Goal: Task Accomplishment & Management: Use online tool/utility

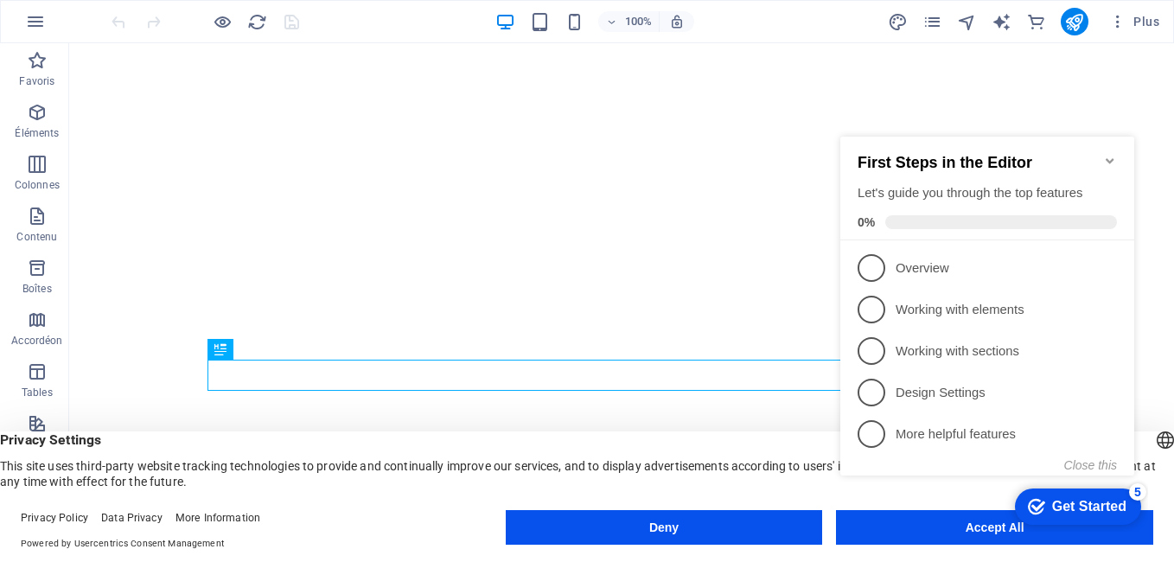
click at [1066, 509] on div "Get Started" at bounding box center [1089, 507] width 74 height 16
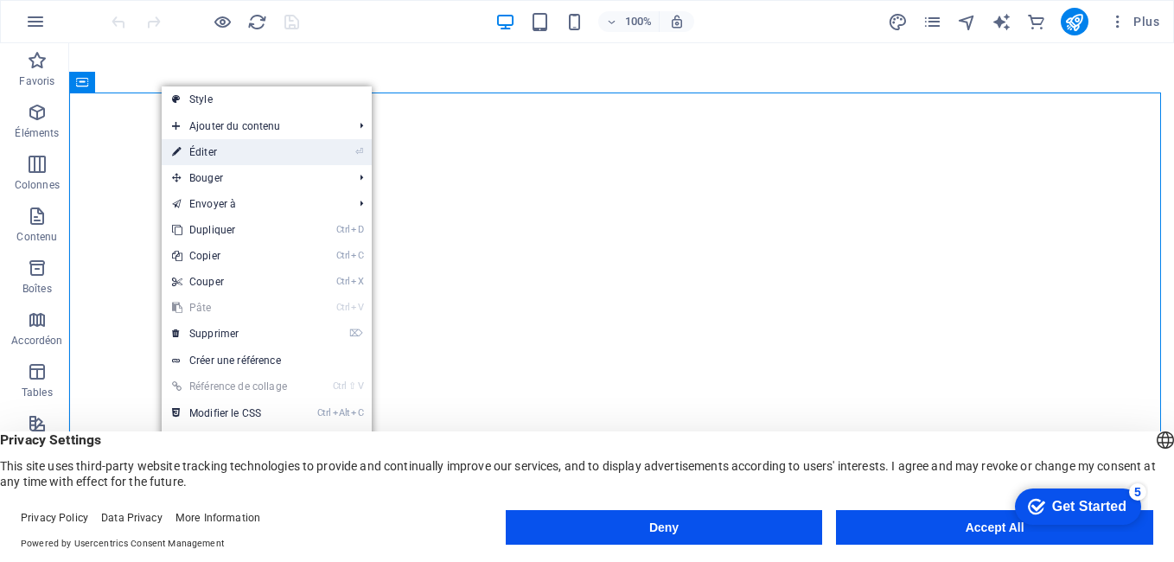
click at [201, 150] on font "Éditer" at bounding box center [203, 152] width 28 height 12
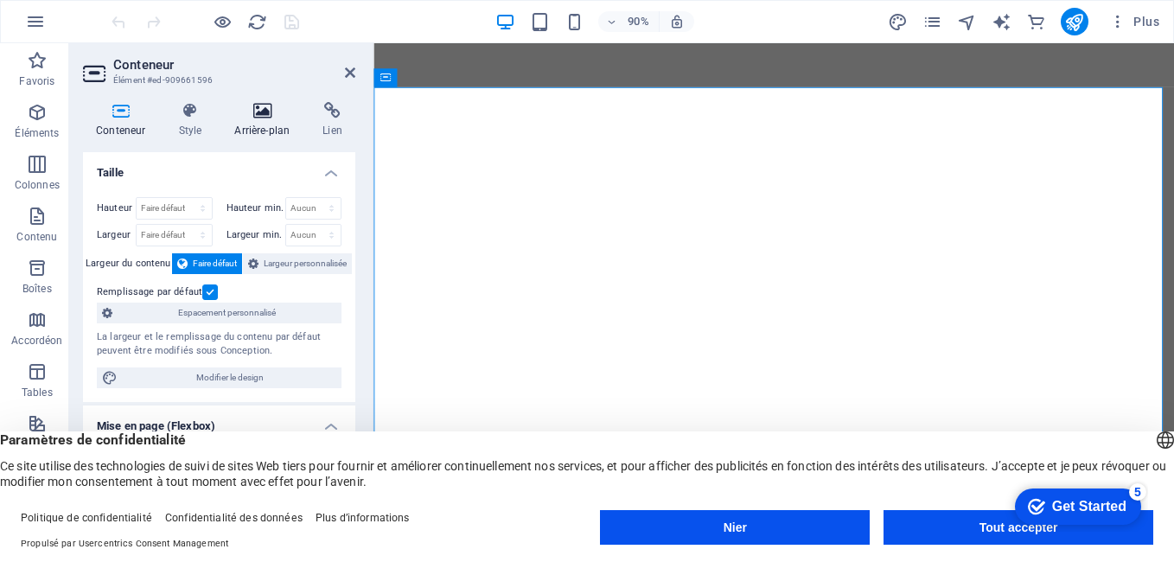
click at [262, 118] on icon at bounding box center [261, 110] width 81 height 17
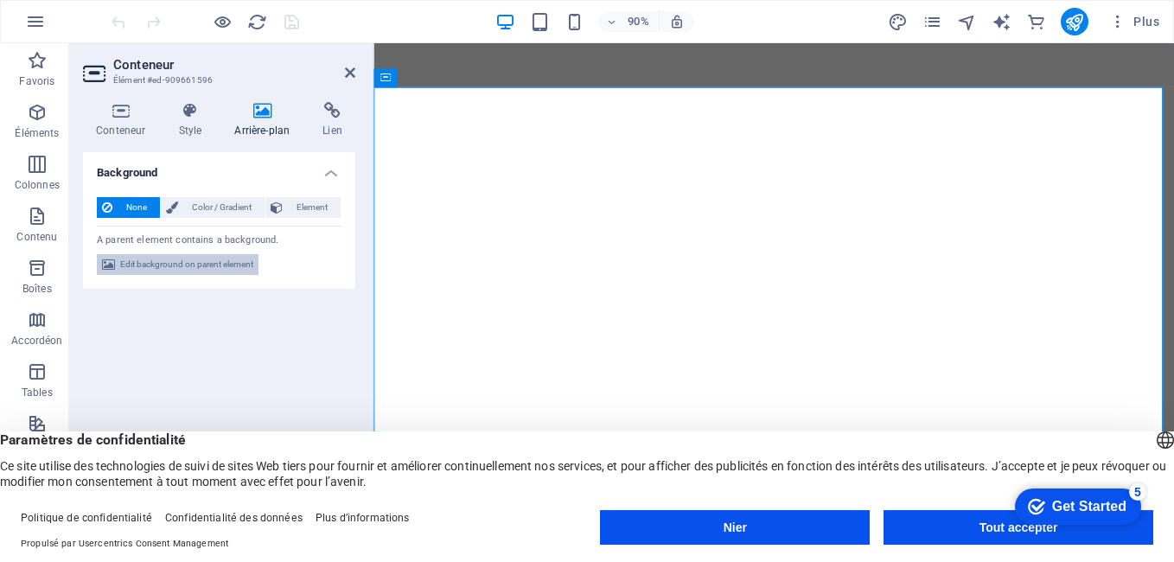
click at [174, 264] on span "Edit background on parent element" at bounding box center [186, 264] width 133 height 21
select select "ms"
select select "s"
select select "progressive"
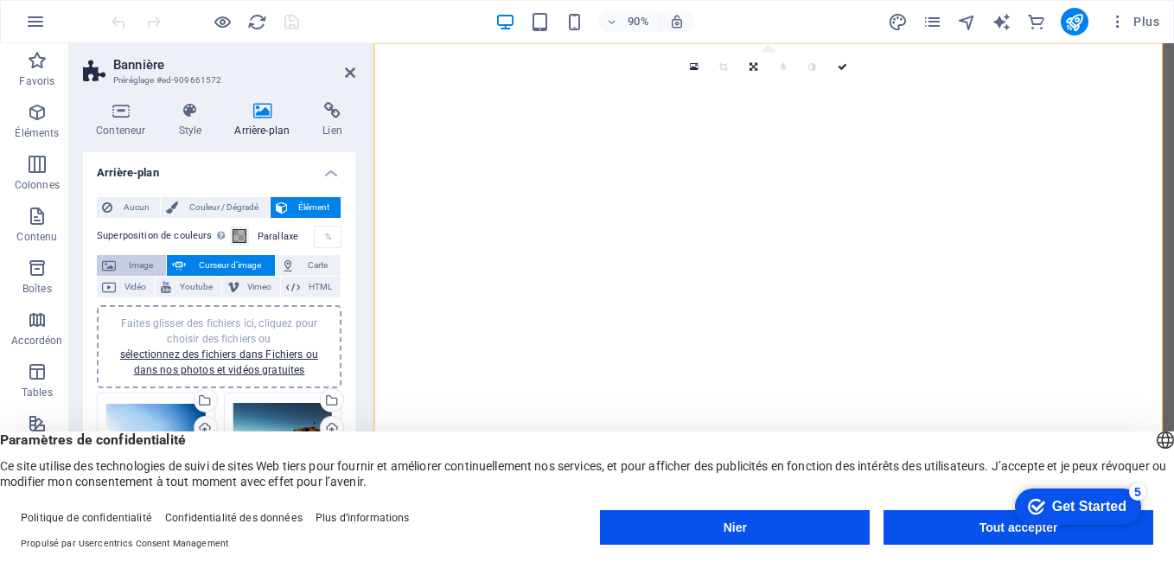
click at [124, 266] on span "Image" at bounding box center [141, 265] width 40 height 21
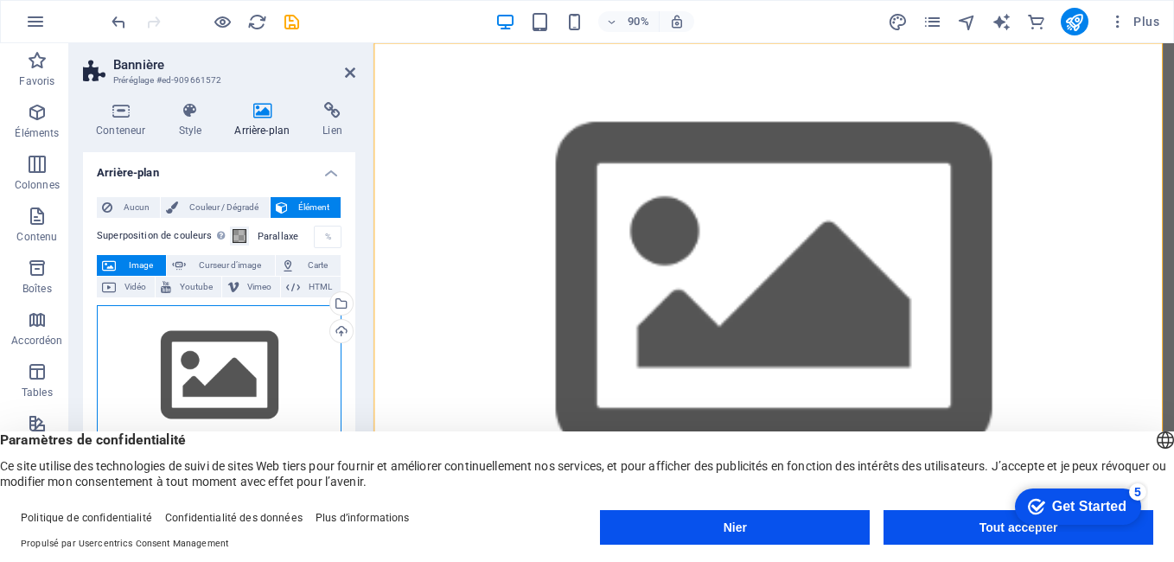
click at [213, 361] on div "Drag files here, click to choose files or select files from Files or our free s…" at bounding box center [219, 376] width 245 height 142
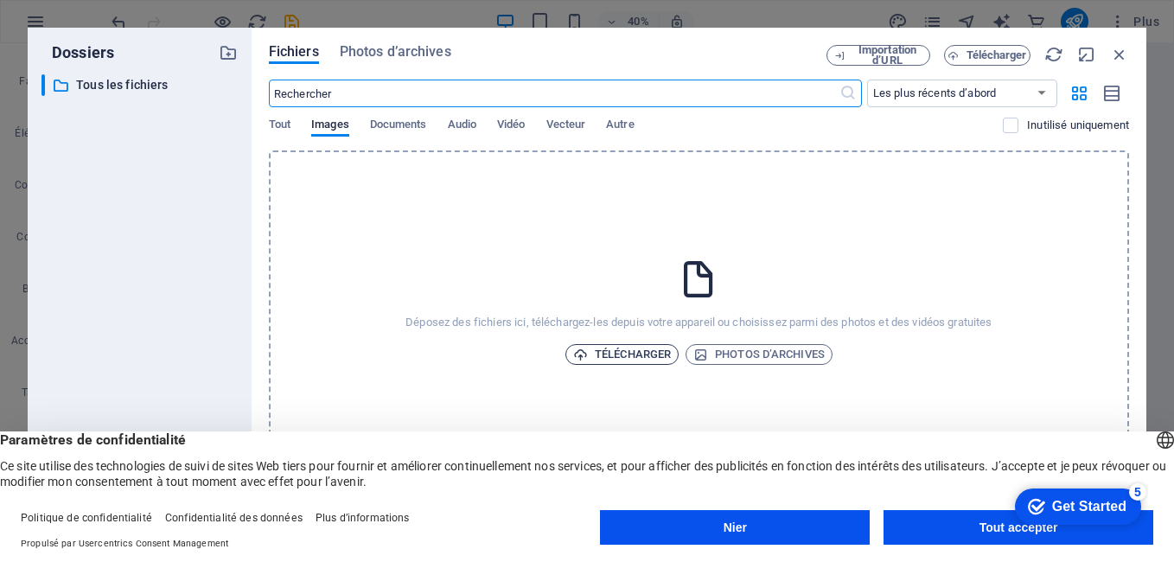
click at [653, 351] on font "Télécharger" at bounding box center [633, 354] width 76 height 21
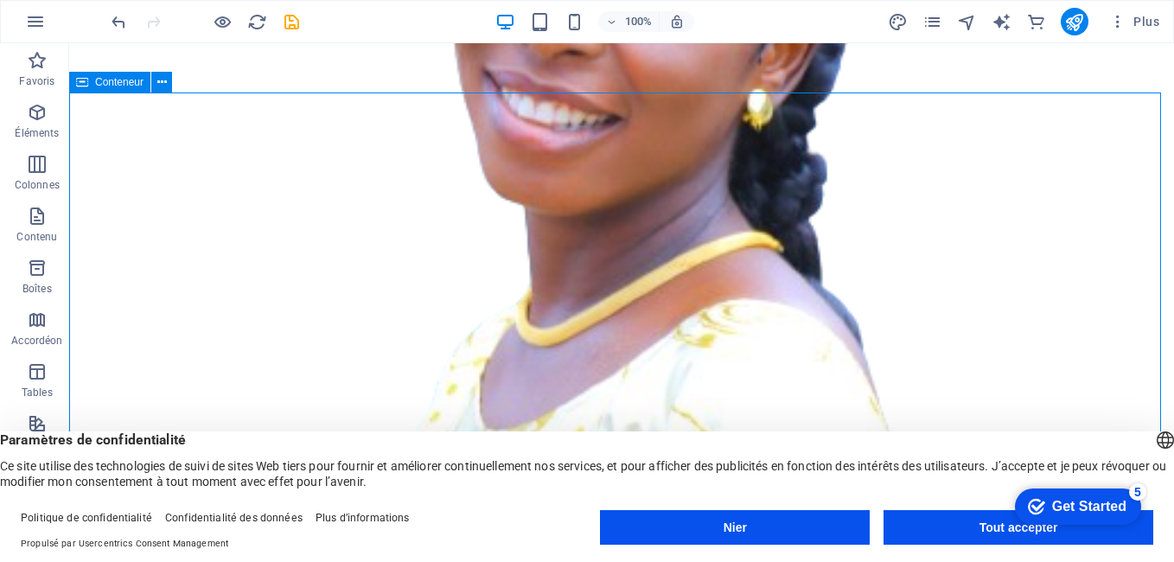
drag, startPoint x: 474, startPoint y: 231, endPoint x: 734, endPoint y: 294, distance: 267.7
drag, startPoint x: 699, startPoint y: 271, endPoint x: 696, endPoint y: 315, distance: 45.1
drag, startPoint x: 654, startPoint y: 179, endPoint x: 646, endPoint y: 135, distance: 44.9
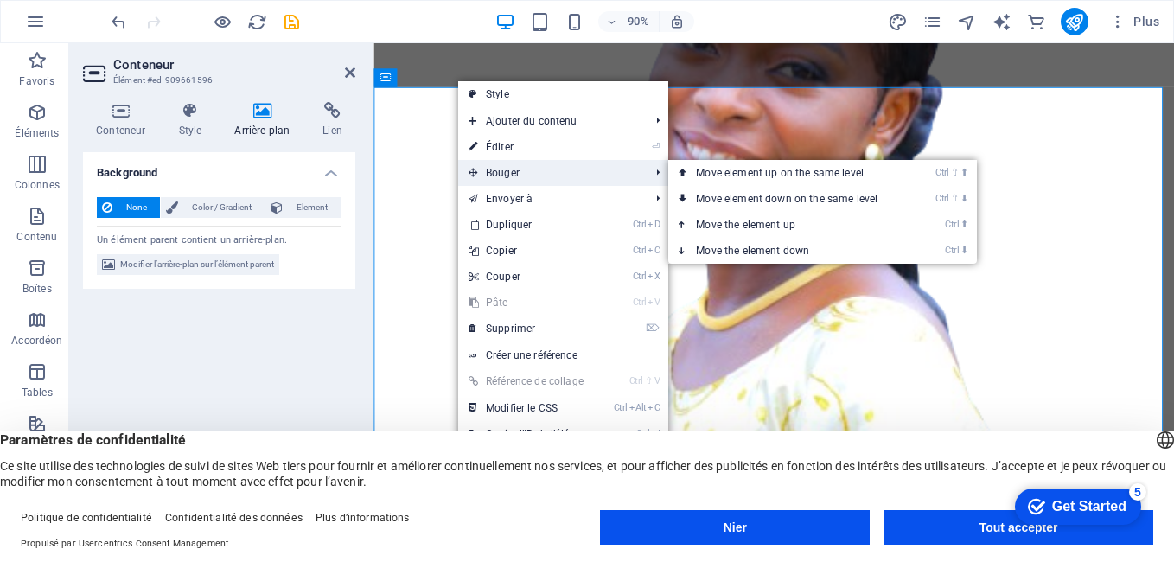
click at [505, 177] on font "Bouger" at bounding box center [503, 173] width 34 height 12
click at [749, 195] on font "Move element down on the same level" at bounding box center [787, 199] width 182 height 12
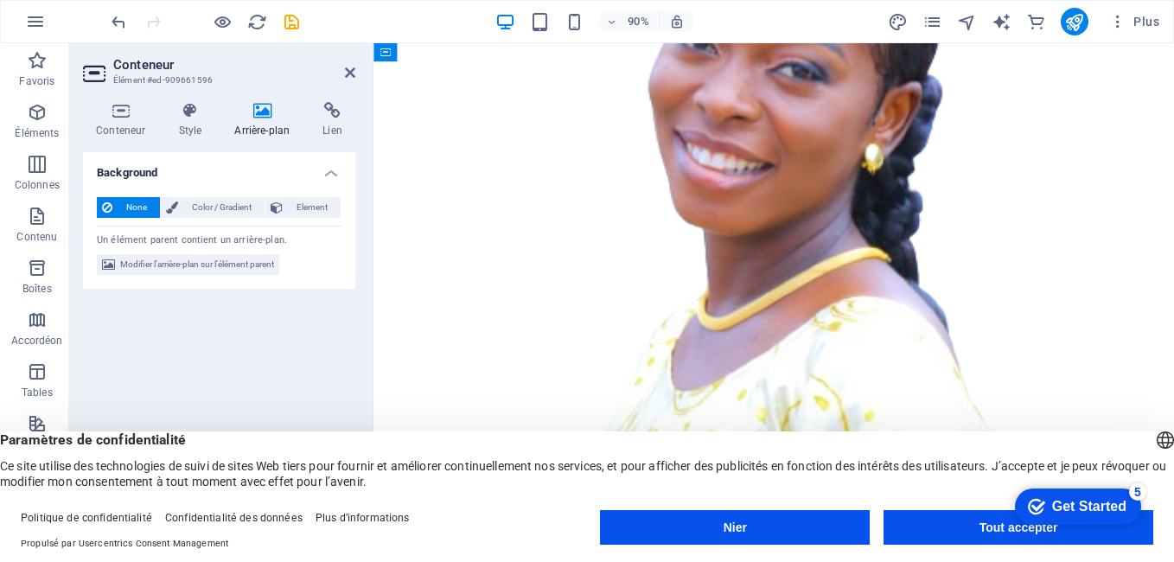
drag, startPoint x: 768, startPoint y: 116, endPoint x: 764, endPoint y: 86, distance: 30.4
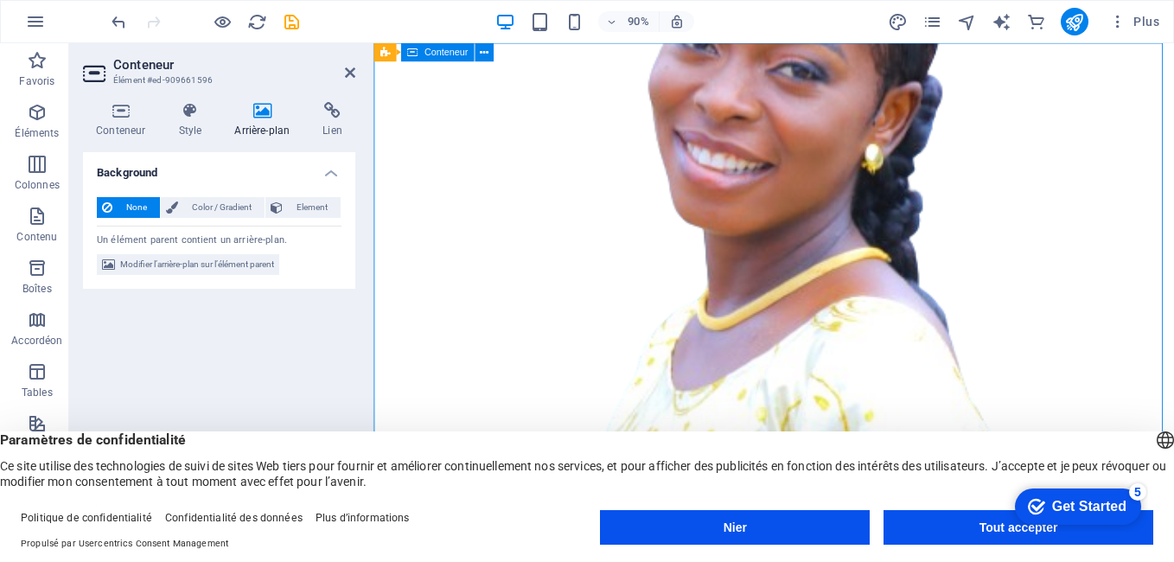
drag, startPoint x: 775, startPoint y: 193, endPoint x: 770, endPoint y: 94, distance: 98.7
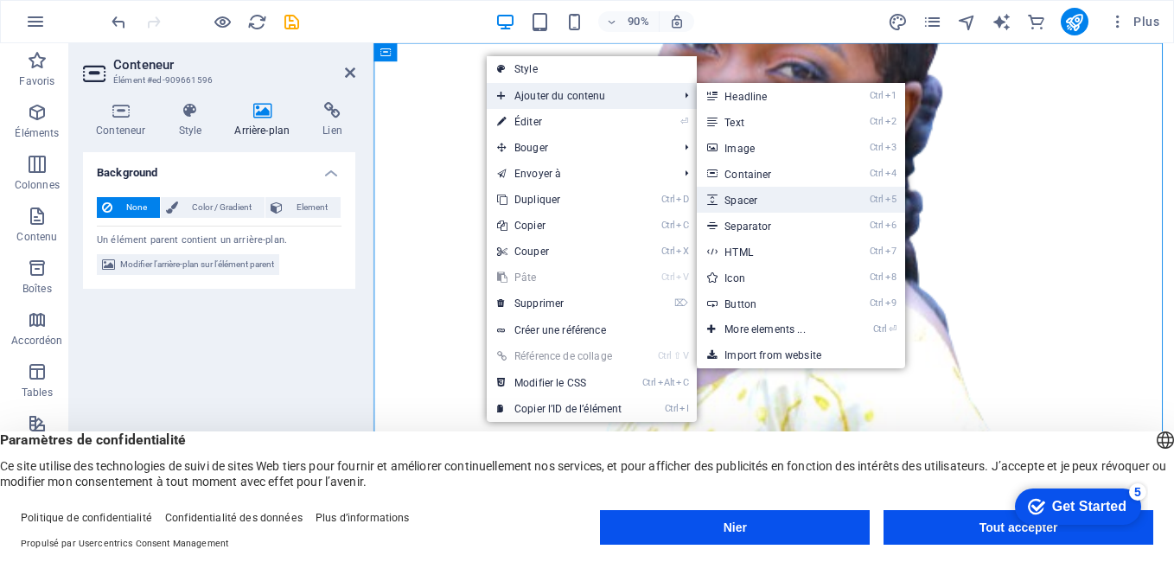
click at [763, 201] on link "Ctrl 5 Spacer" at bounding box center [768, 200] width 143 height 26
select select "px"
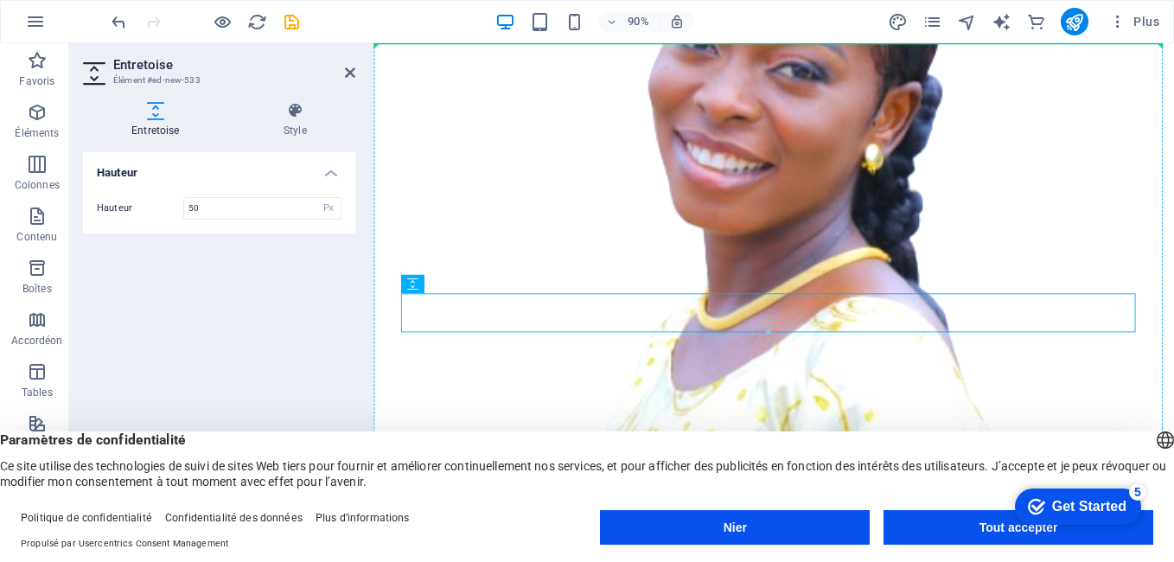
drag, startPoint x: 810, startPoint y: 322, endPoint x: 800, endPoint y: 205, distance: 118.0
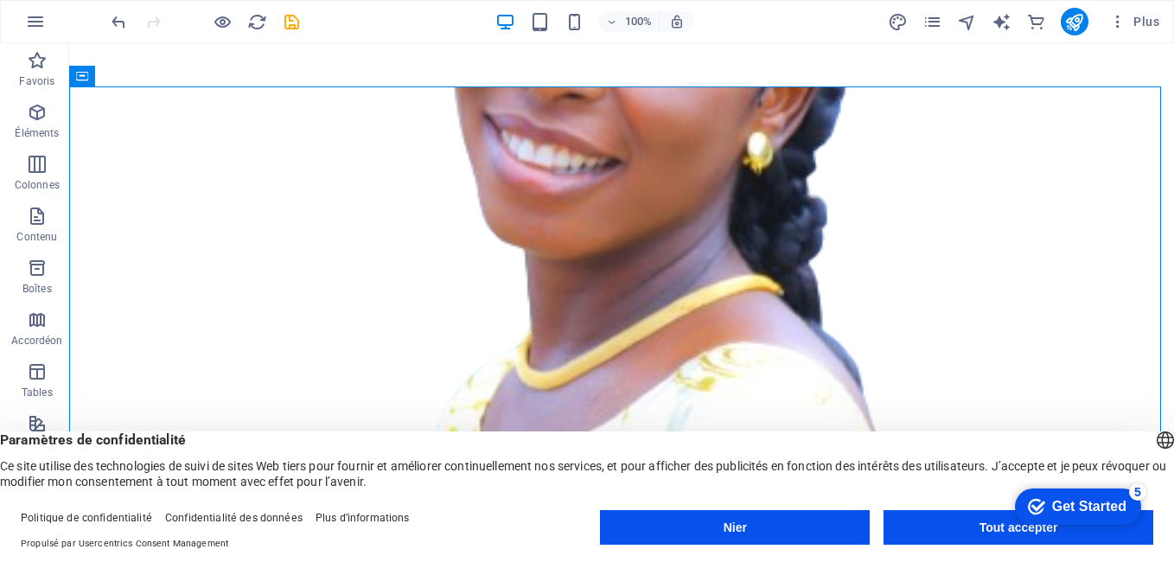
drag, startPoint x: 753, startPoint y: 262, endPoint x: 753, endPoint y: 276, distance: 13.8
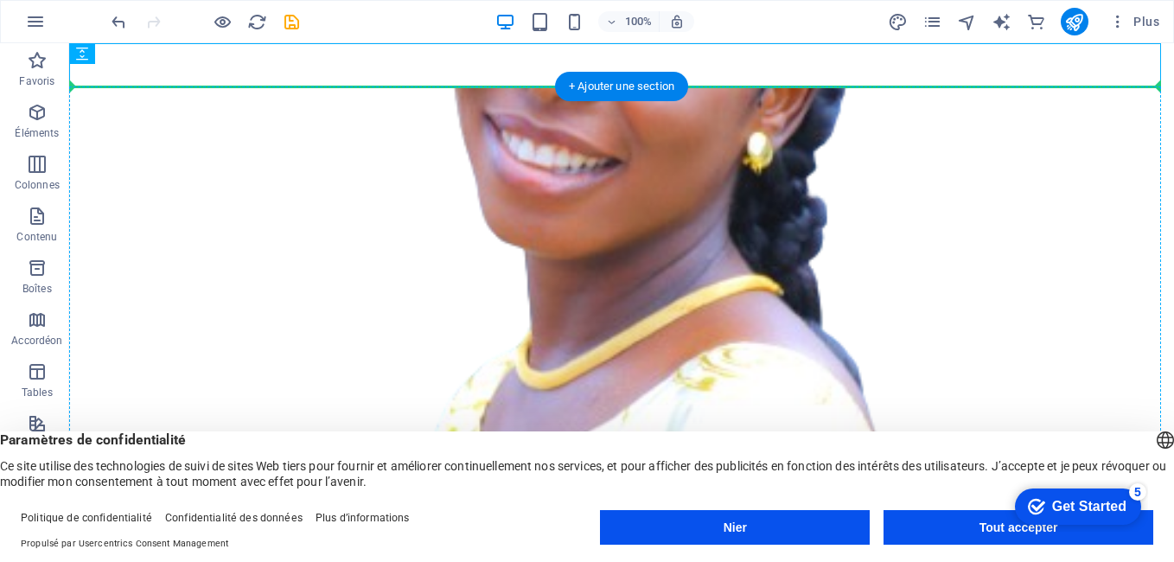
drag, startPoint x: 756, startPoint y: 60, endPoint x: 989, endPoint y: 145, distance: 247.8
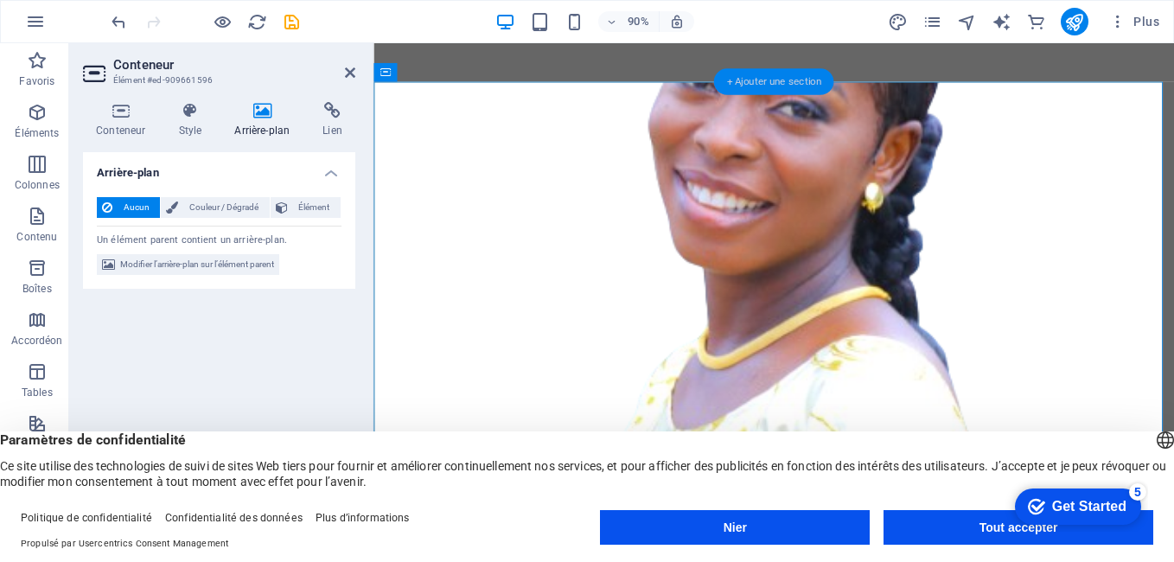
click at [750, 81] on div "+ Ajouter une section" at bounding box center [774, 82] width 120 height 27
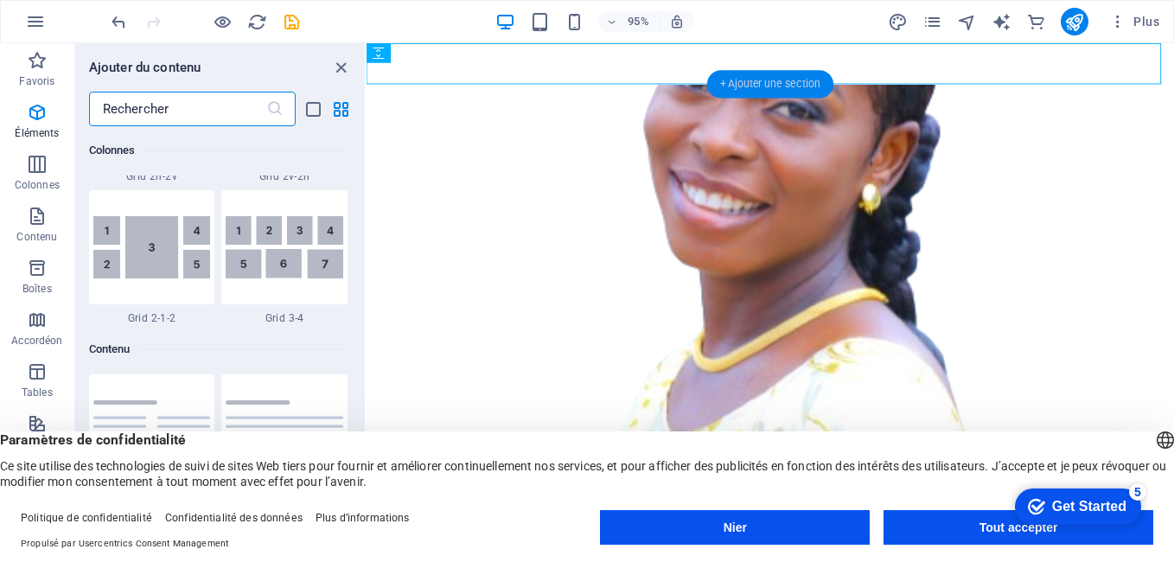
scroll to position [3024, 0]
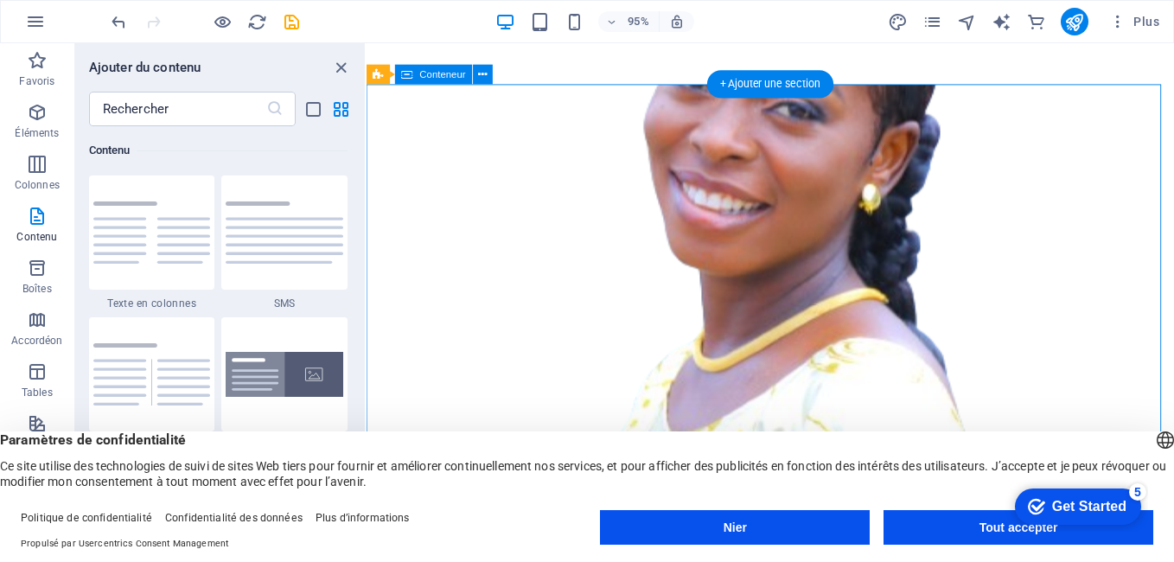
drag, startPoint x: 528, startPoint y: 260, endPoint x: 529, endPoint y: 316, distance: 56.2
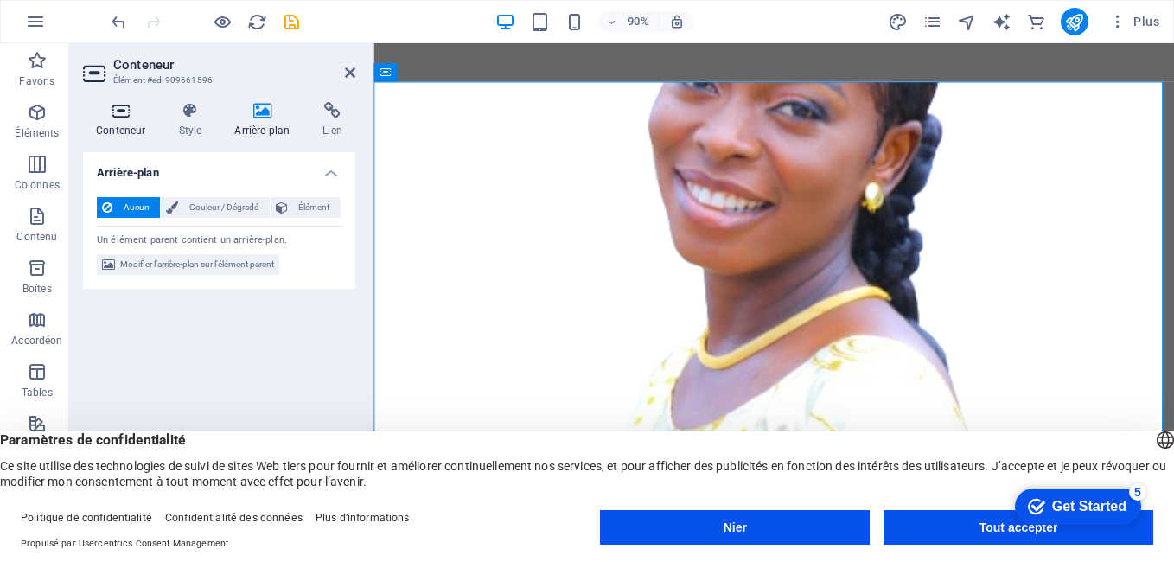
click at [127, 112] on icon at bounding box center [120, 110] width 75 height 17
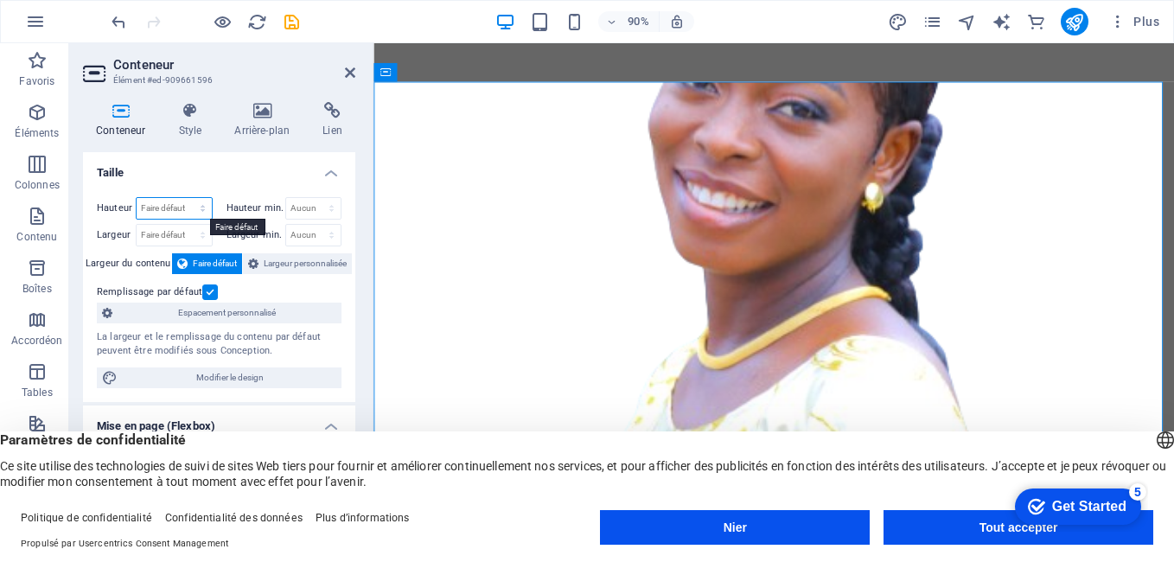
click at [164, 207] on select "Faire défaut Px Rem % vh Vw" at bounding box center [174, 208] width 75 height 21
click at [137, 198] on select "Faire défaut Px Rem % vh Vw" at bounding box center [174, 208] width 75 height 21
select select "DISABLED_OPTION_VALUE"
click at [295, 211] on select "Aucun Px Rem % vh Vw" at bounding box center [313, 208] width 55 height 21
click at [286, 198] on select "Aucun Px Rem % vh Vw" at bounding box center [313, 208] width 55 height 21
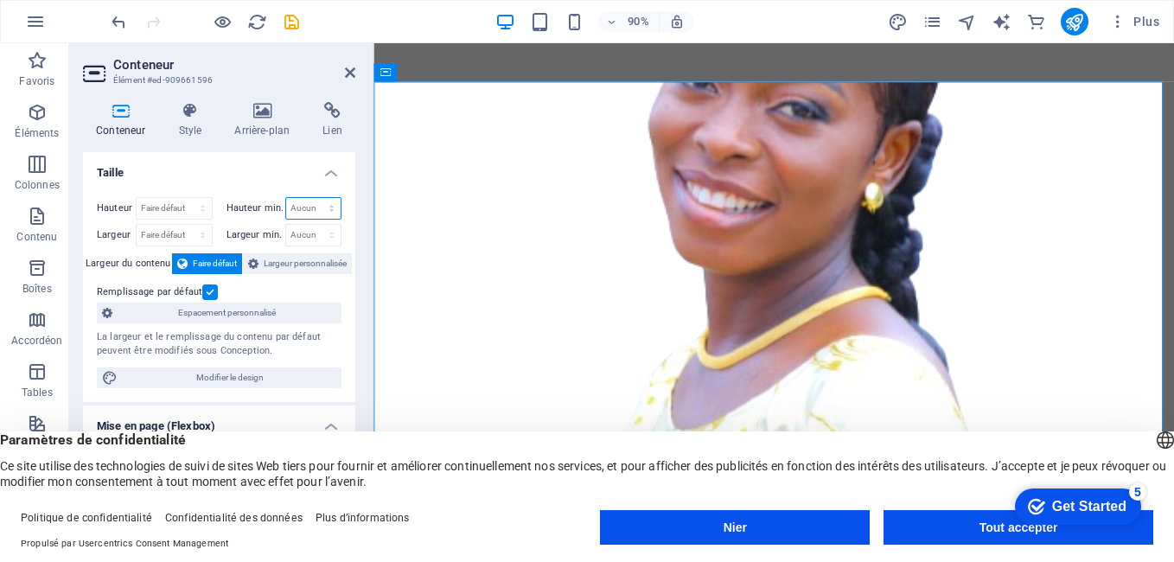
click at [315, 207] on select "Aucun Px Rem % vh Vw" at bounding box center [313, 208] width 55 height 21
select select "px"
click at [313, 198] on select "Aucun Px Rem % vh Vw" at bounding box center [313, 208] width 55 height 21
type input "0"
click at [299, 209] on input "0" at bounding box center [313, 208] width 55 height 21
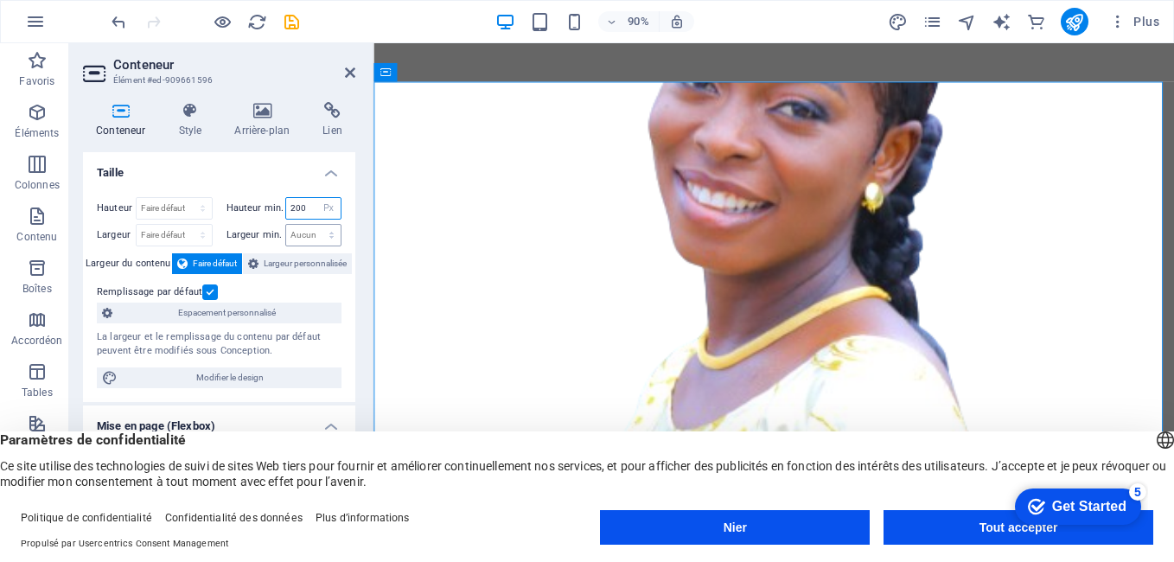
type input "200"
click at [303, 235] on select "Aucun Px Rem % vh Vw" at bounding box center [313, 235] width 55 height 21
select select "px"
click at [313, 225] on select "Aucun Px Rem % vh Vw" at bounding box center [313, 235] width 55 height 21
type input "100"
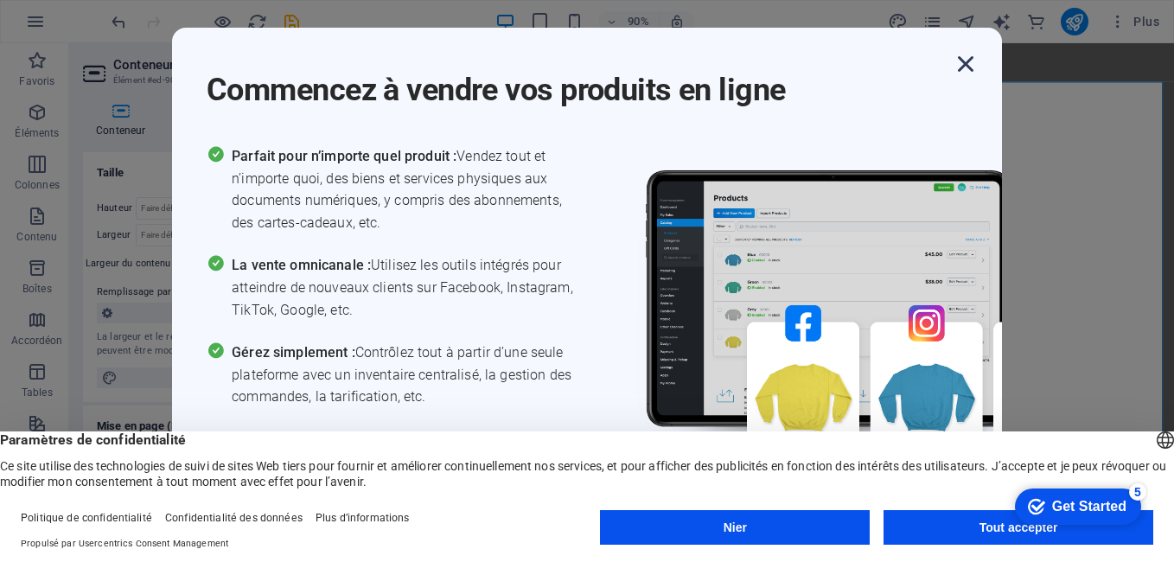
click at [965, 63] on icon "button" at bounding box center [965, 63] width 31 height 31
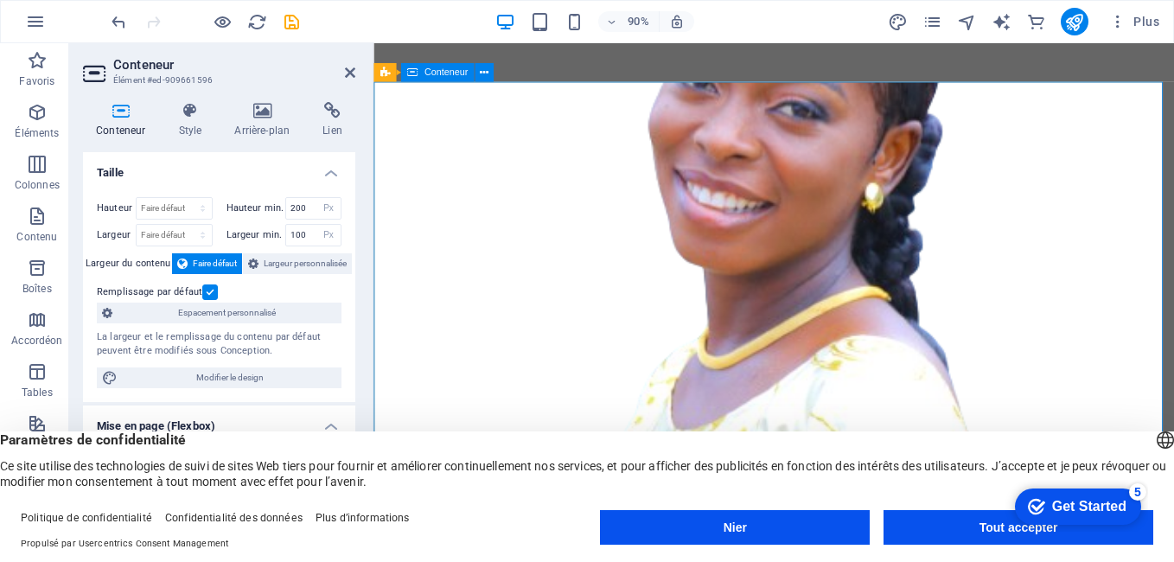
click at [35, 71] on span "Favoris" at bounding box center [37, 70] width 74 height 41
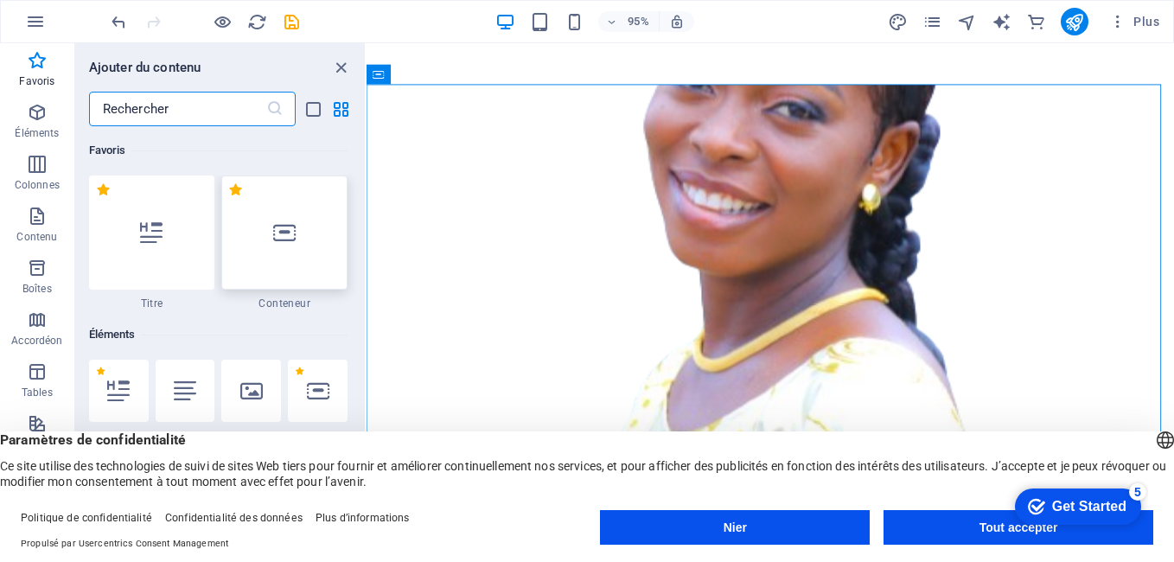
click at [278, 236] on icon at bounding box center [284, 232] width 22 height 22
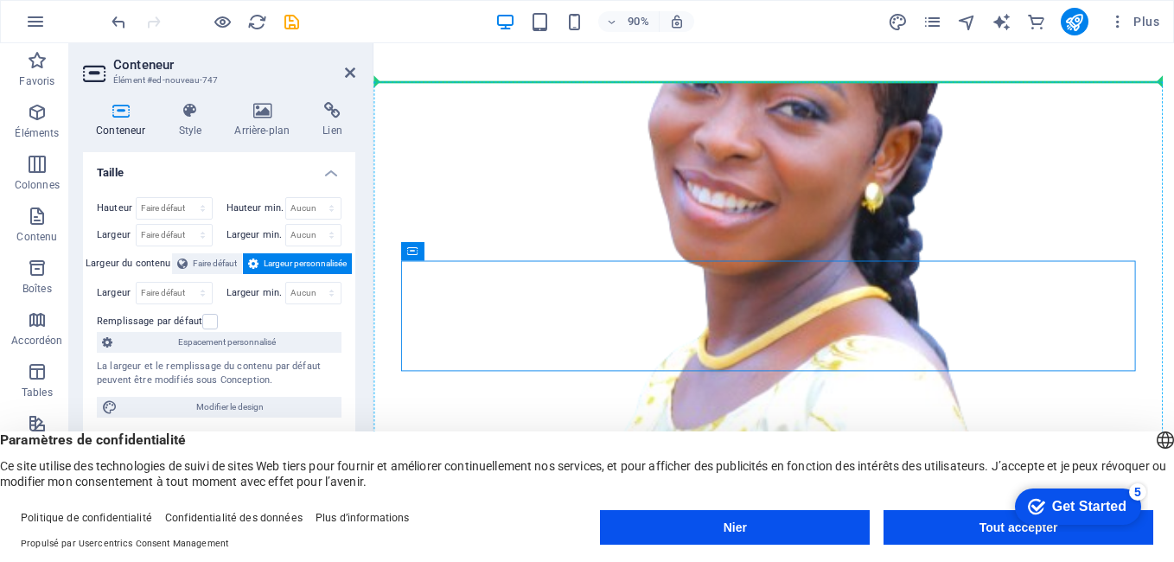
drag, startPoint x: 487, startPoint y: 347, endPoint x: 475, endPoint y: 221, distance: 126.9
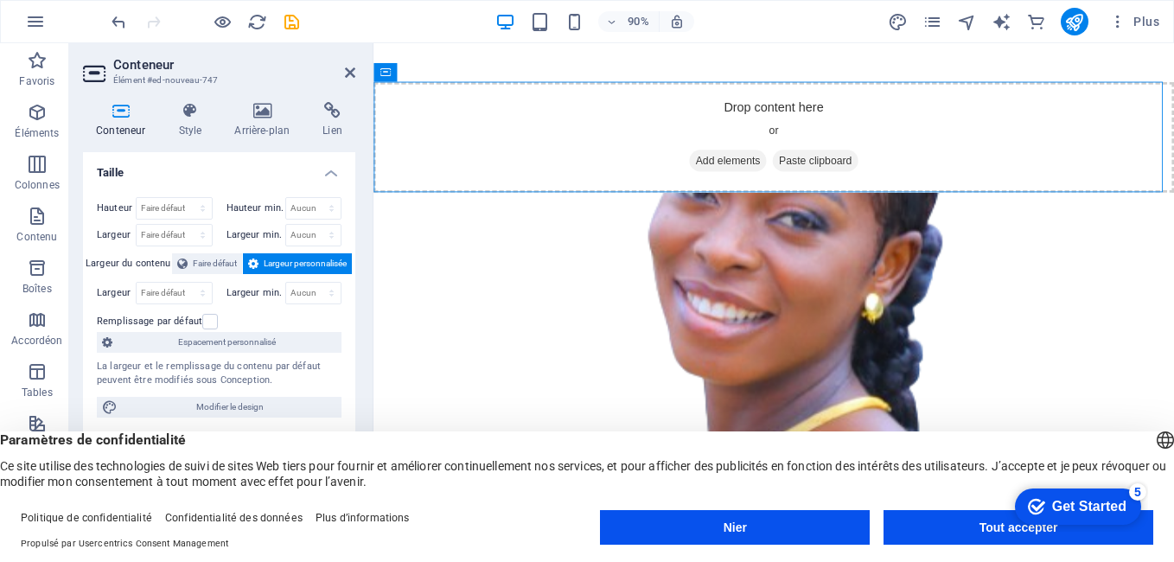
click at [328, 176] on h4 "Taille" at bounding box center [219, 167] width 272 height 31
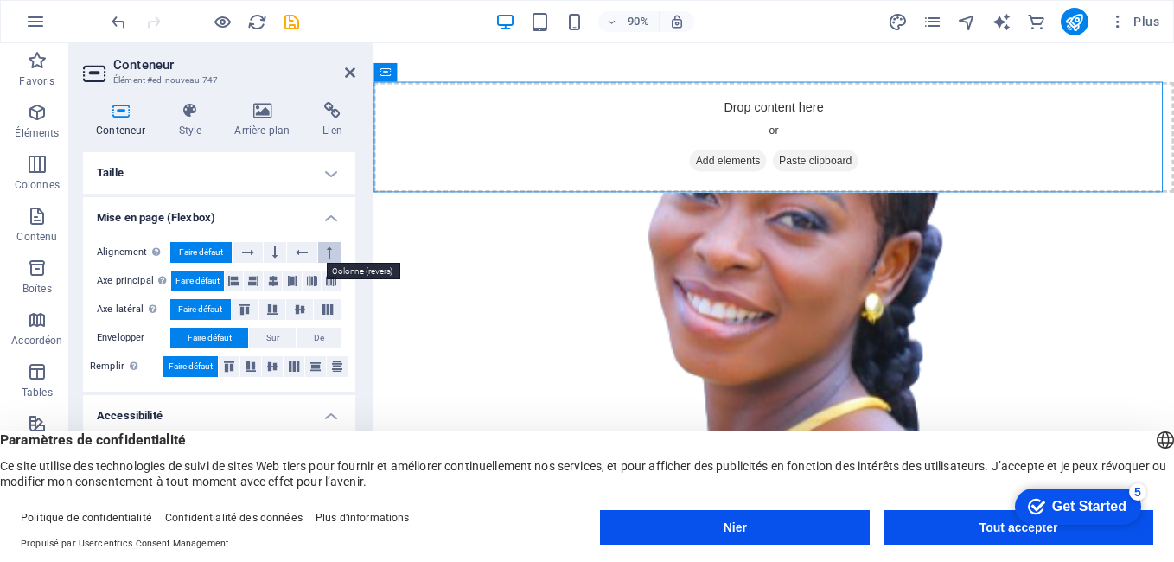
click at [322, 250] on button at bounding box center [329, 252] width 22 height 21
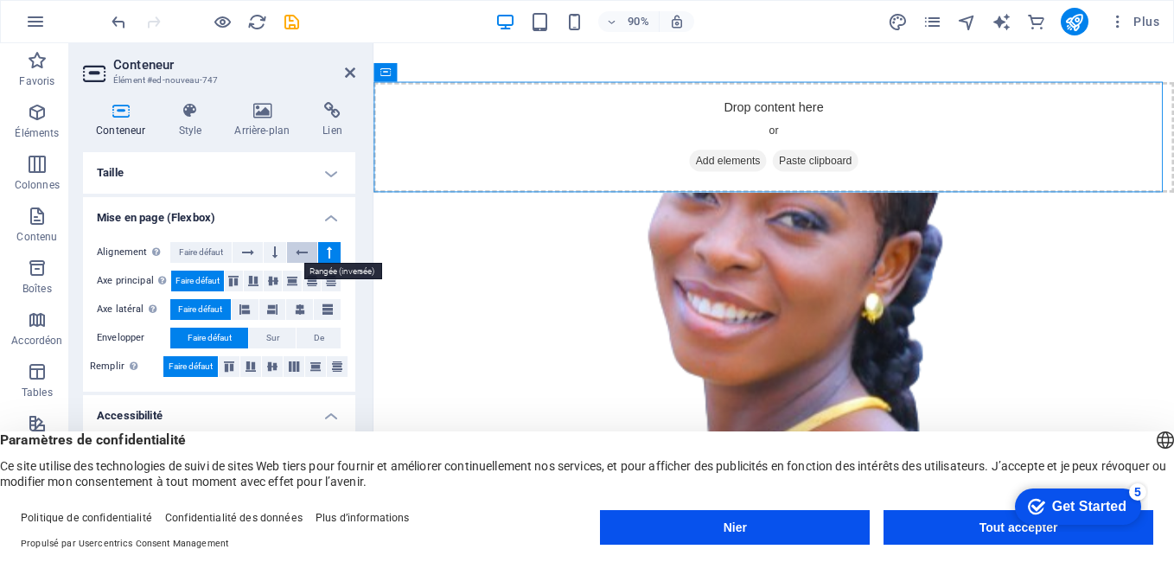
click at [298, 252] on icon at bounding box center [302, 252] width 12 height 21
drag, startPoint x: 540, startPoint y: 210, endPoint x: 543, endPoint y: 153, distance: 57.1
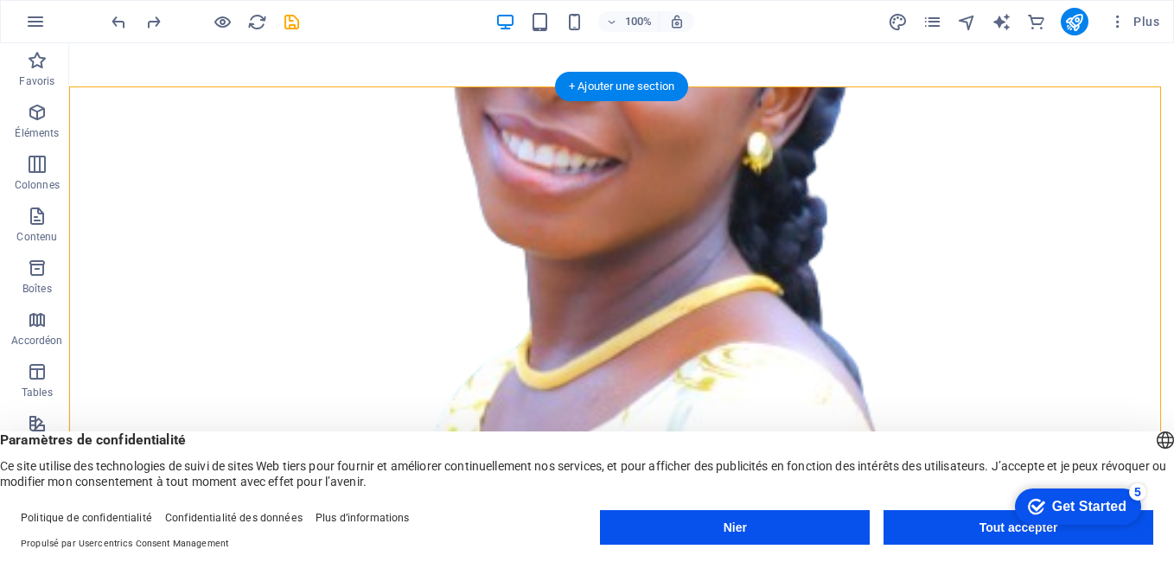
drag, startPoint x: 523, startPoint y: 296, endPoint x: 466, endPoint y: 158, distance: 148.8
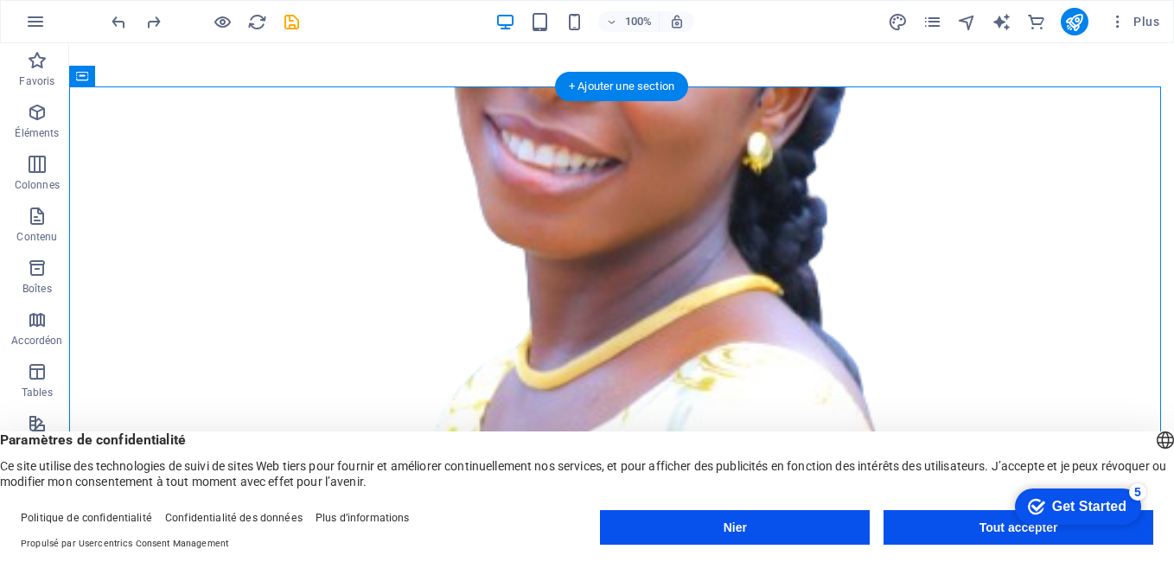
select select "px"
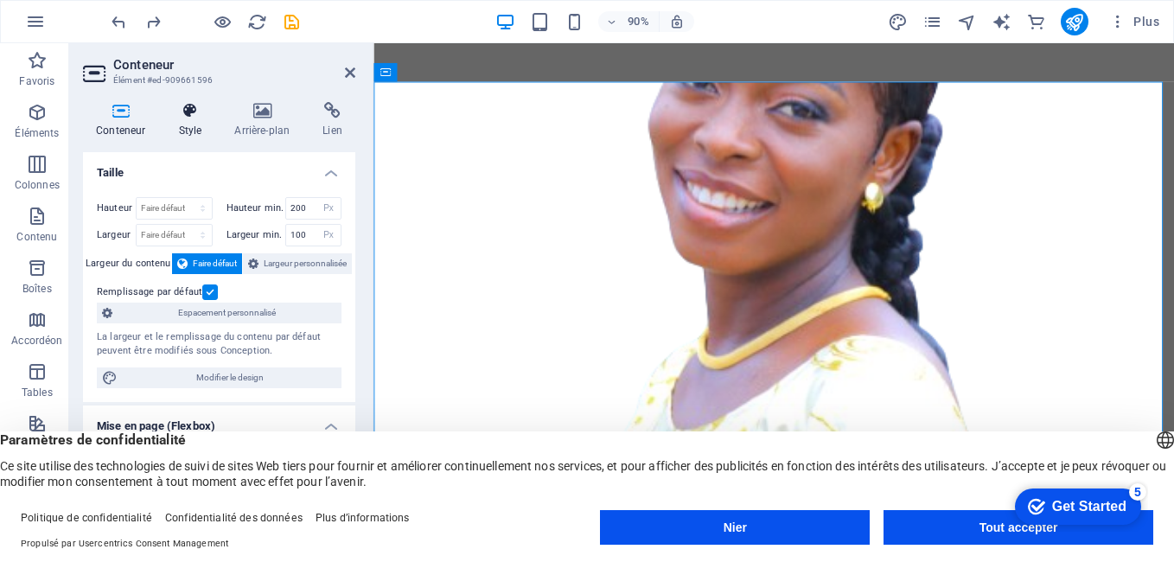
click at [189, 120] on h4 "Style" at bounding box center [193, 120] width 56 height 36
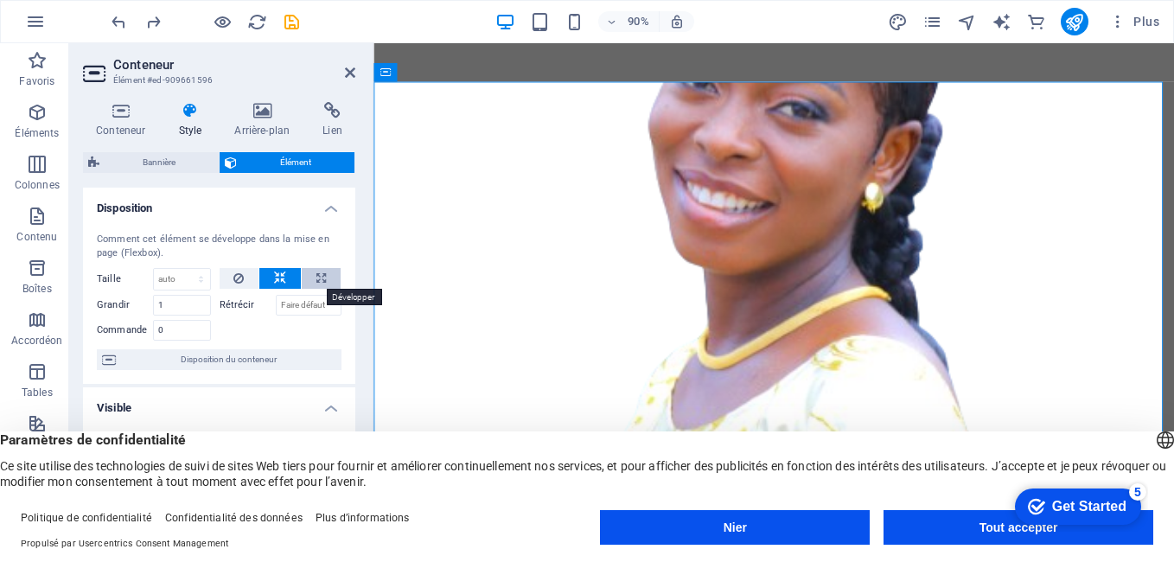
click at [316, 275] on icon at bounding box center [321, 278] width 10 height 21
type input "100"
select select "%"
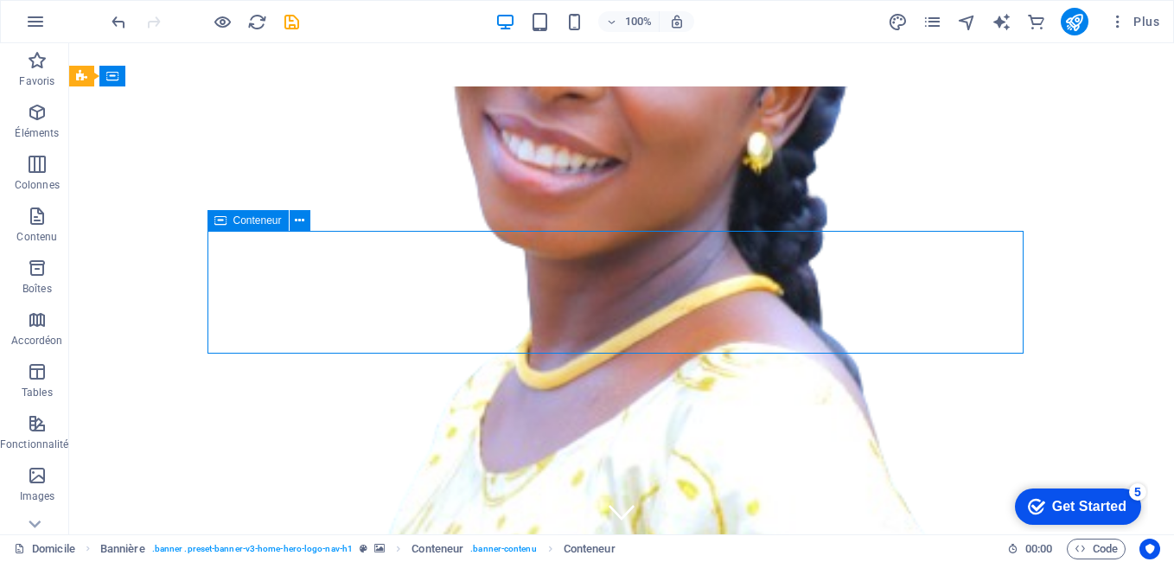
drag, startPoint x: 597, startPoint y: 348, endPoint x: 852, endPoint y: 255, distance: 271.5
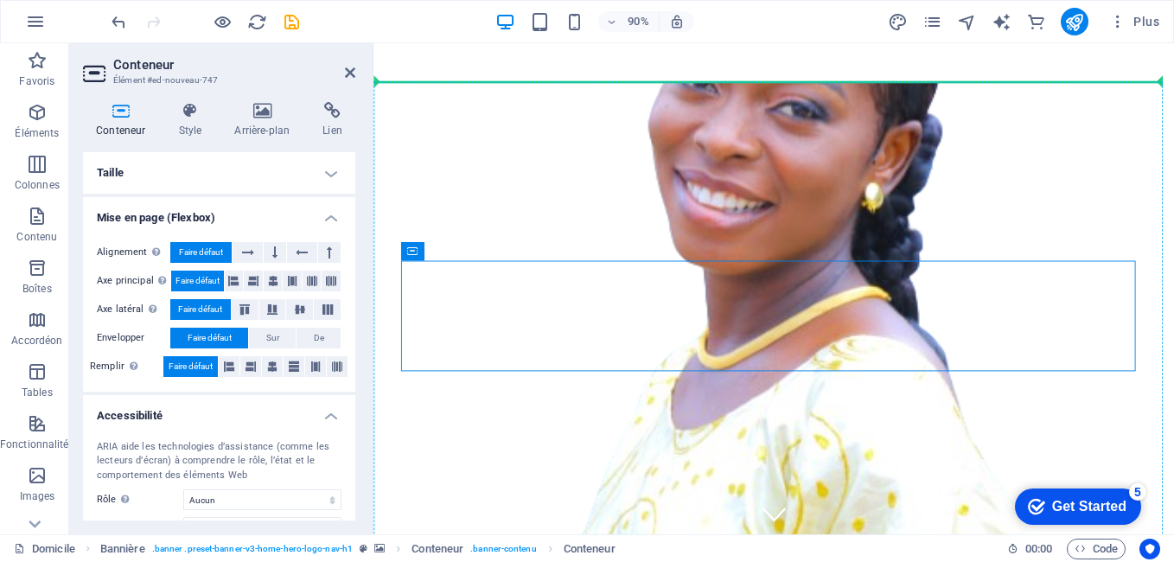
drag, startPoint x: 822, startPoint y: 296, endPoint x: 465, endPoint y: 176, distance: 376.6
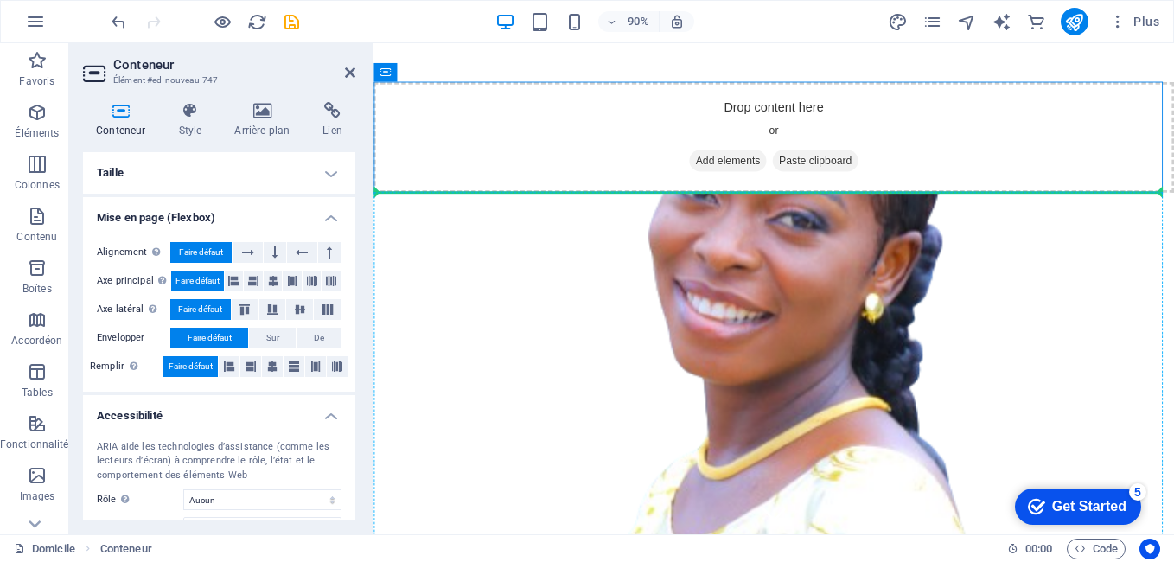
drag, startPoint x: 791, startPoint y: 112, endPoint x: 419, endPoint y: 258, distance: 399.3
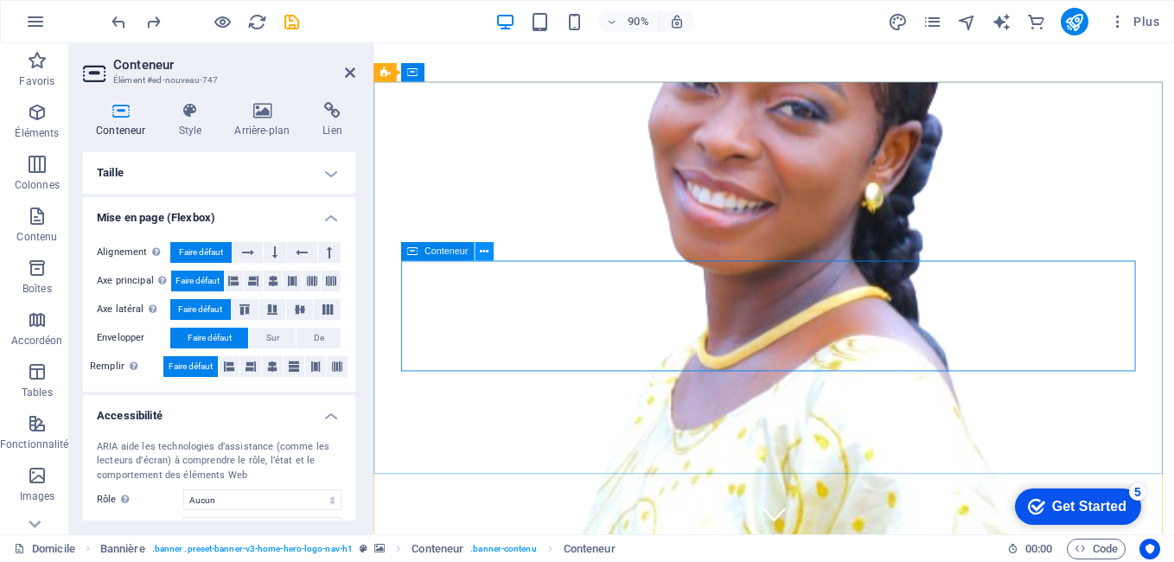
click at [486, 253] on icon at bounding box center [484, 252] width 9 height 16
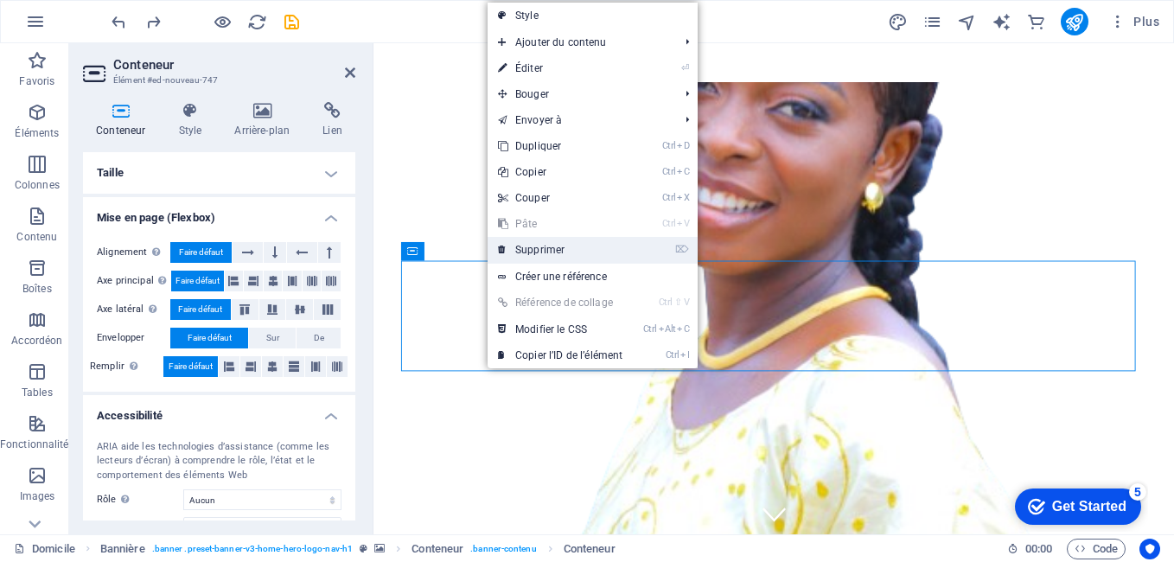
click at [527, 251] on font "Supprimer" at bounding box center [539, 250] width 49 height 12
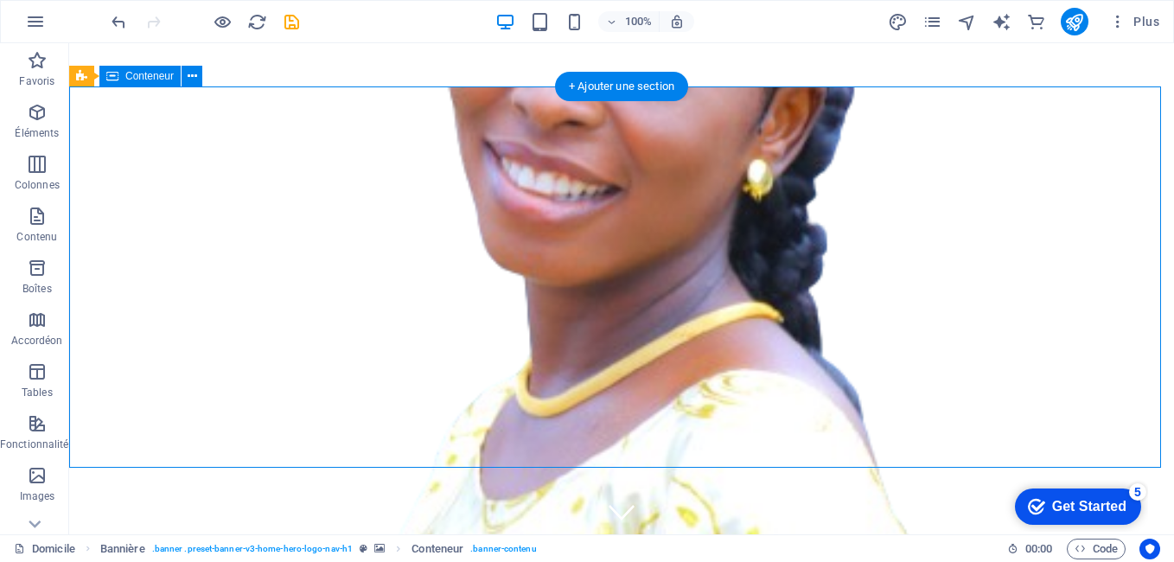
select select "%"
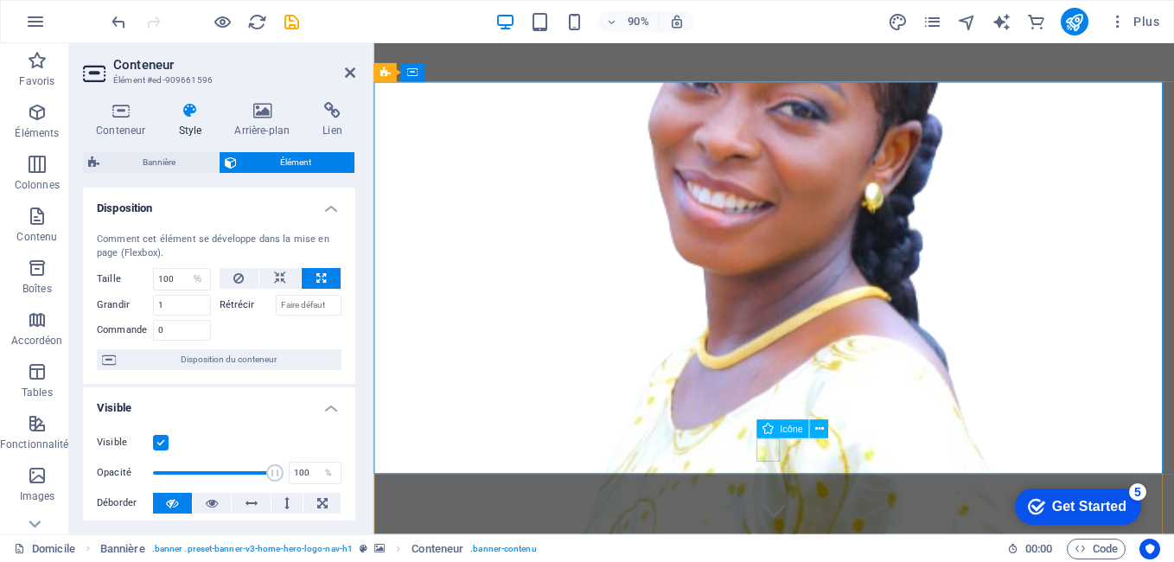
click at [815, 549] on figure at bounding box center [819, 562] width 26 height 26
click at [812, 549] on figure at bounding box center [819, 562] width 26 height 26
click at [819, 430] on icon at bounding box center [818, 432] width 9 height 16
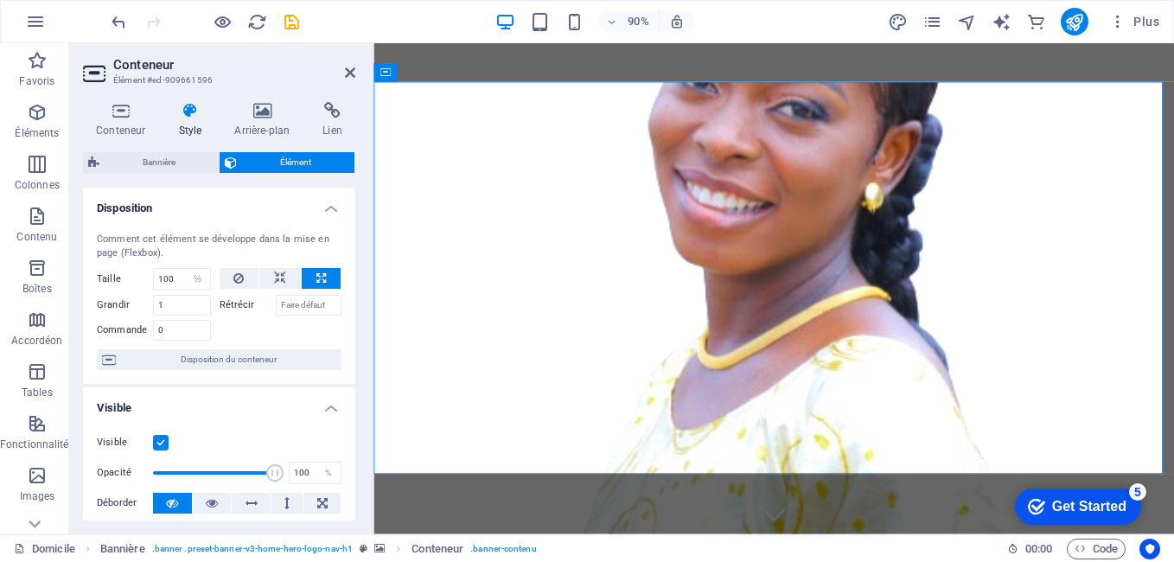
click at [1112, 499] on div "Get Started" at bounding box center [1089, 507] width 74 height 16
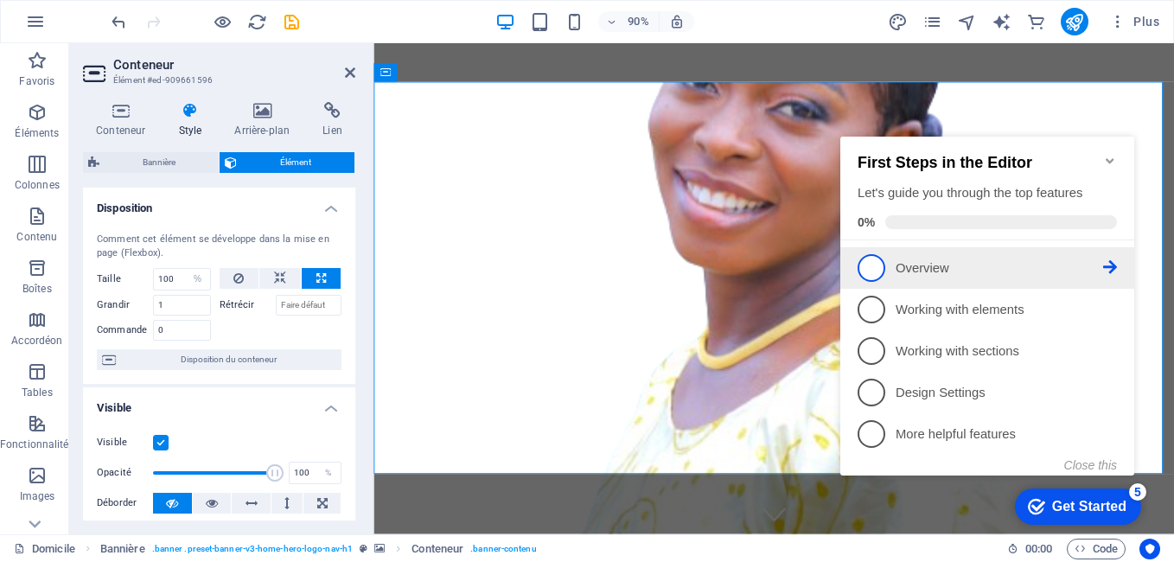
click at [870, 261] on span "1" at bounding box center [871, 268] width 28 height 28
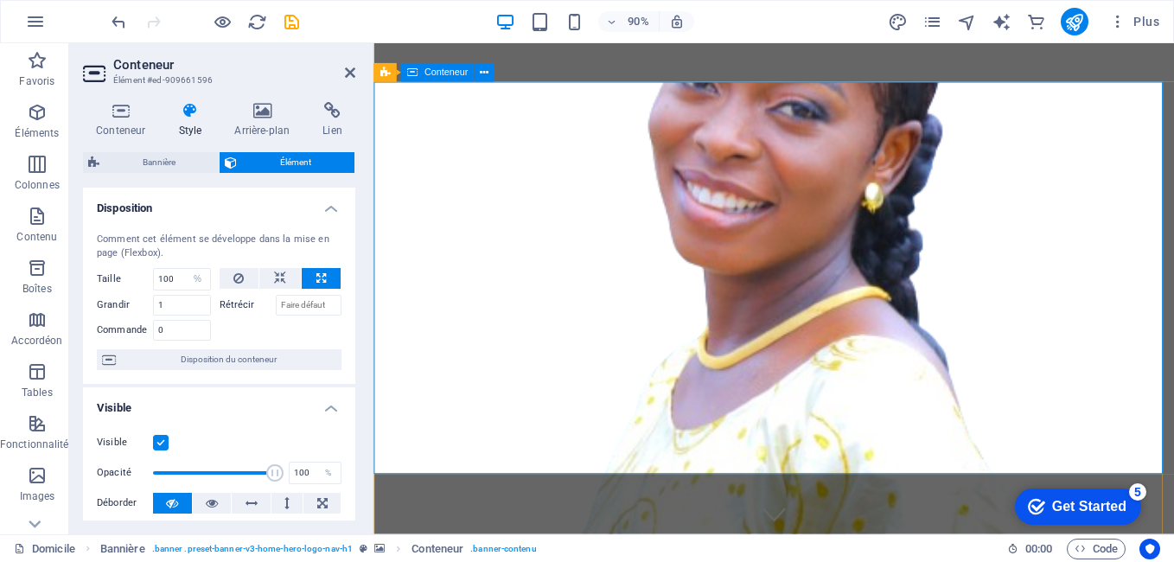
scroll to position [0, 0]
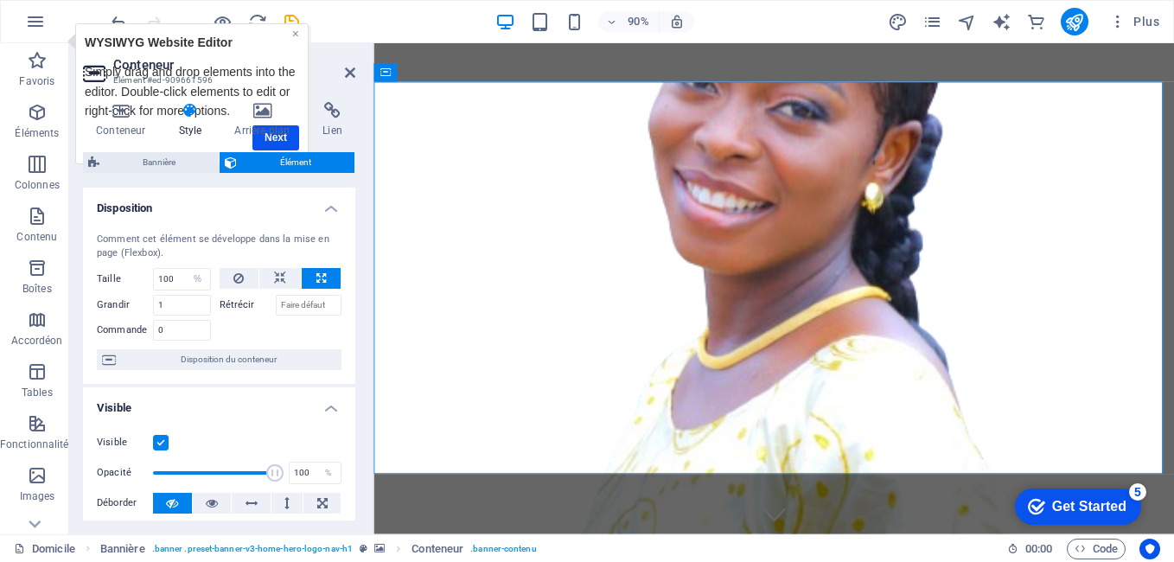
click at [294, 32] on link "×" at bounding box center [295, 34] width 7 height 14
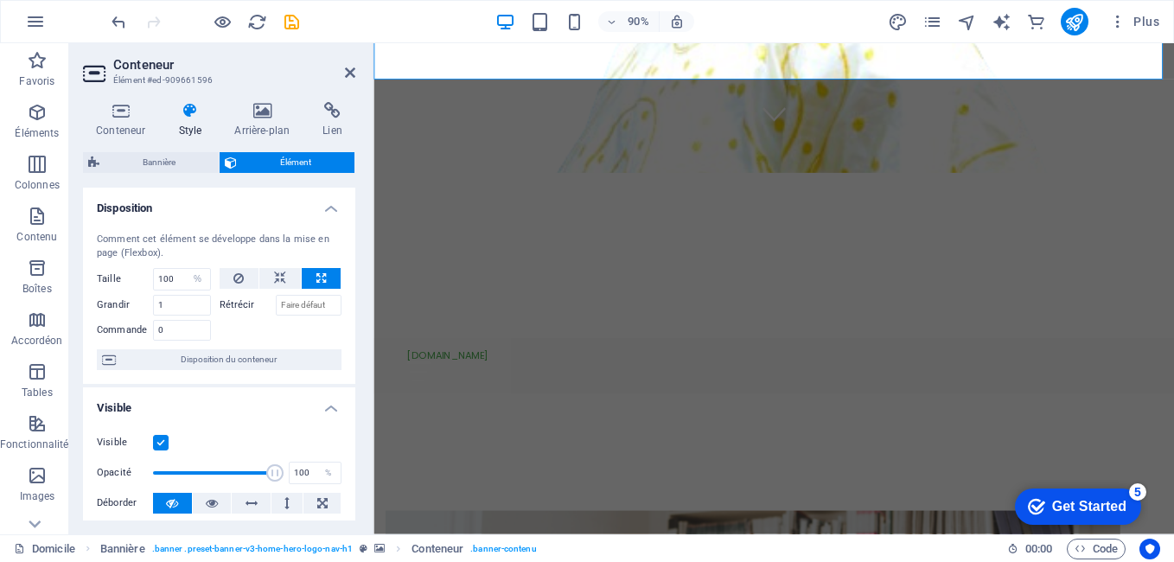
scroll to position [471, 0]
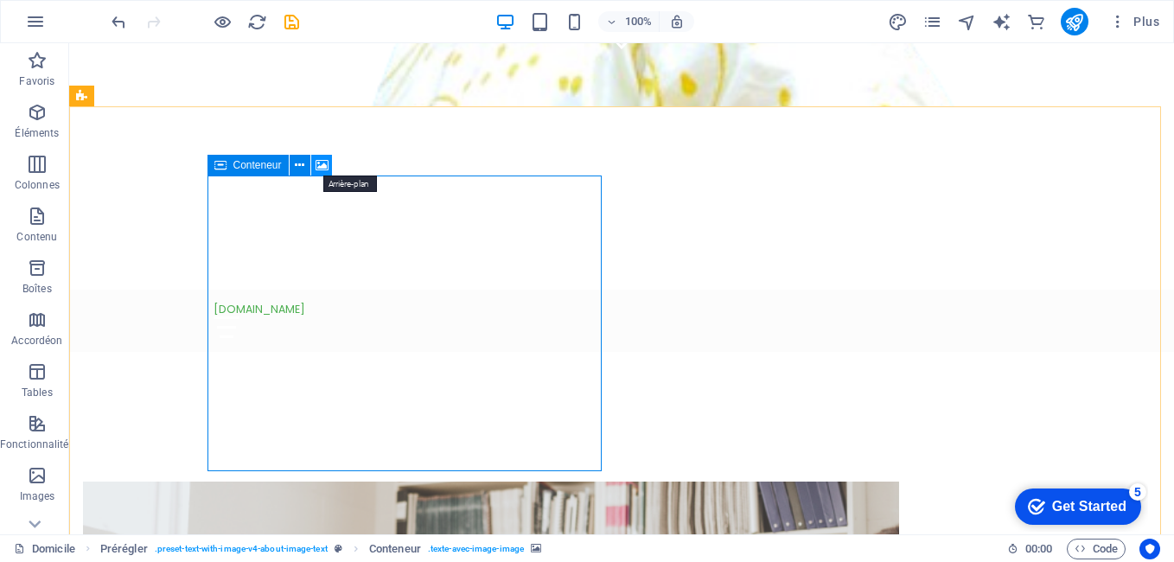
click at [320, 164] on icon at bounding box center [321, 165] width 13 height 18
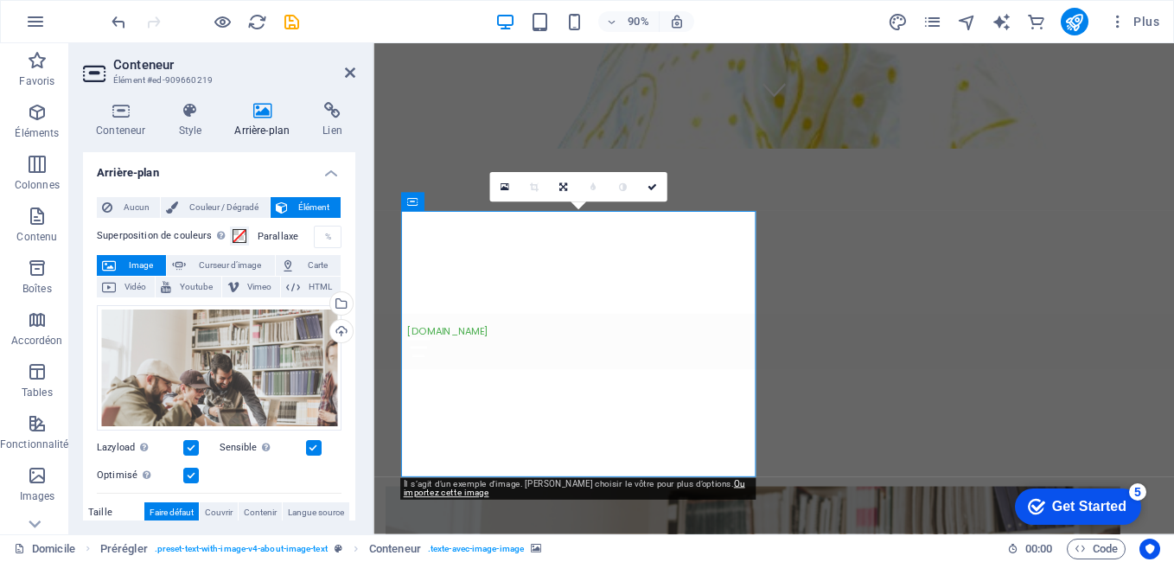
click at [131, 263] on span "Image" at bounding box center [141, 265] width 40 height 21
click at [502, 185] on icon at bounding box center [504, 187] width 9 height 11
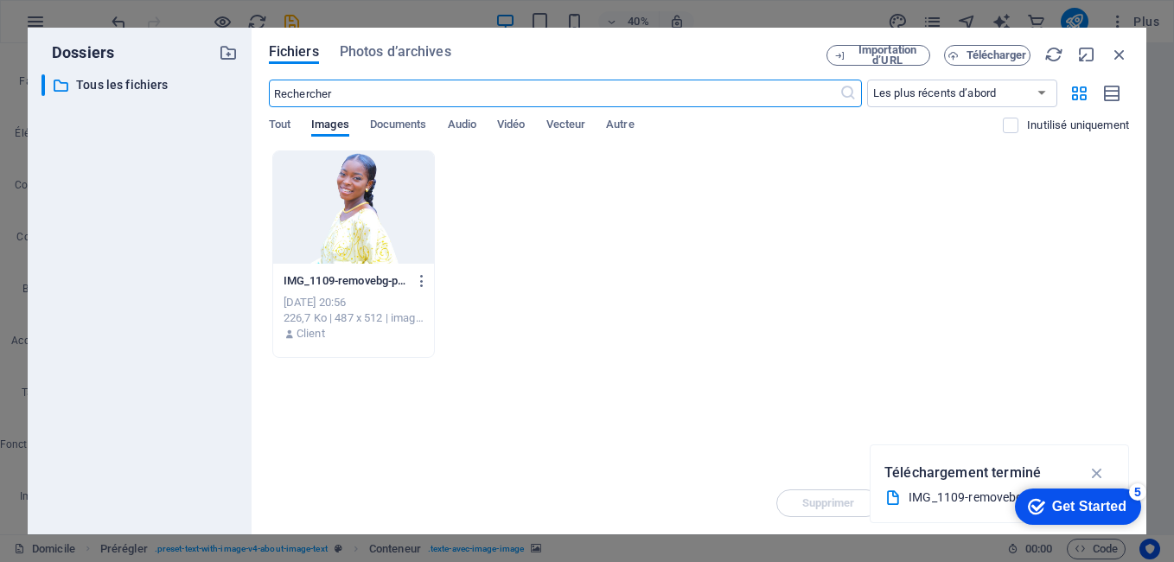
click at [358, 214] on div at bounding box center [353, 207] width 161 height 112
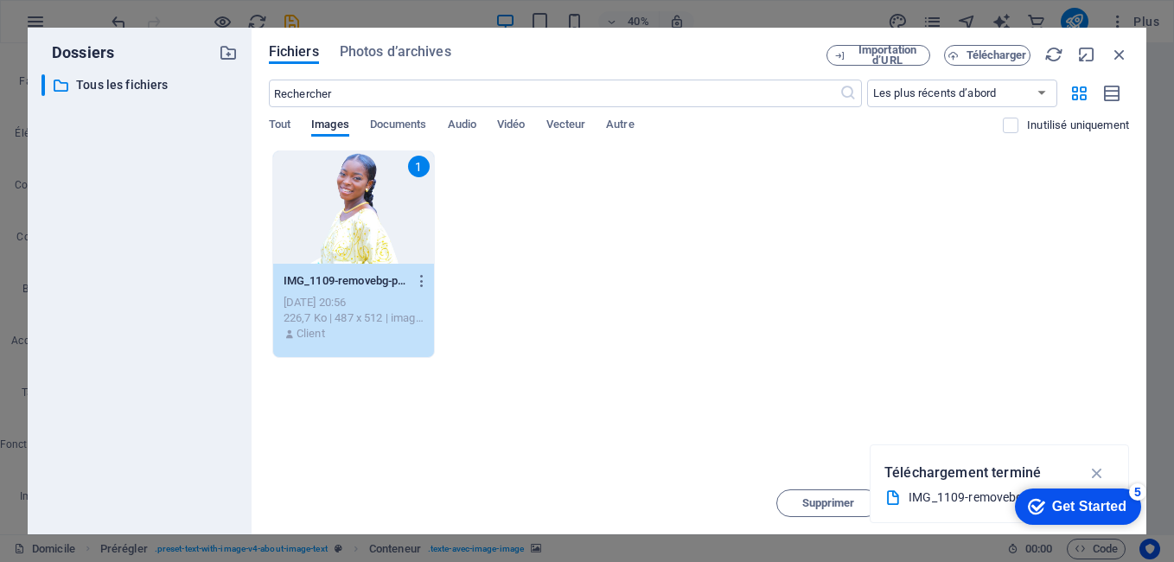
click at [358, 214] on div "1" at bounding box center [353, 207] width 161 height 112
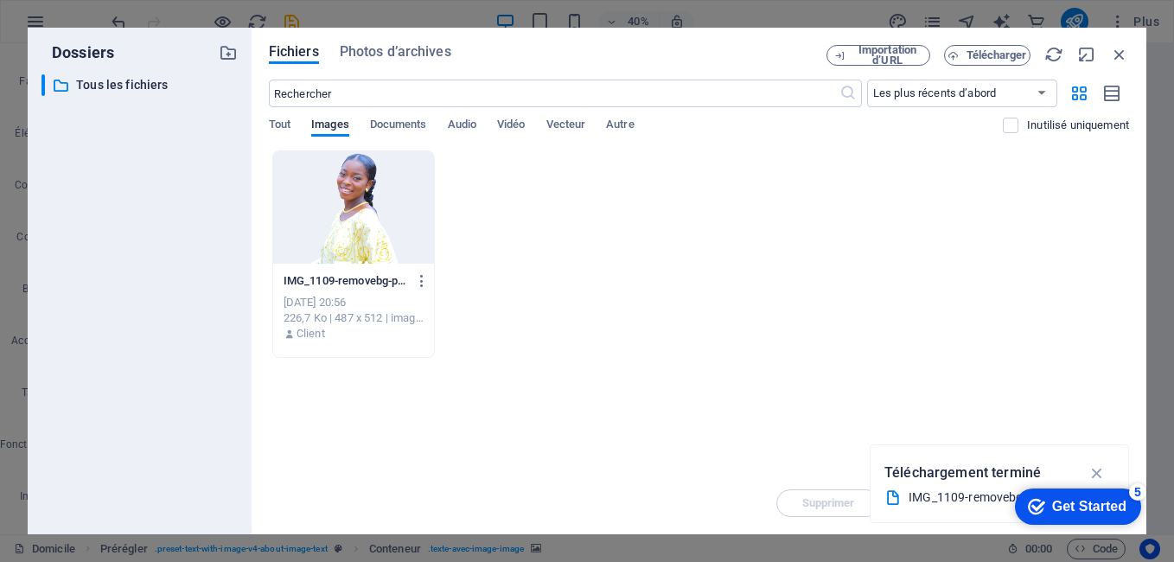
click at [716, 233] on div "IMG_1109-removebg-preview-dXQecF8lnYxMl24c4ldidQ.png IMG_1109-removebg-preview-…" at bounding box center [699, 253] width 860 height 207
click at [978, 54] on span "Télécharger" at bounding box center [996, 55] width 61 height 10
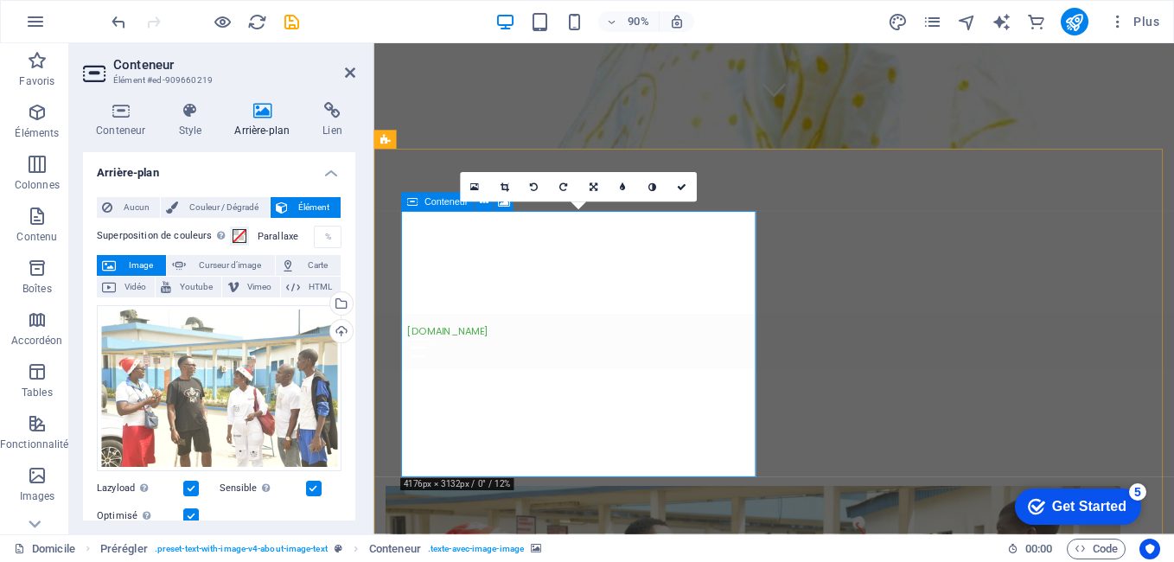
click at [681, 185] on icon at bounding box center [682, 187] width 10 height 10
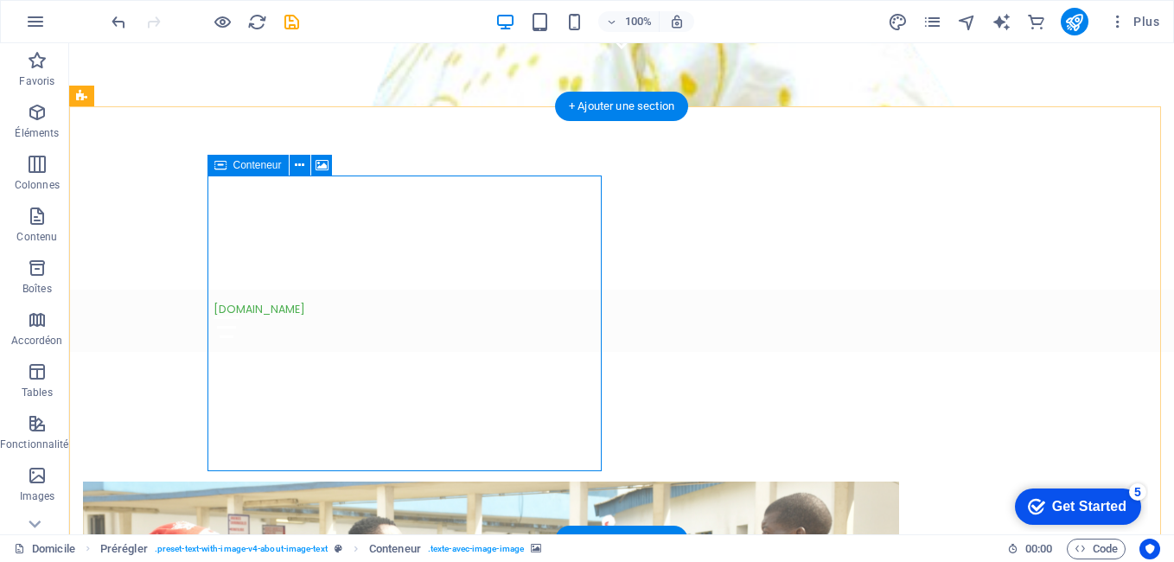
drag, startPoint x: 478, startPoint y: 264, endPoint x: 468, endPoint y: 173, distance: 92.1
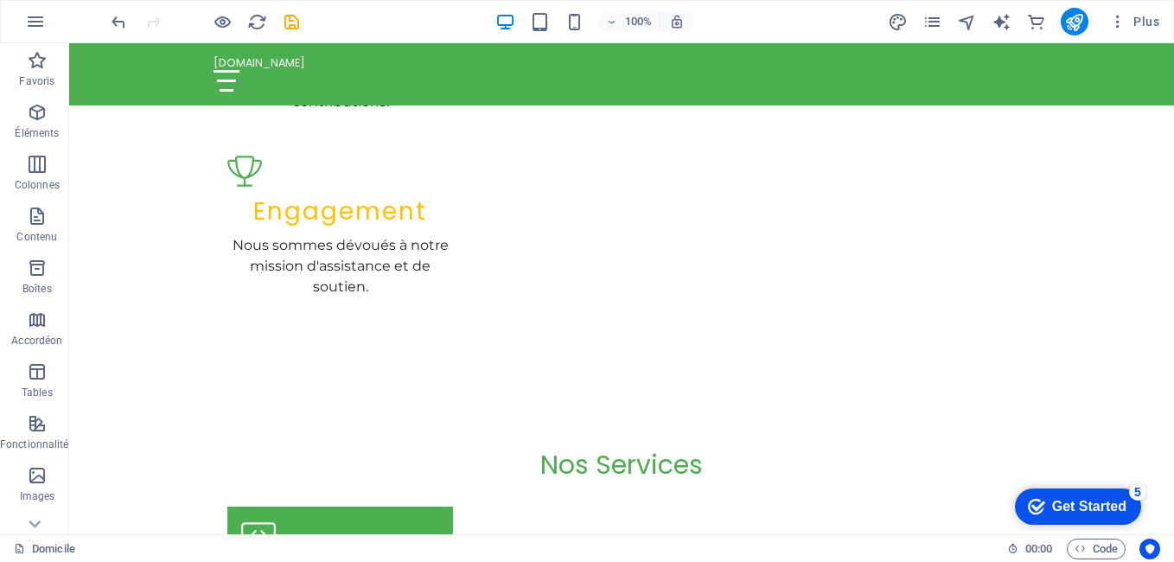
scroll to position [2025, 0]
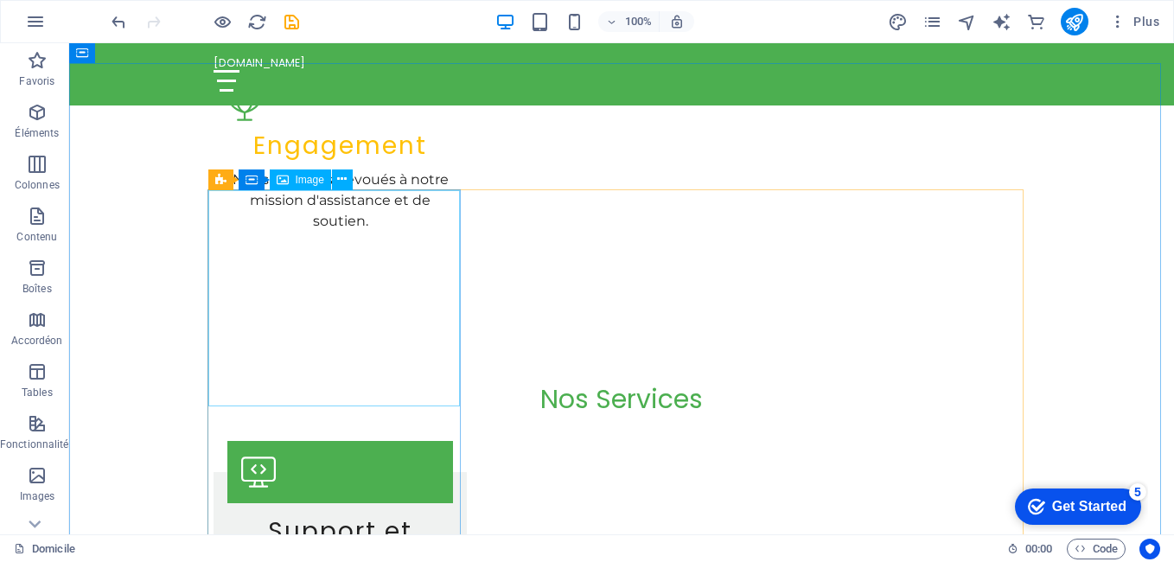
click at [293, 182] on div "Image" at bounding box center [300, 179] width 61 height 21
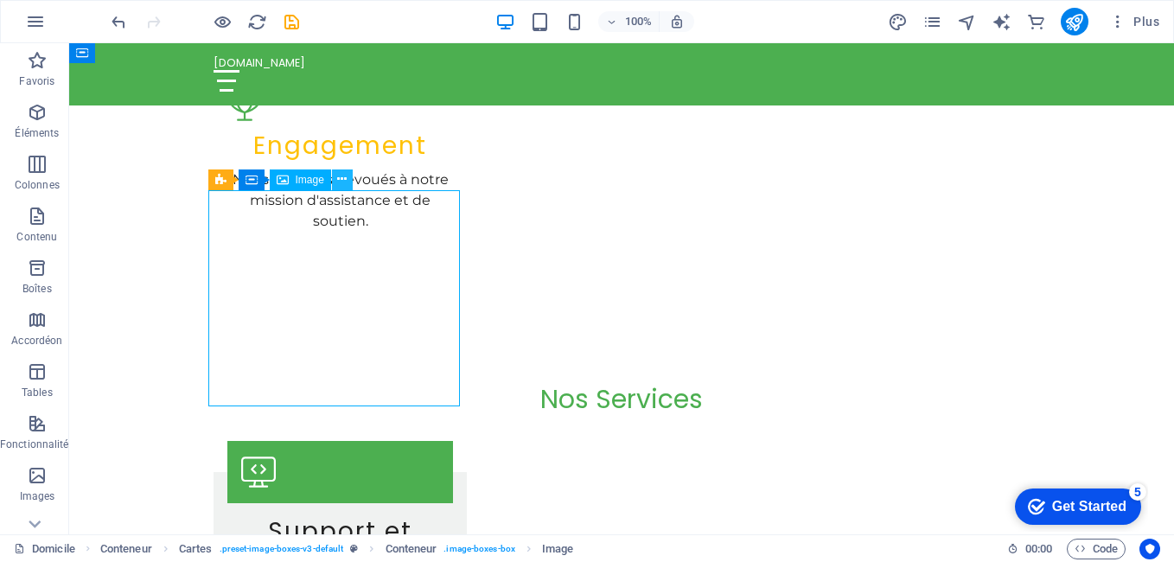
click at [342, 182] on icon at bounding box center [342, 179] width 10 height 18
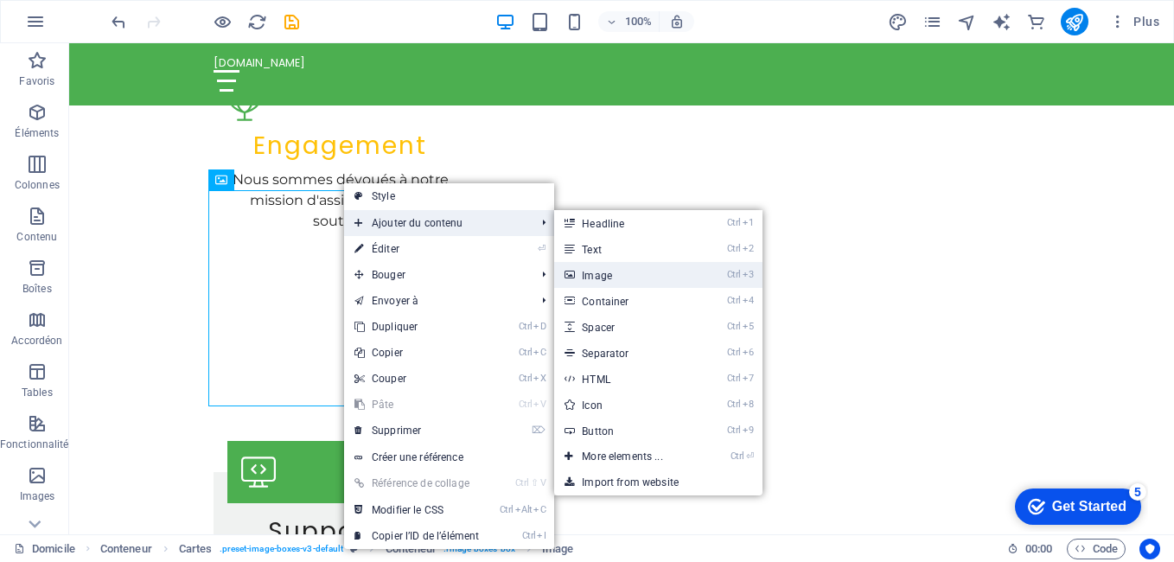
click at [593, 279] on font "Image" at bounding box center [597, 276] width 30 height 12
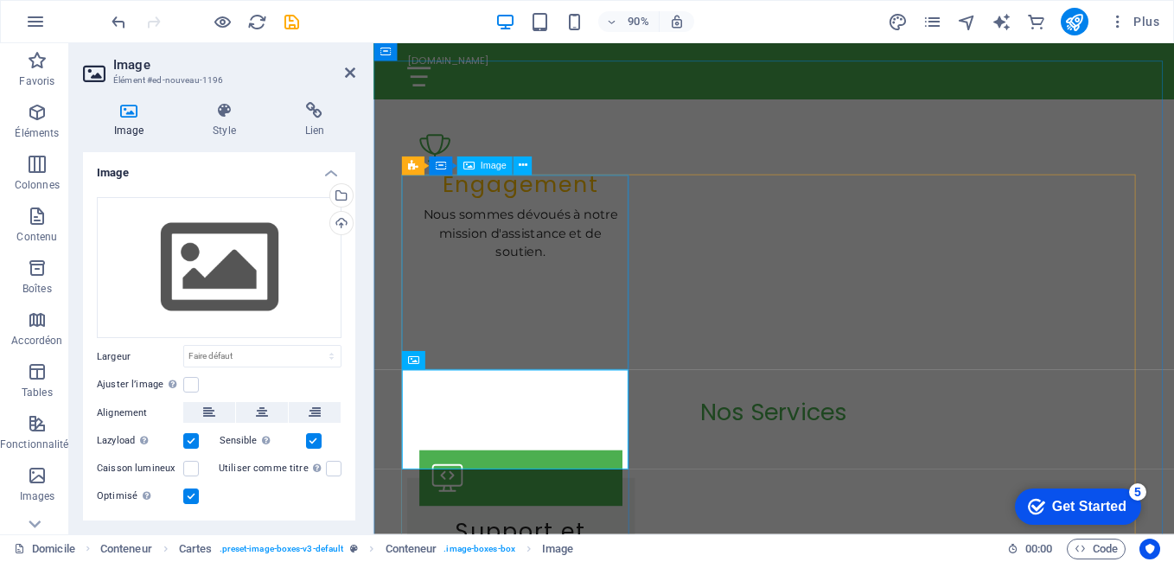
scroll to position [2080, 0]
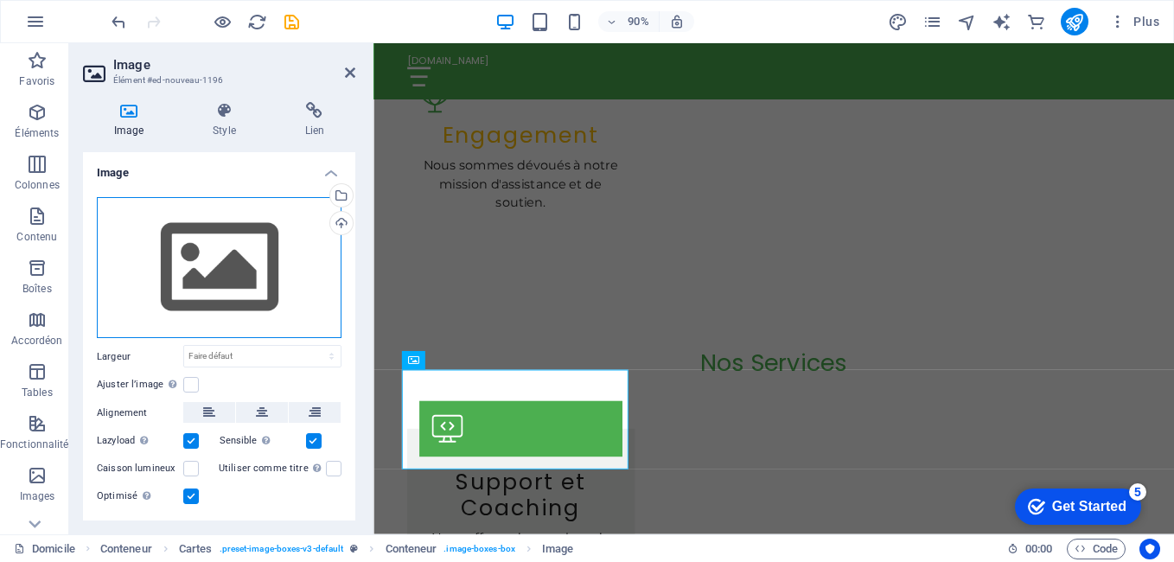
click at [218, 270] on div "Drag files here, click to choose files or select files from Files or our free s…" at bounding box center [219, 268] width 245 height 142
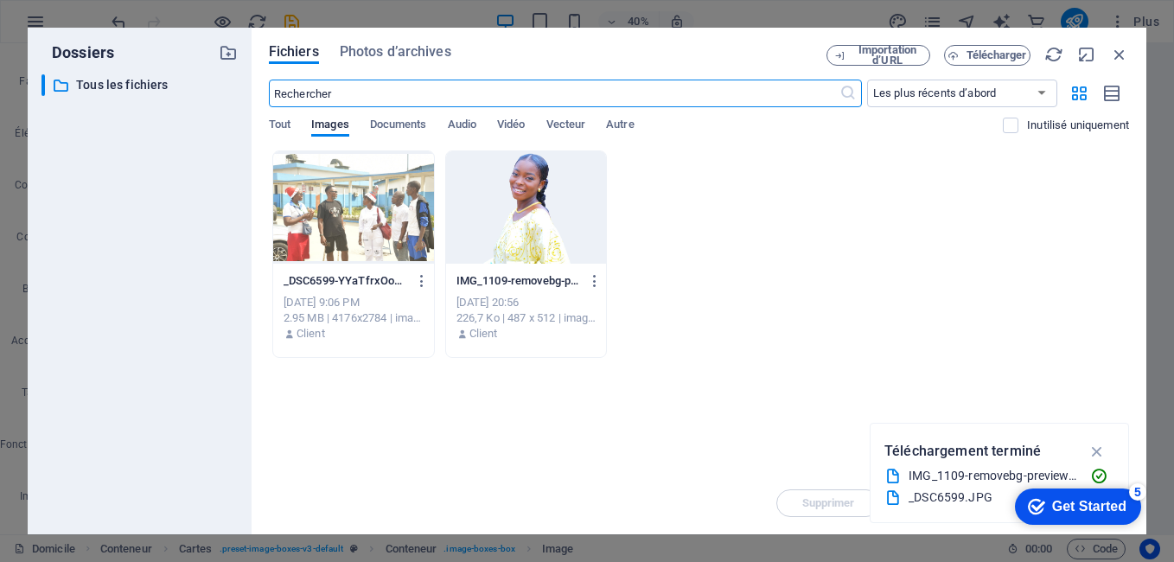
scroll to position [2762, 0]
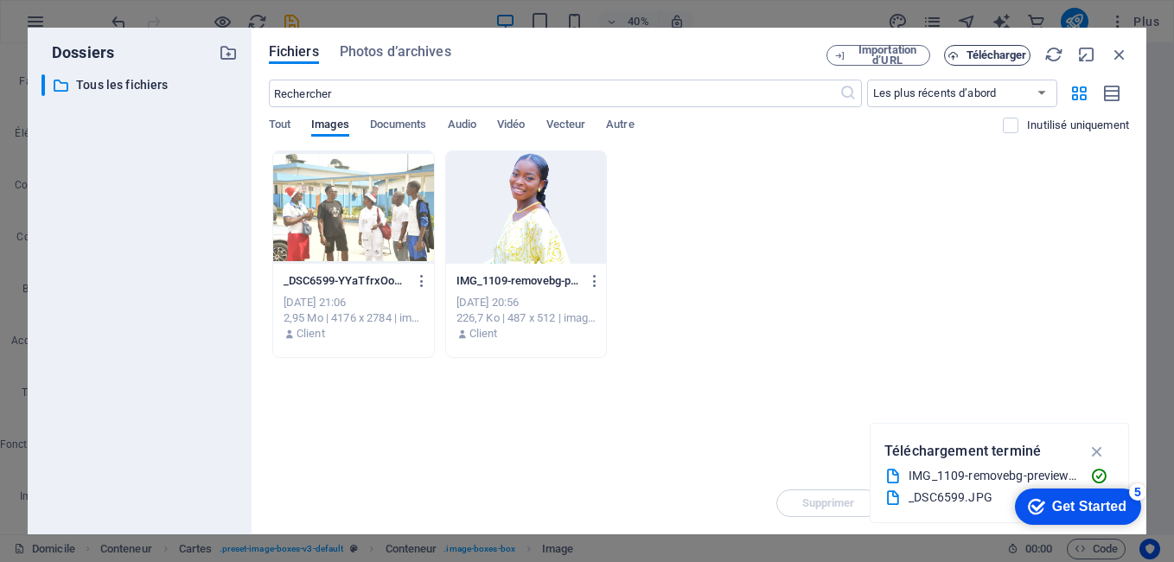
click at [990, 51] on span "Télécharger" at bounding box center [996, 55] width 61 height 10
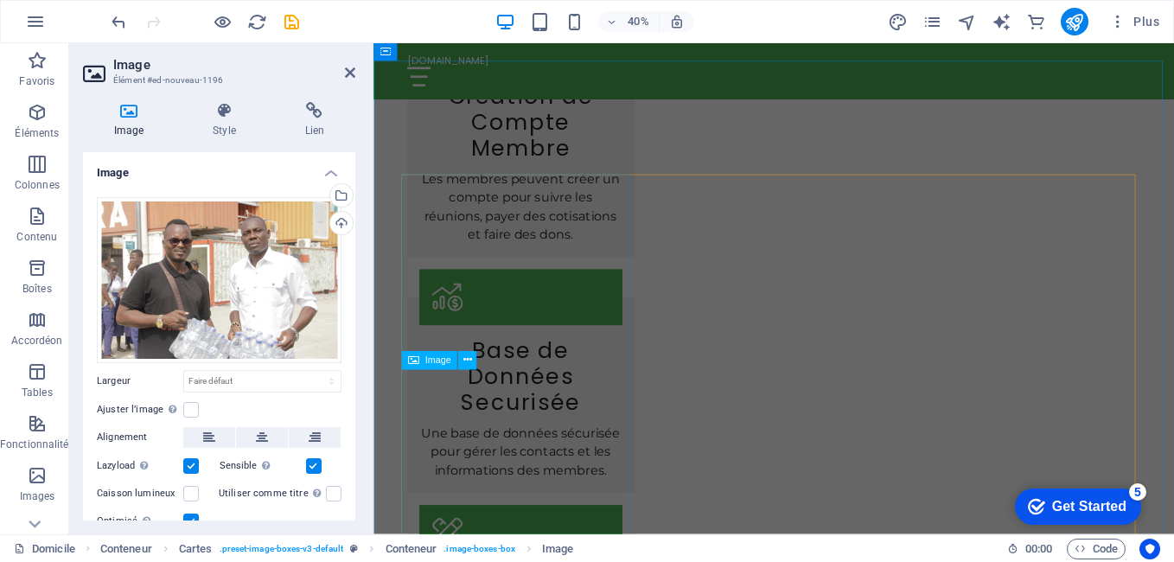
scroll to position [2080, 0]
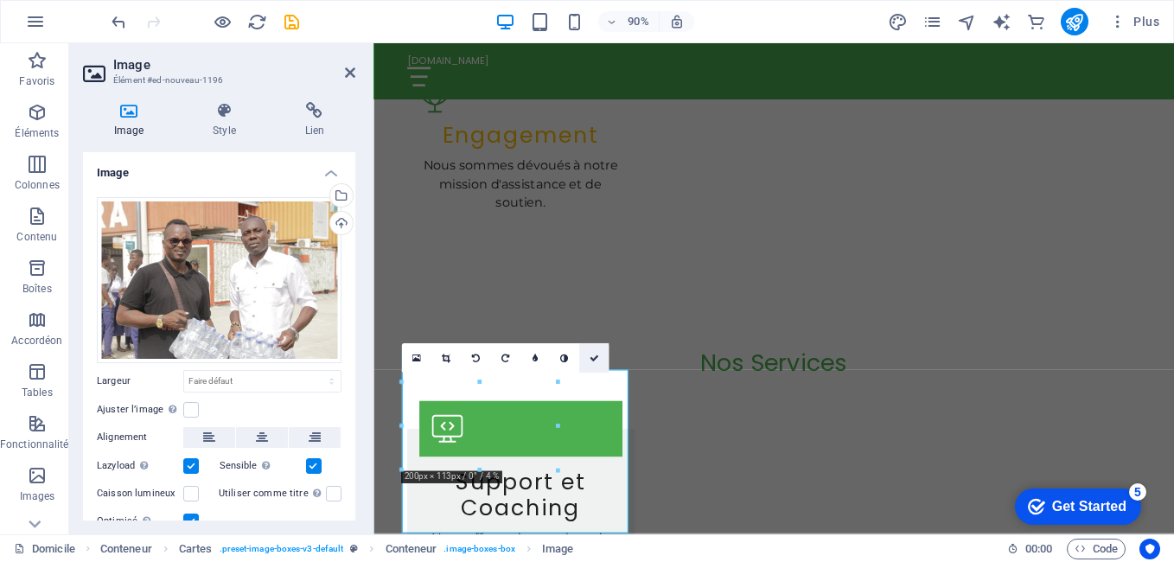
click at [594, 359] on icon at bounding box center [594, 359] width 10 height 10
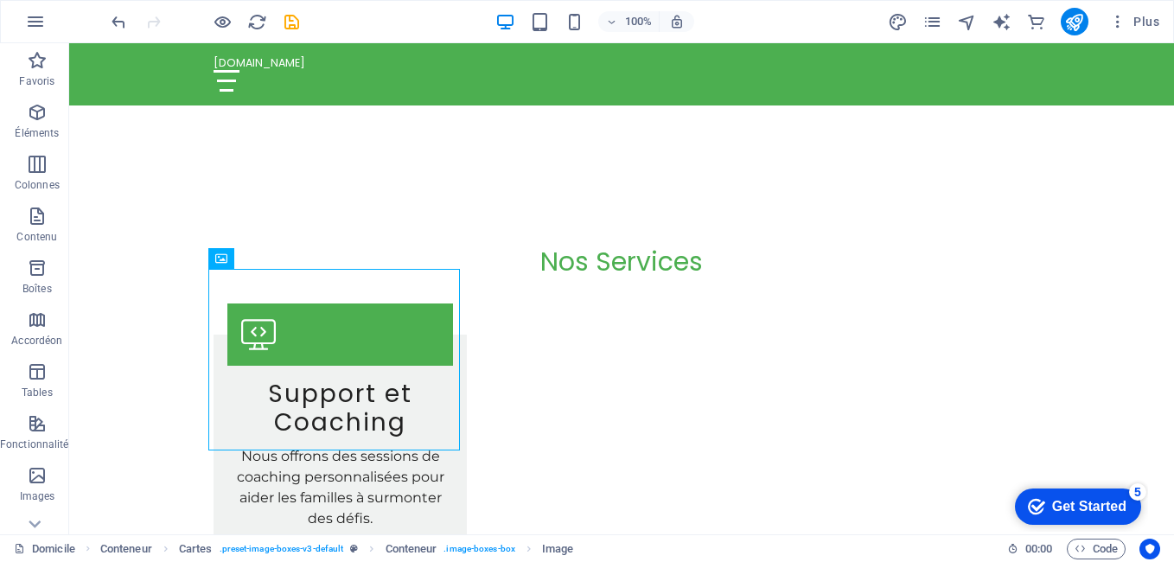
scroll to position [2209, 0]
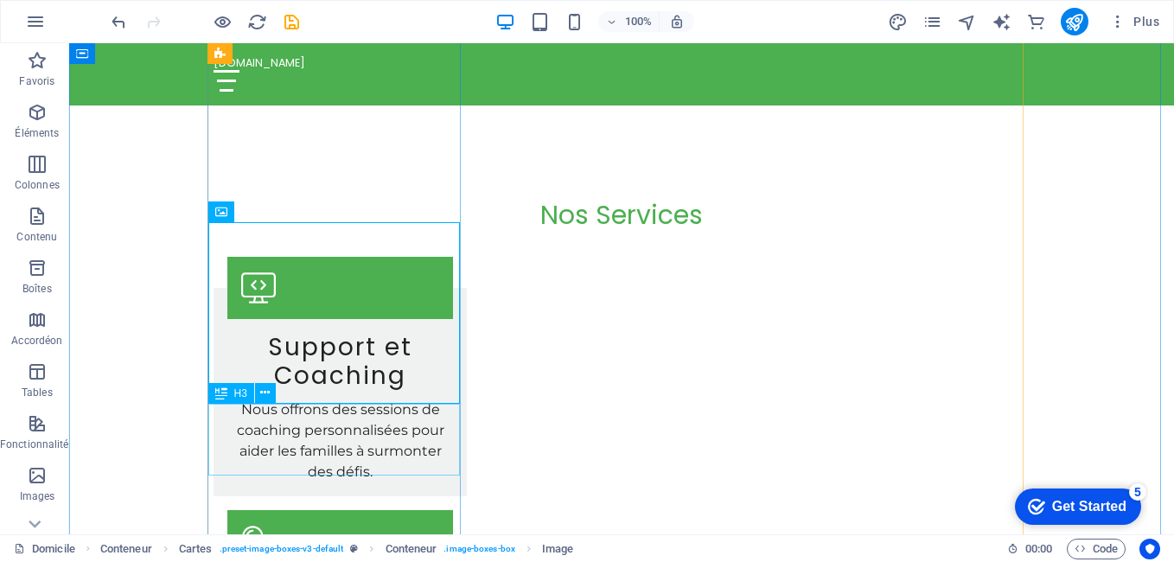
click at [264, 393] on icon at bounding box center [265, 393] width 10 height 18
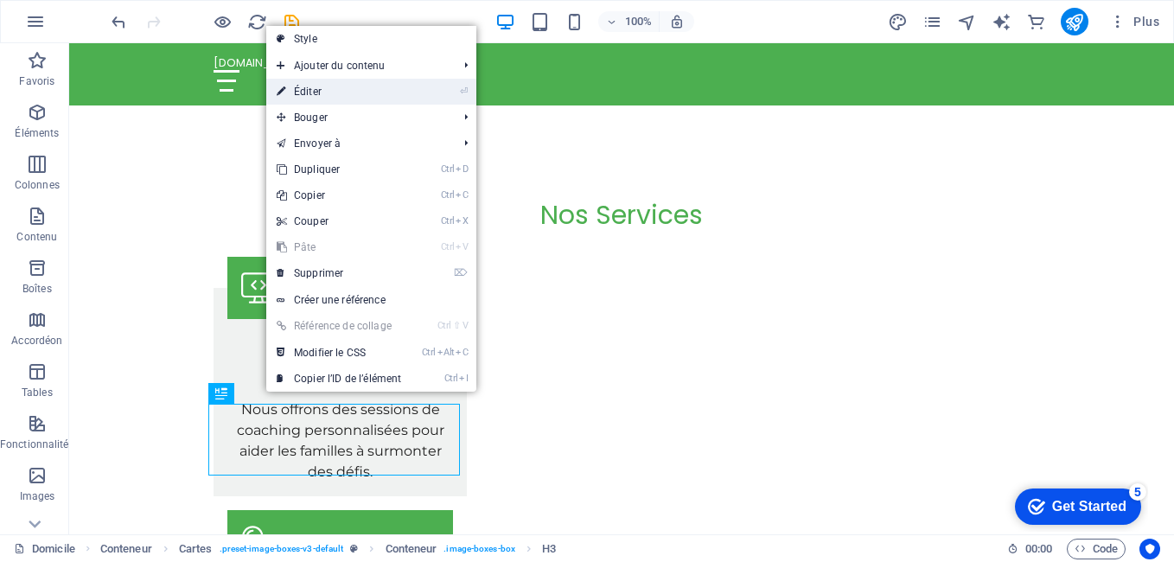
click at [356, 92] on link "⏎ Éditer" at bounding box center [338, 92] width 145 height 26
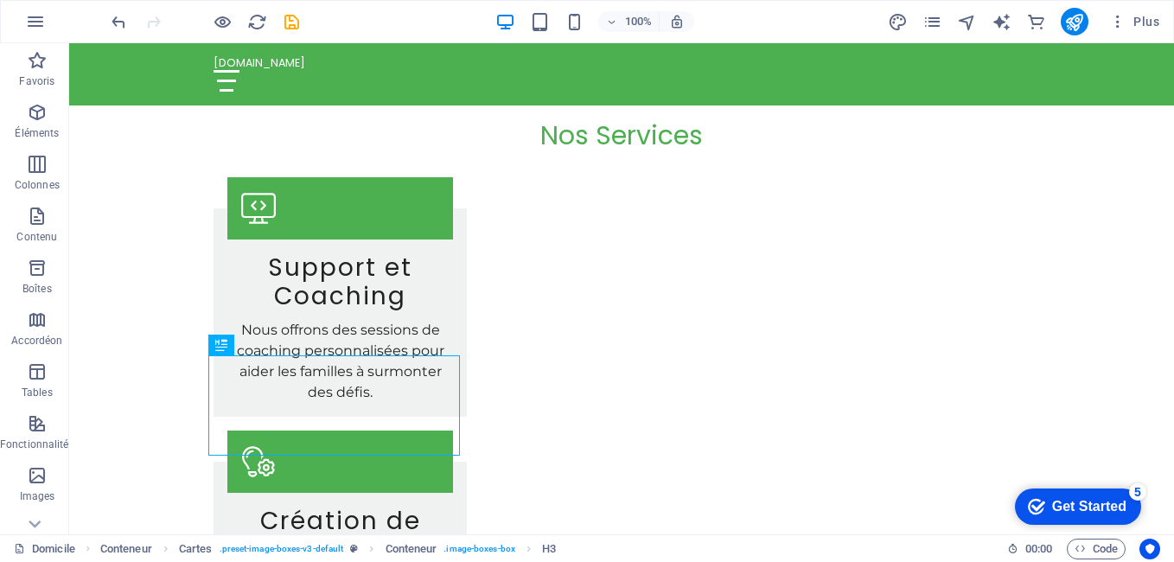
scroll to position [2335, 0]
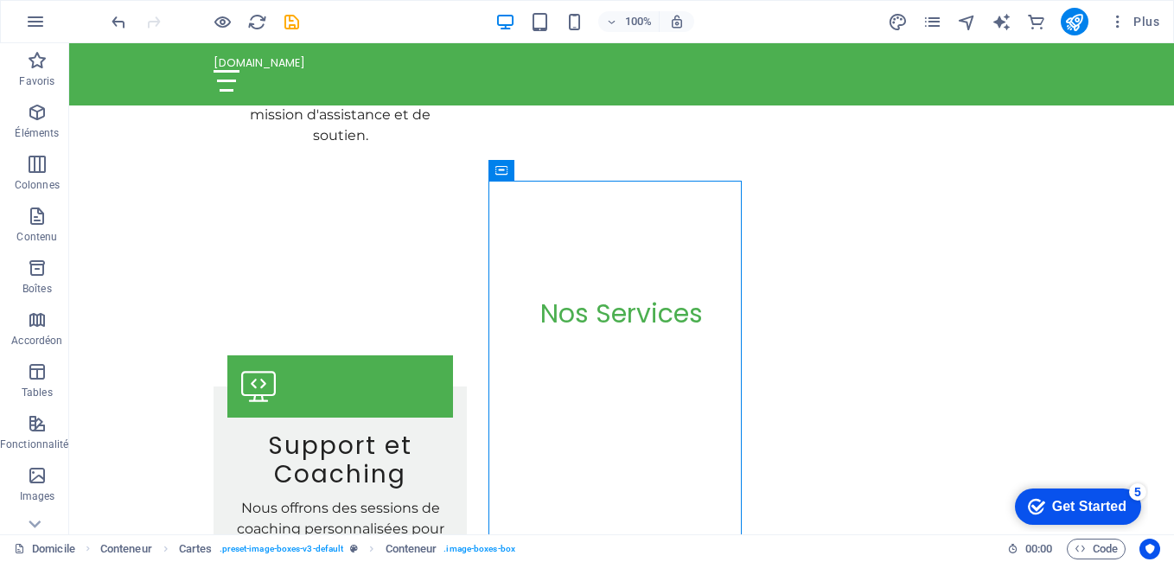
scroll to position [2026, 0]
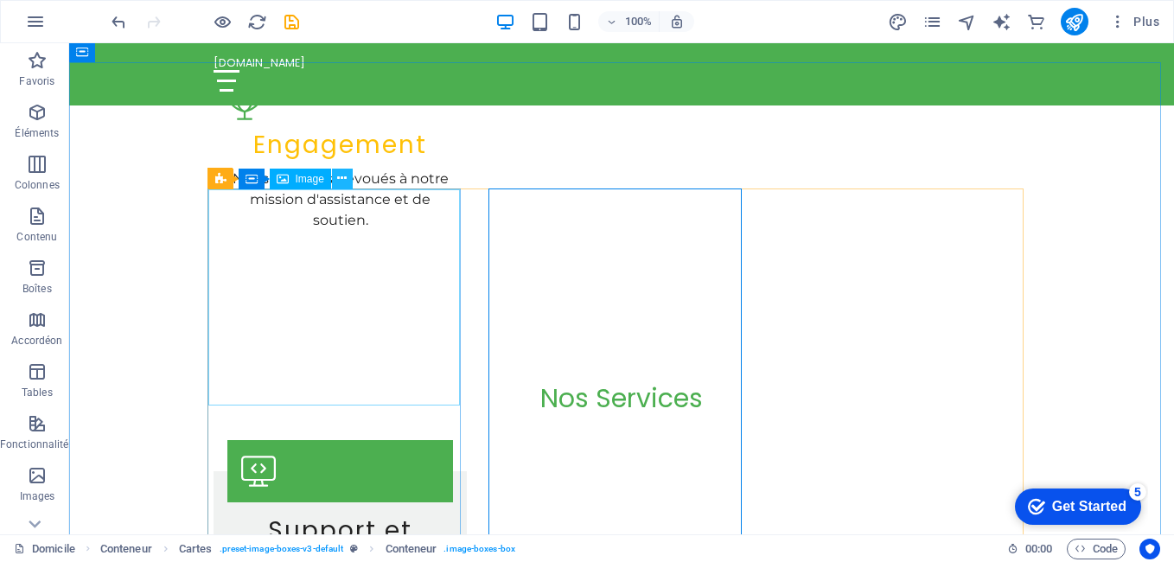
click at [341, 179] on icon at bounding box center [342, 178] width 10 height 18
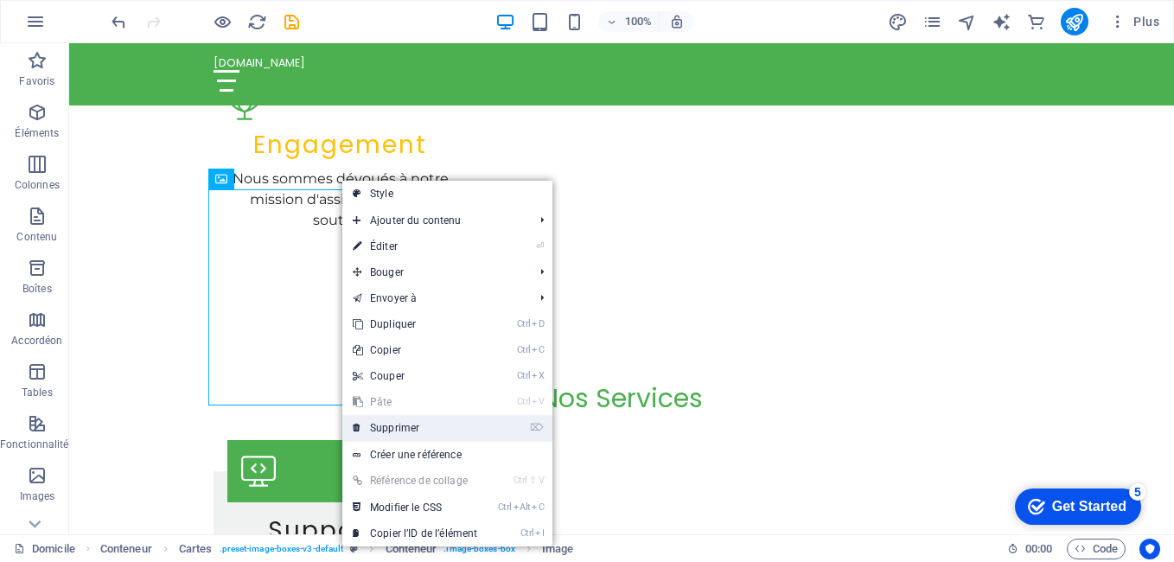
click at [386, 427] on font "Supprimer" at bounding box center [394, 428] width 49 height 12
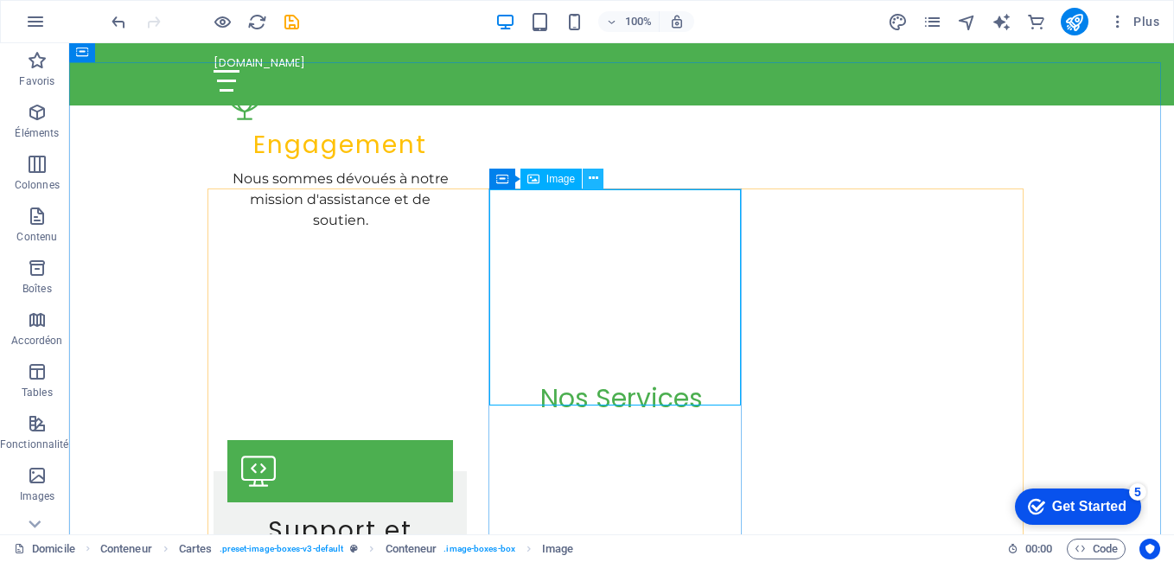
click at [589, 177] on icon at bounding box center [594, 178] width 10 height 18
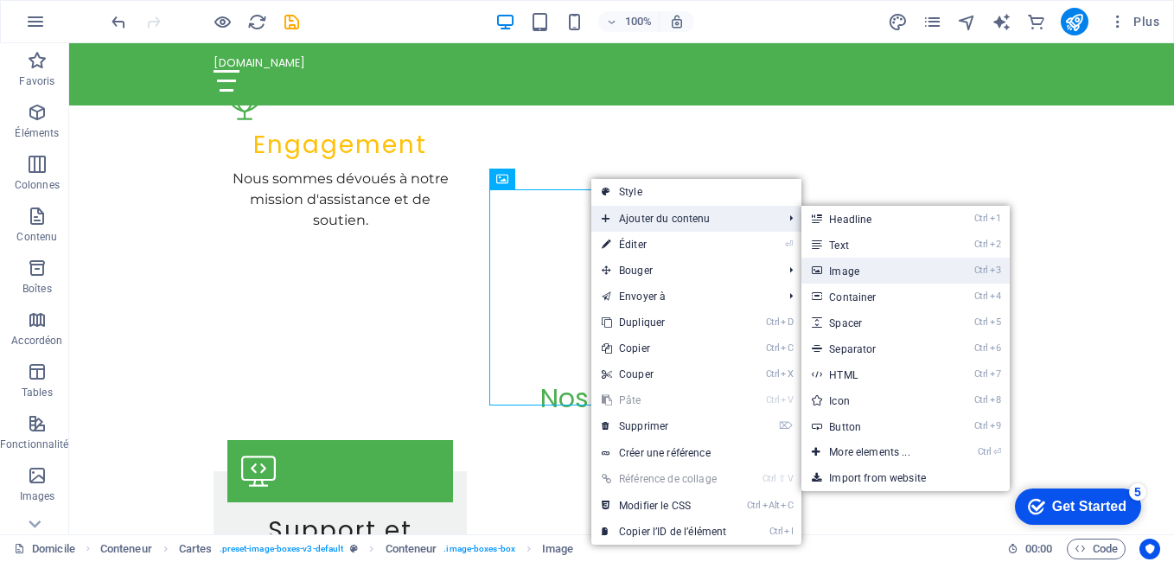
click at [845, 267] on font "Image" at bounding box center [844, 271] width 30 height 12
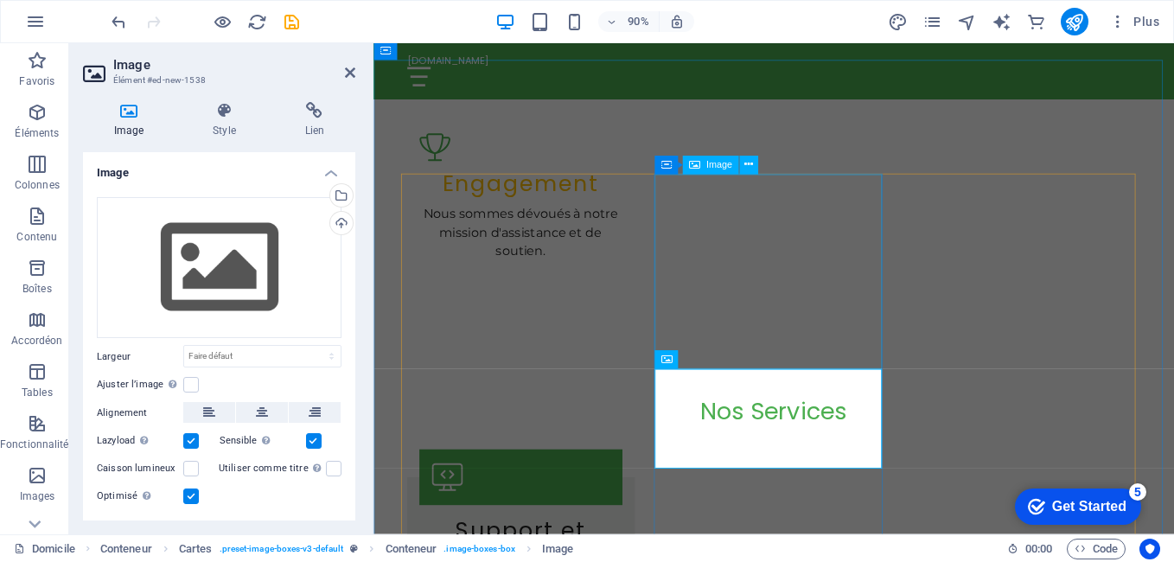
scroll to position [2080, 0]
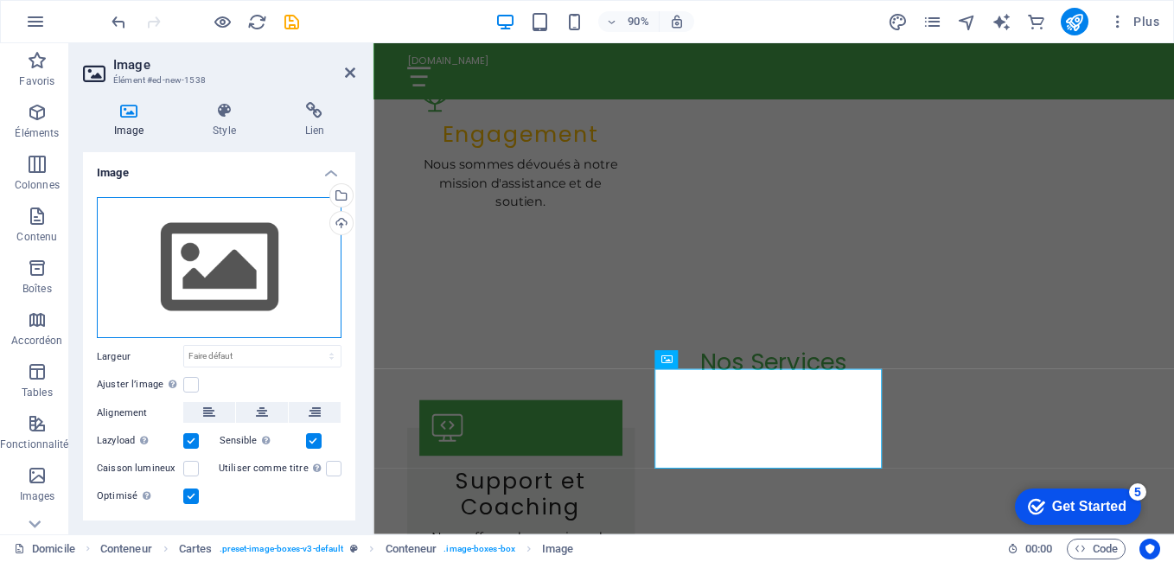
click at [215, 280] on div "Drag files here, click to choose files or select files from Files or our free s…" at bounding box center [219, 268] width 245 height 142
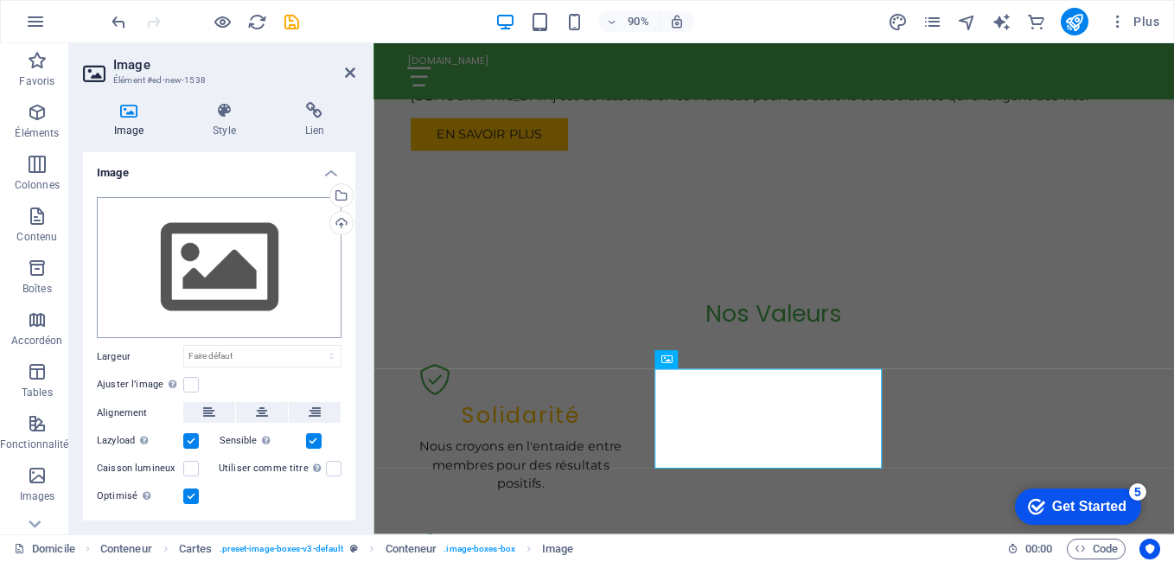
scroll to position [2762, 0]
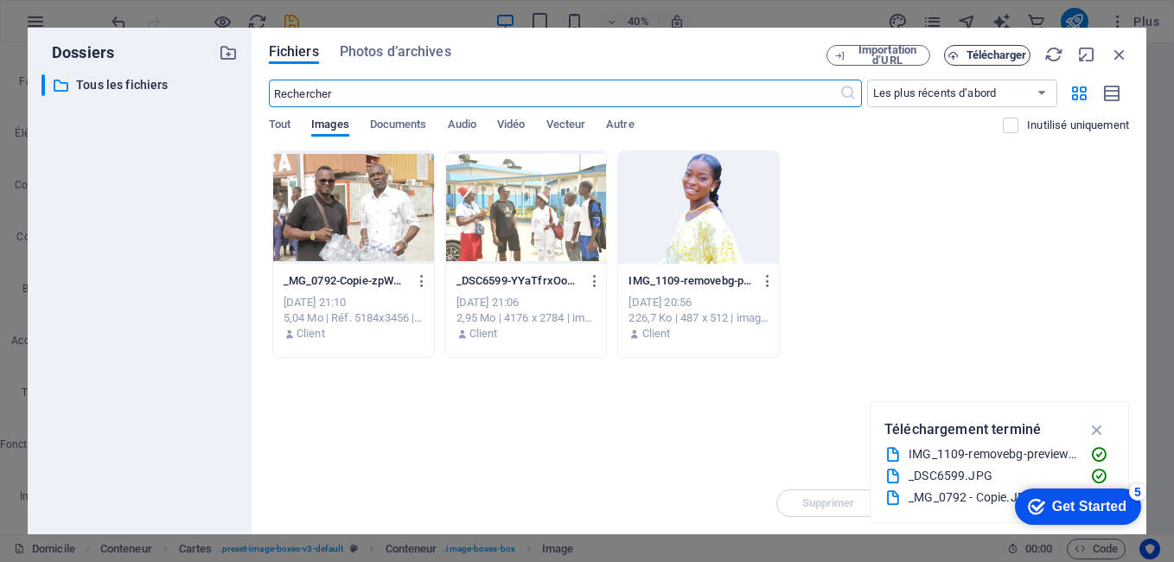
click at [991, 50] on span "Télécharger" at bounding box center [996, 55] width 61 height 10
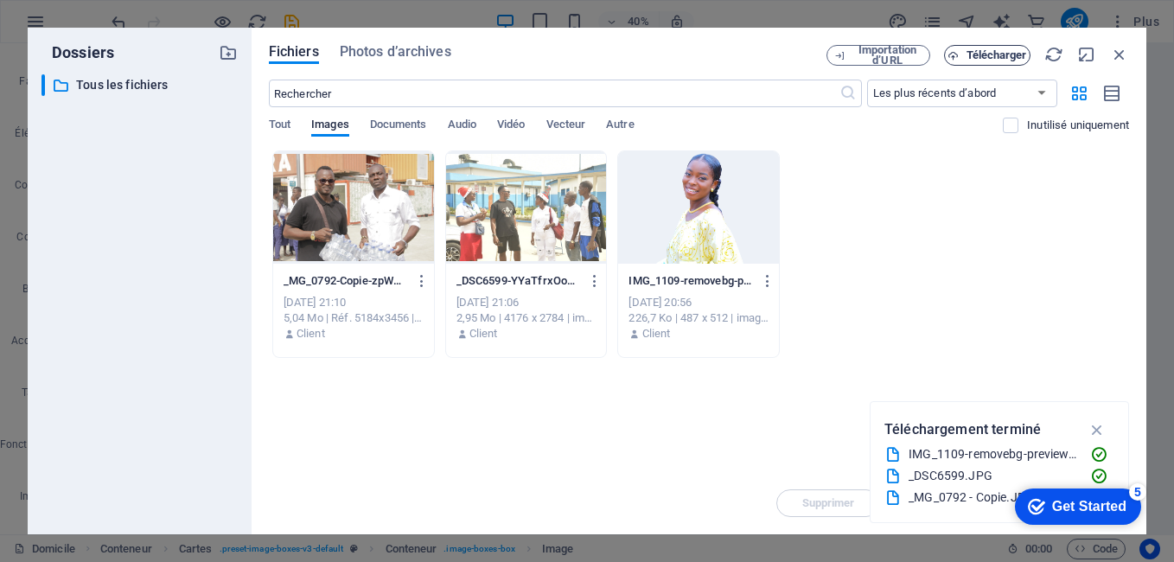
click at [988, 50] on span "Télécharger" at bounding box center [996, 55] width 61 height 10
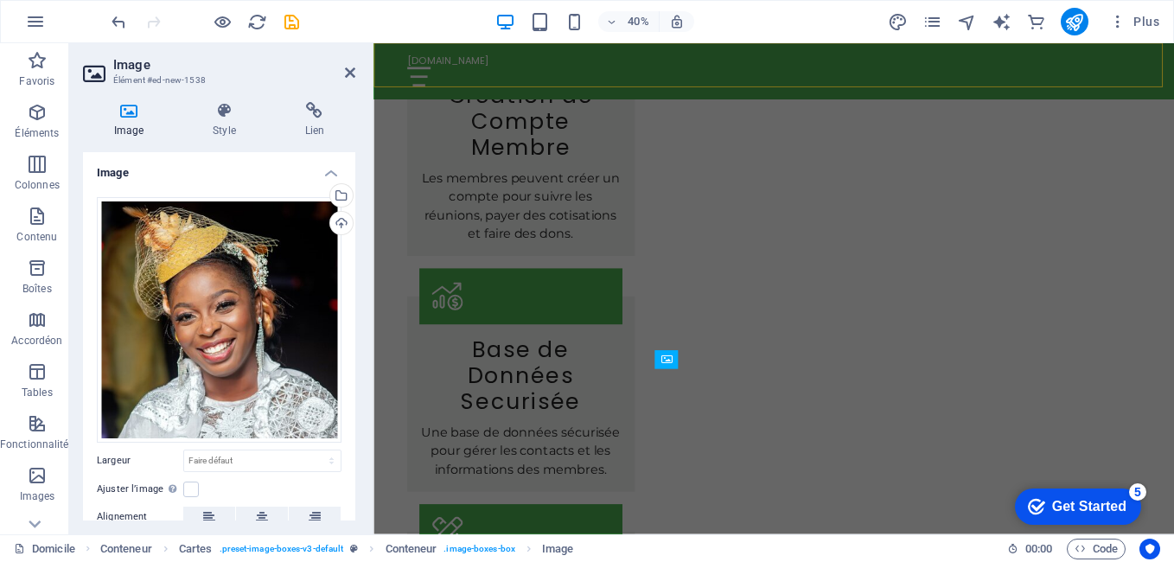
scroll to position [2080, 0]
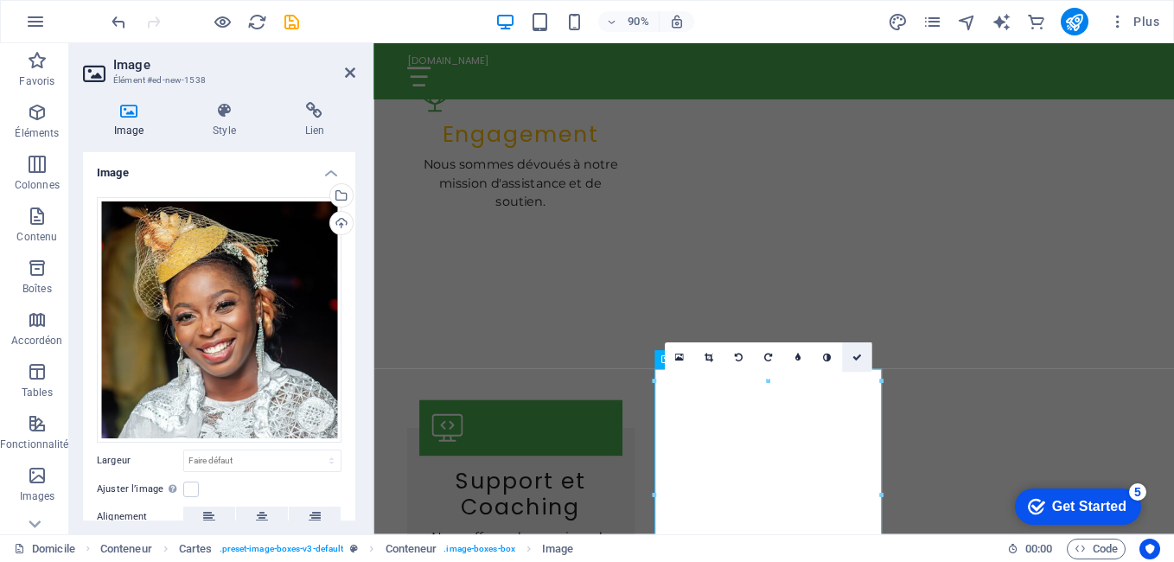
click at [854, 354] on icon at bounding box center [856, 358] width 10 height 10
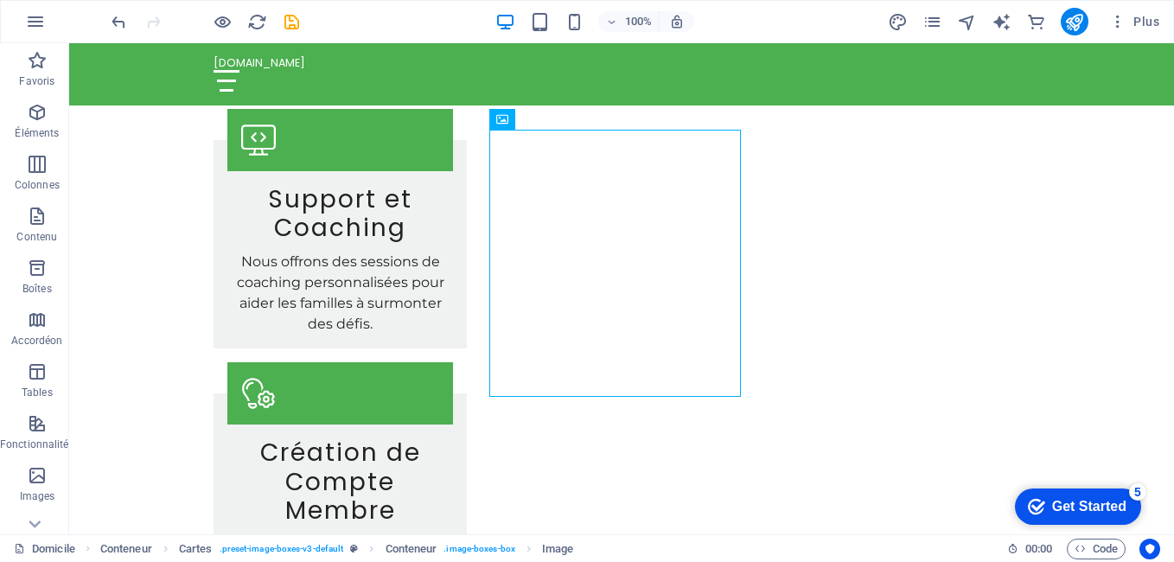
scroll to position [2373, 0]
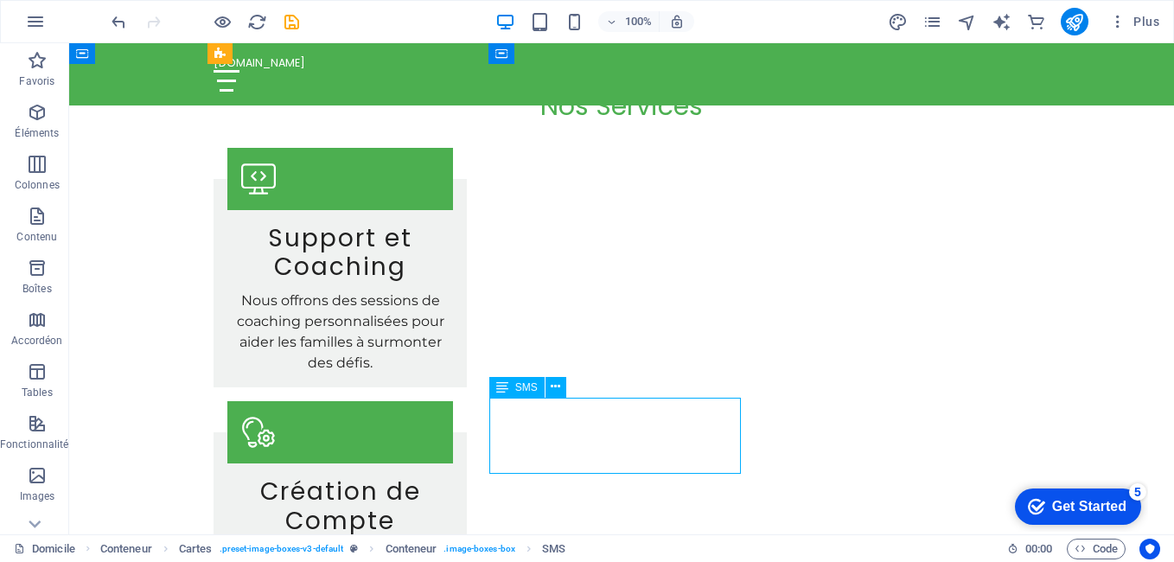
scroll to position [2427, 0]
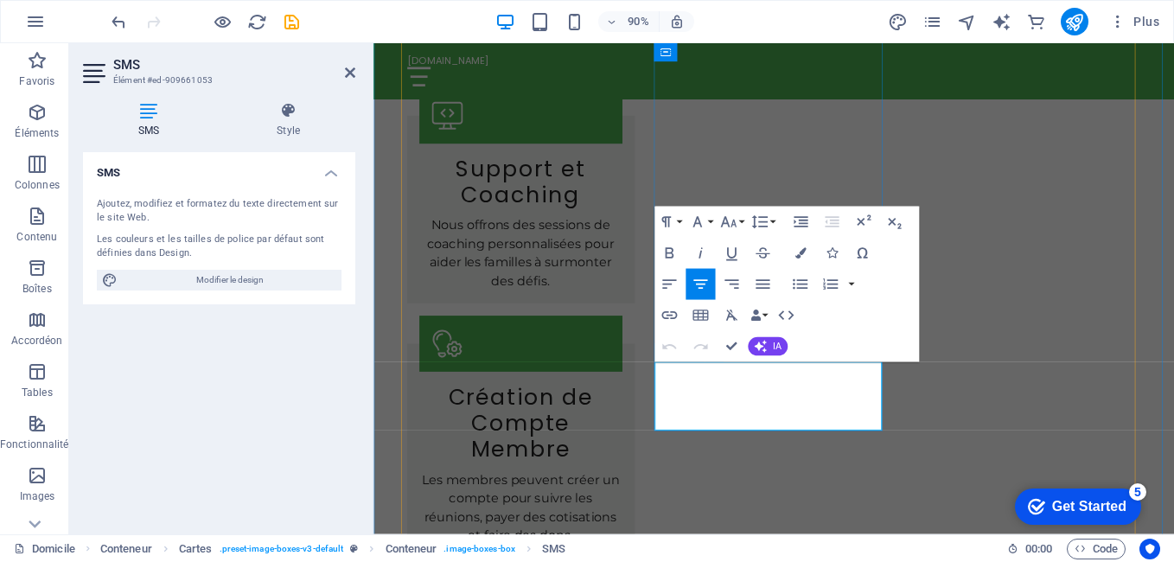
drag, startPoint x: 804, startPoint y: 411, endPoint x: 716, endPoint y: 411, distance: 88.2
drag, startPoint x: 801, startPoint y: 430, endPoint x: 747, endPoint y: 433, distance: 54.6
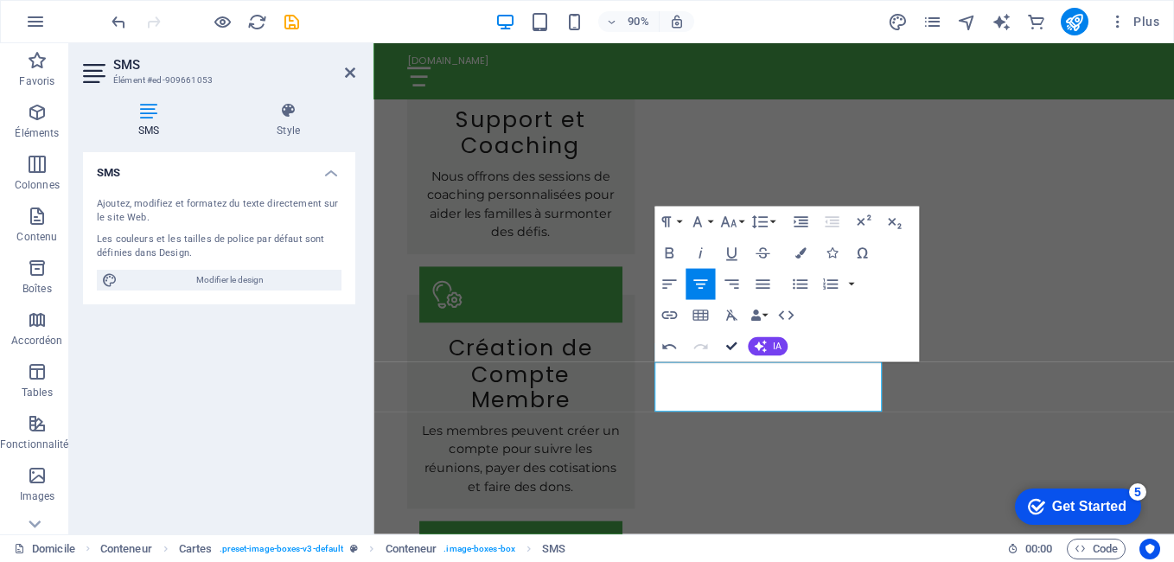
scroll to position [2373, 0]
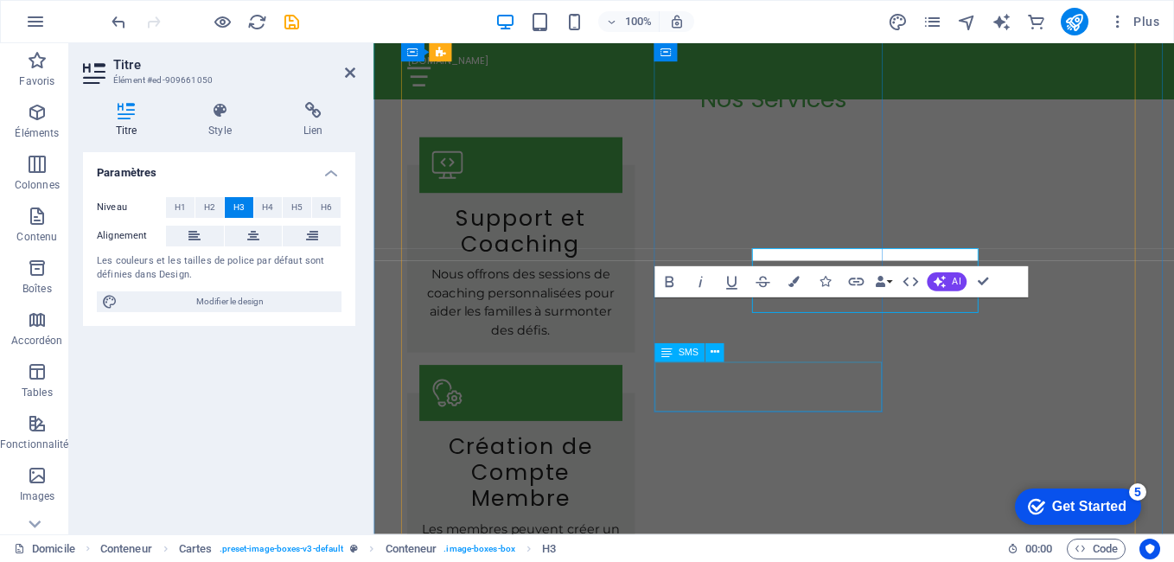
scroll to position [2427, 0]
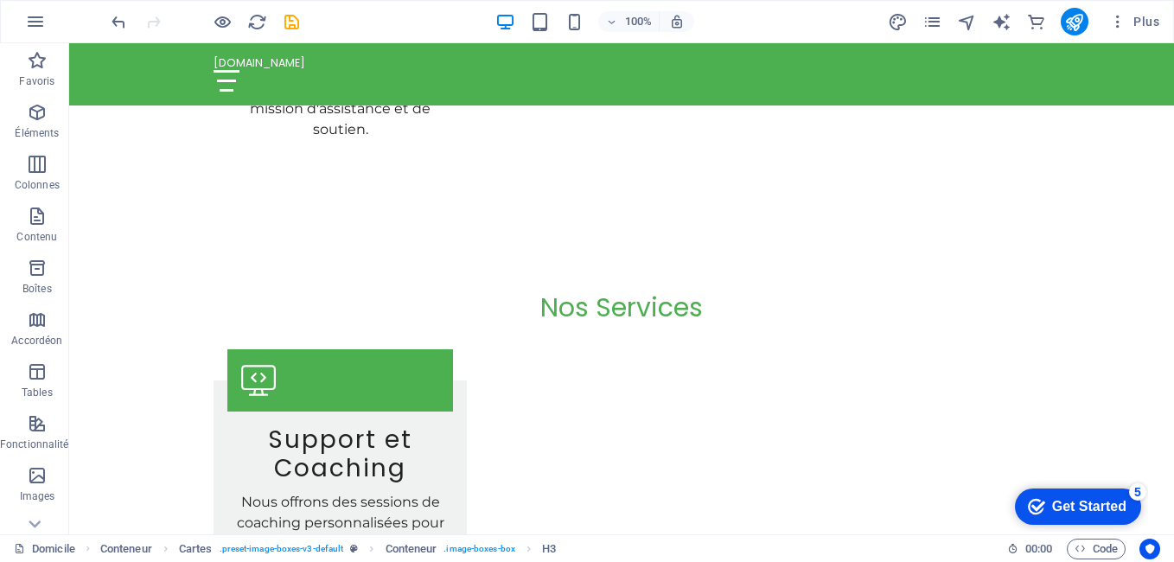
scroll to position [2101, 0]
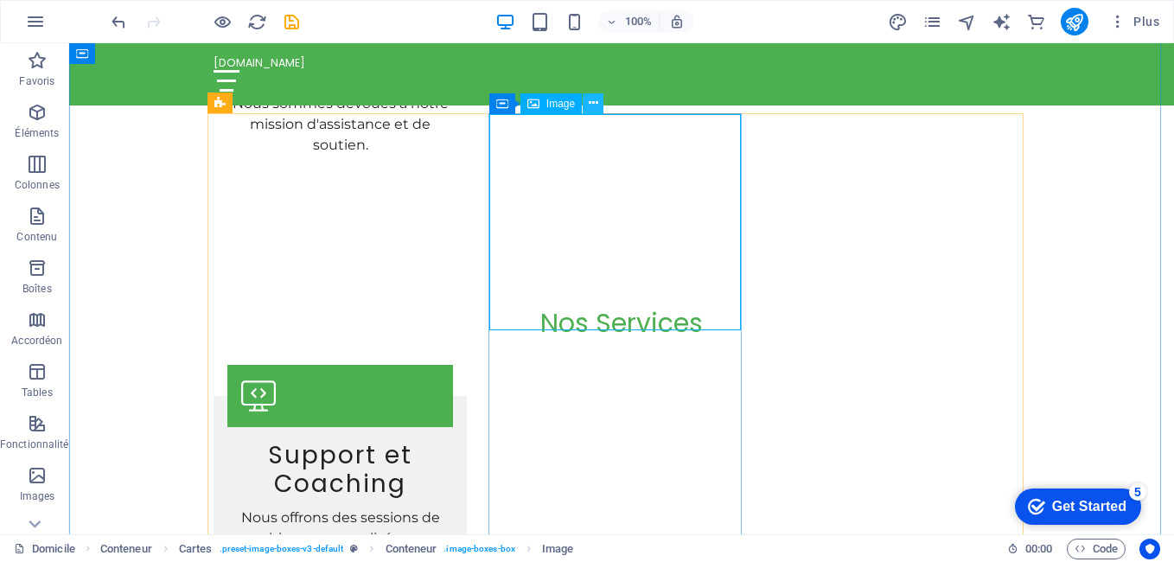
click at [597, 105] on icon at bounding box center [594, 103] width 10 height 18
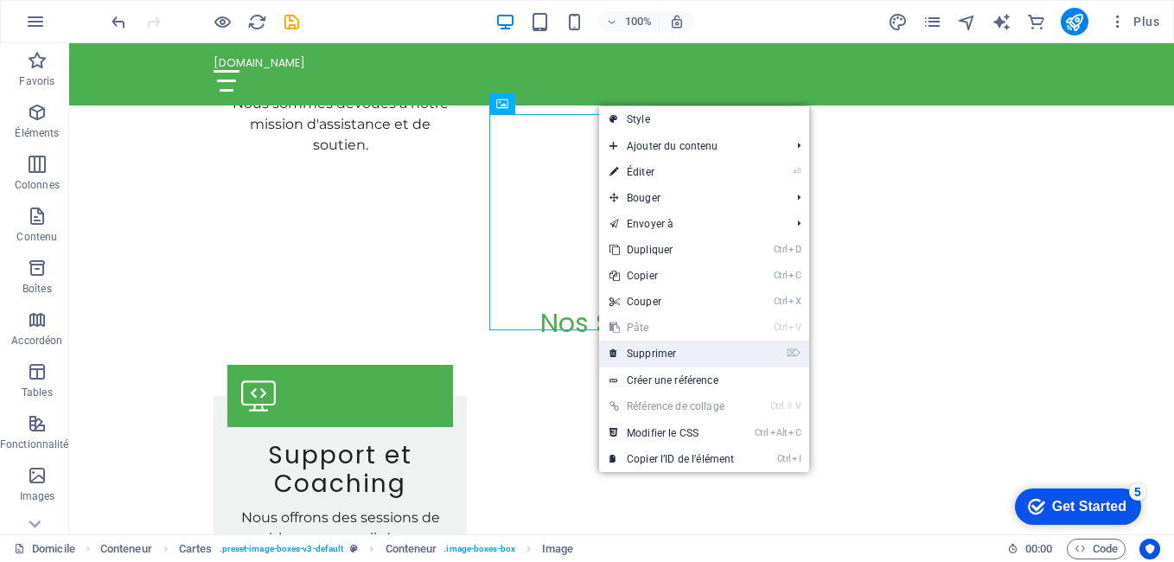
click at [652, 356] on font "Supprimer" at bounding box center [651, 353] width 49 height 12
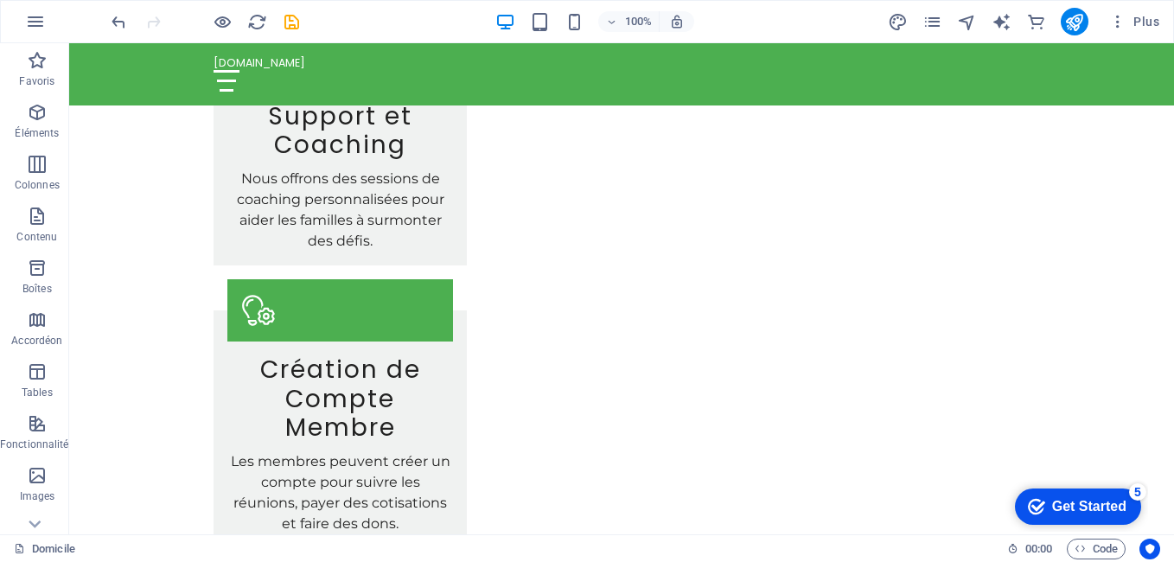
scroll to position [2528, 0]
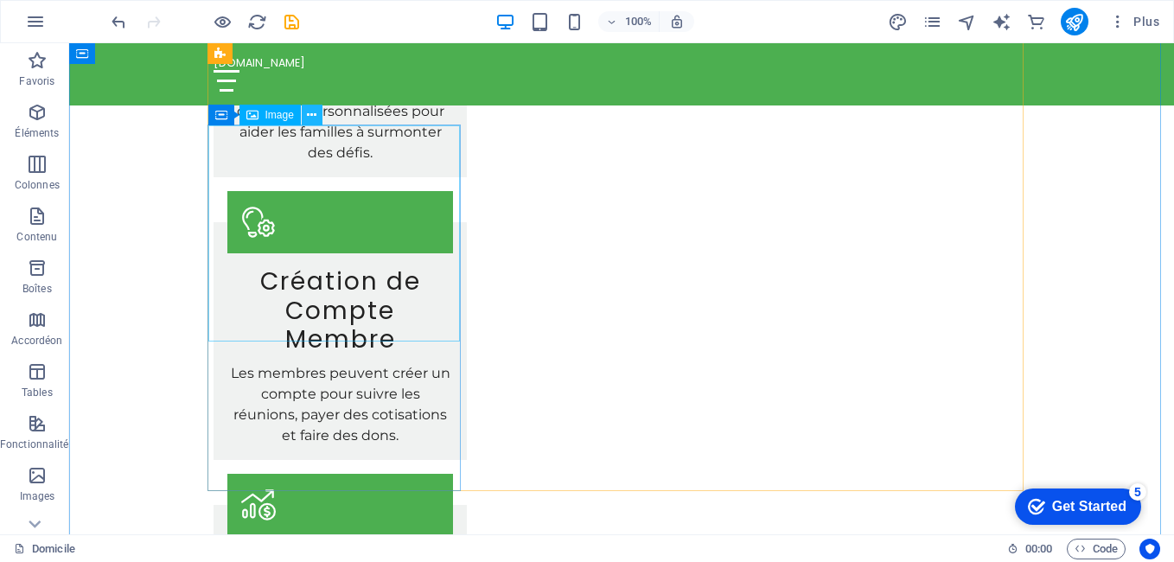
click at [311, 117] on icon at bounding box center [312, 115] width 10 height 18
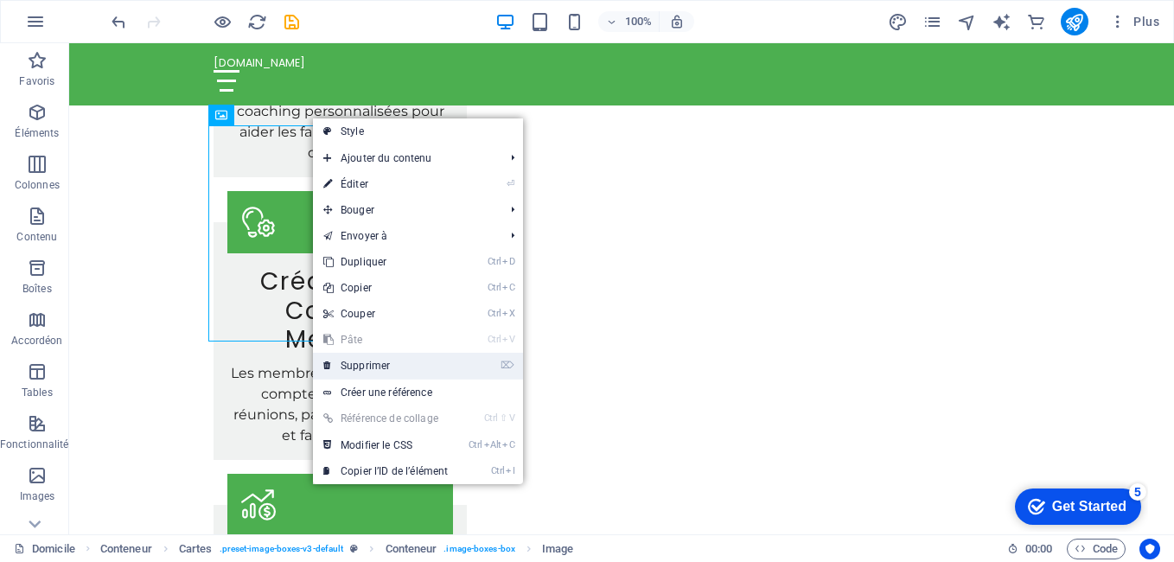
click at [371, 368] on font "Supprimer" at bounding box center [365, 366] width 49 height 12
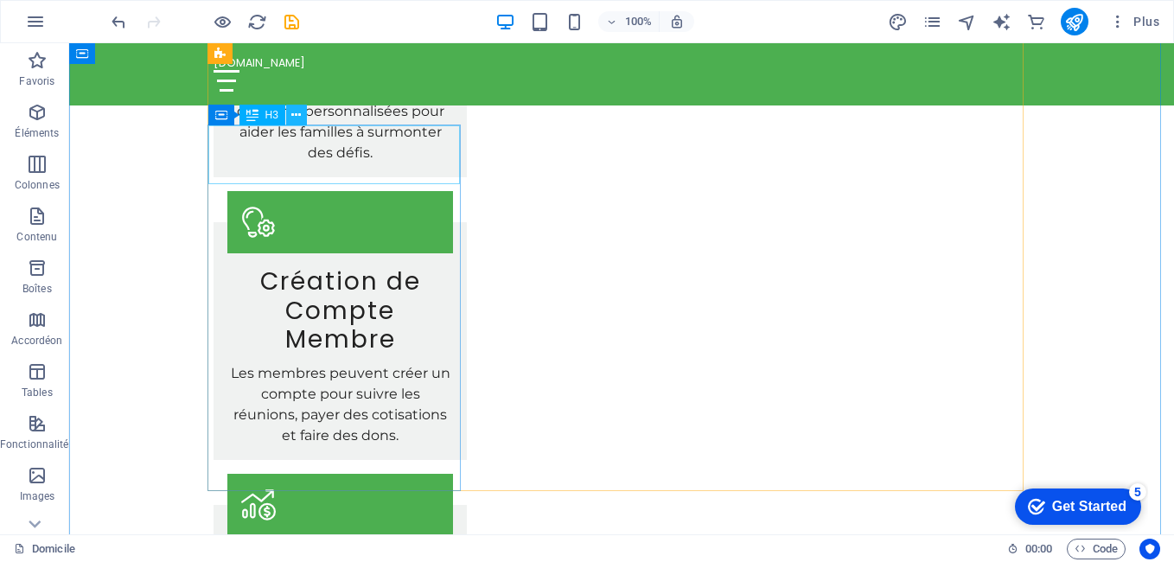
click at [294, 116] on icon at bounding box center [296, 115] width 10 height 18
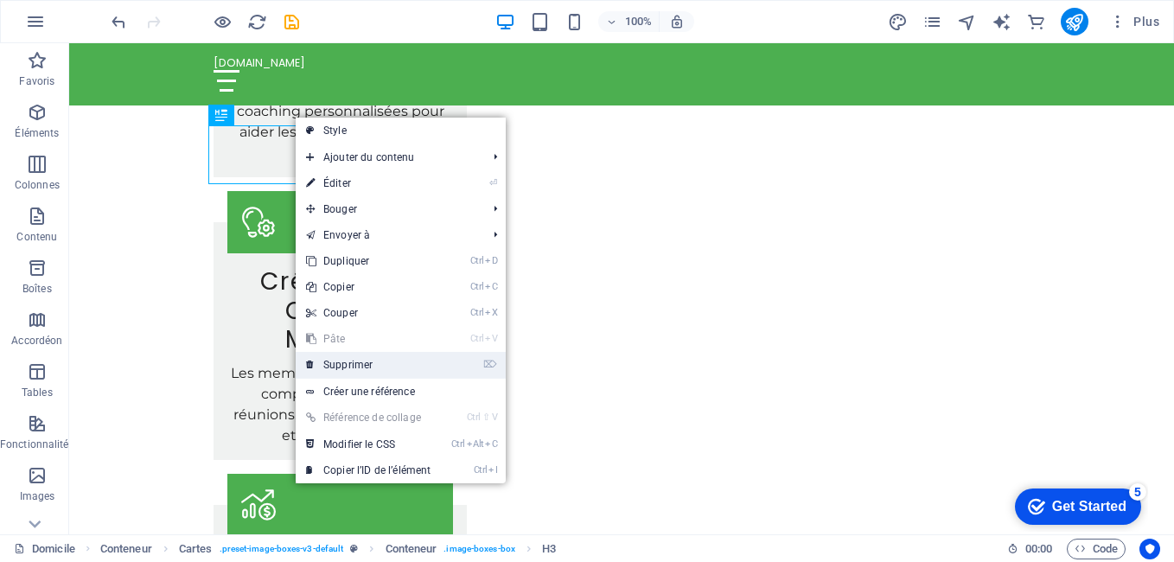
click at [357, 362] on font "Supprimer" at bounding box center [347, 365] width 49 height 12
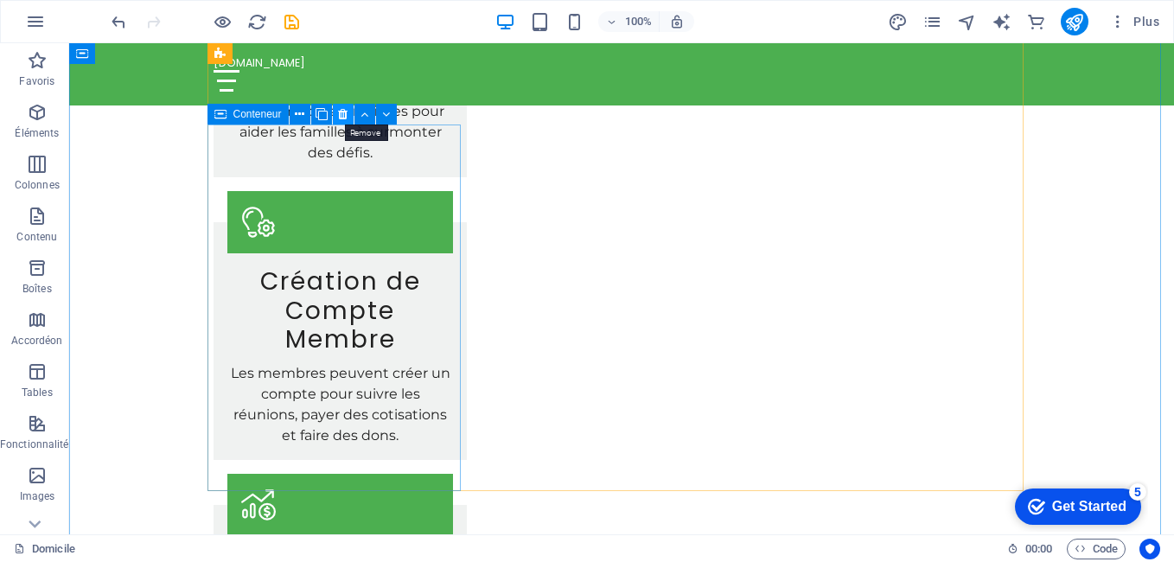
click at [338, 114] on icon at bounding box center [343, 114] width 10 height 18
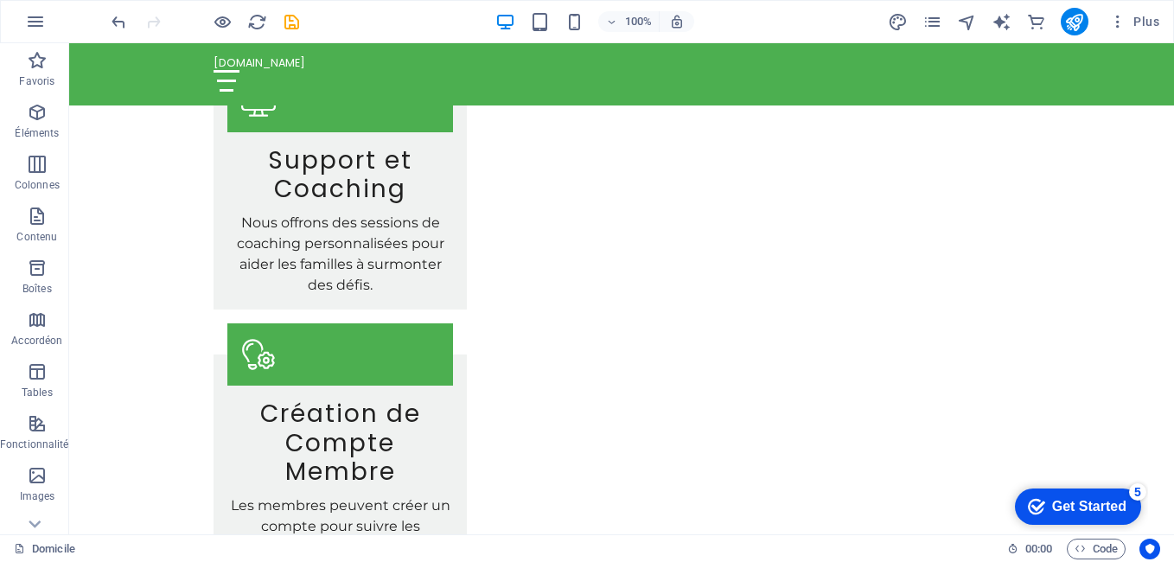
scroll to position [2425, 0]
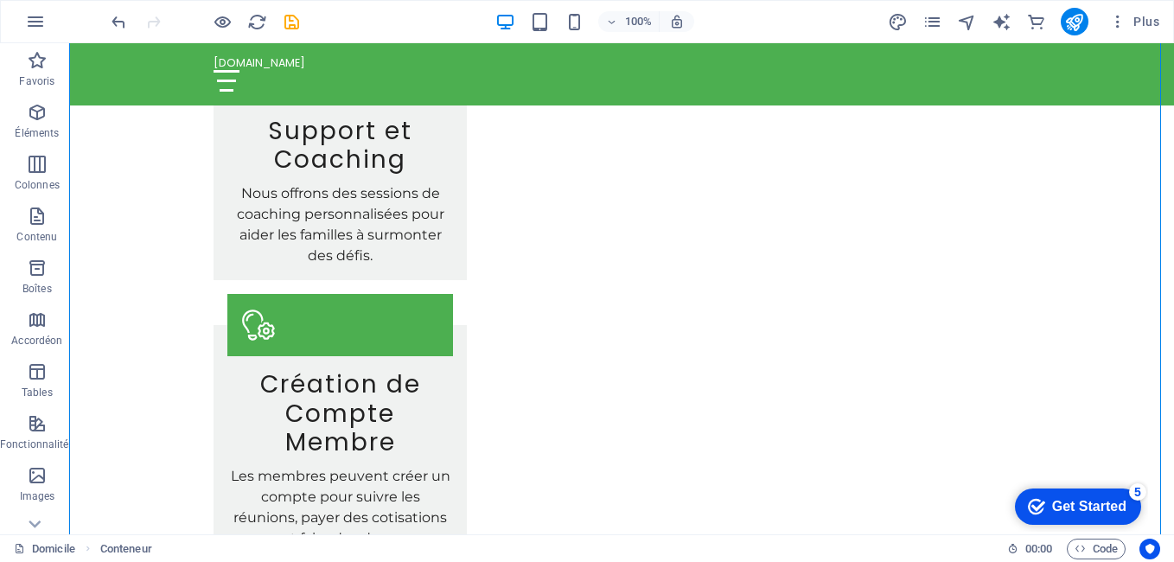
drag, startPoint x: 767, startPoint y: 343, endPoint x: 245, endPoint y: 311, distance: 522.2
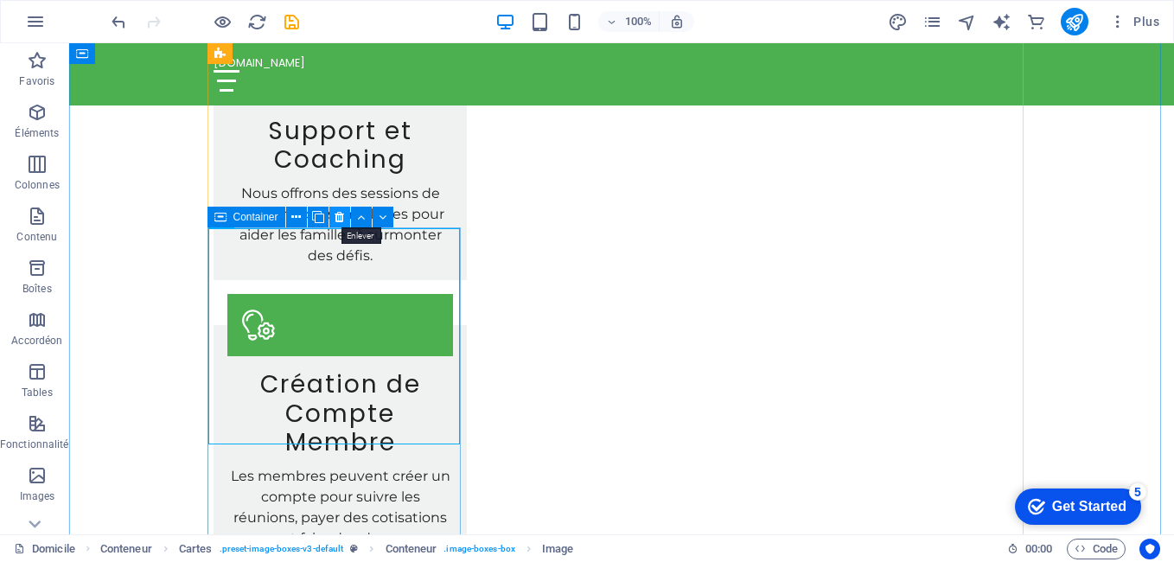
click at [340, 215] on icon at bounding box center [339, 217] width 10 height 18
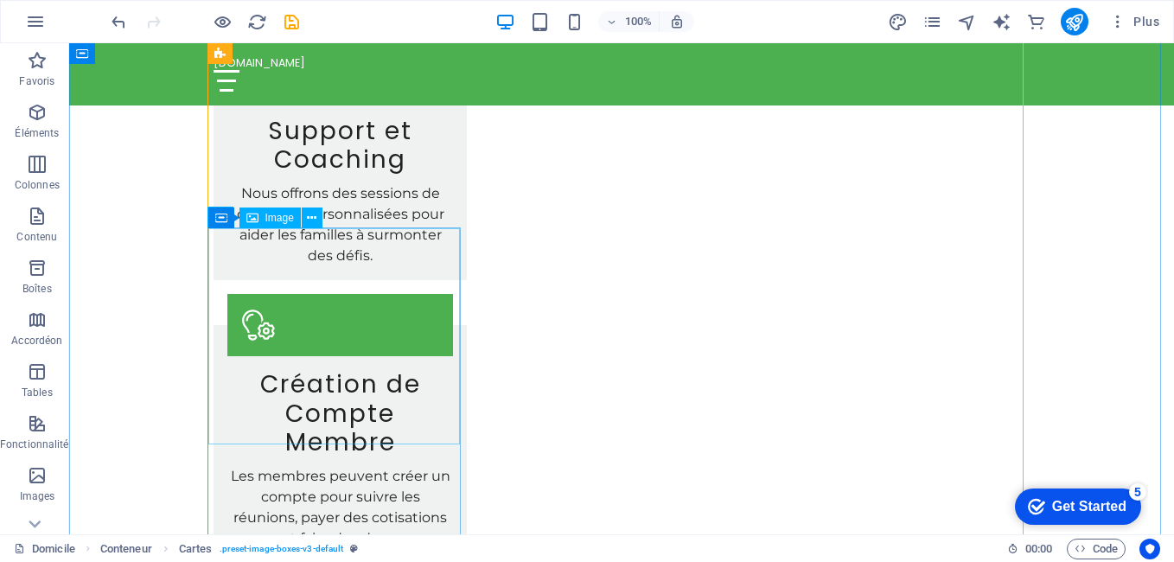
click at [309, 217] on icon at bounding box center [312, 218] width 10 height 18
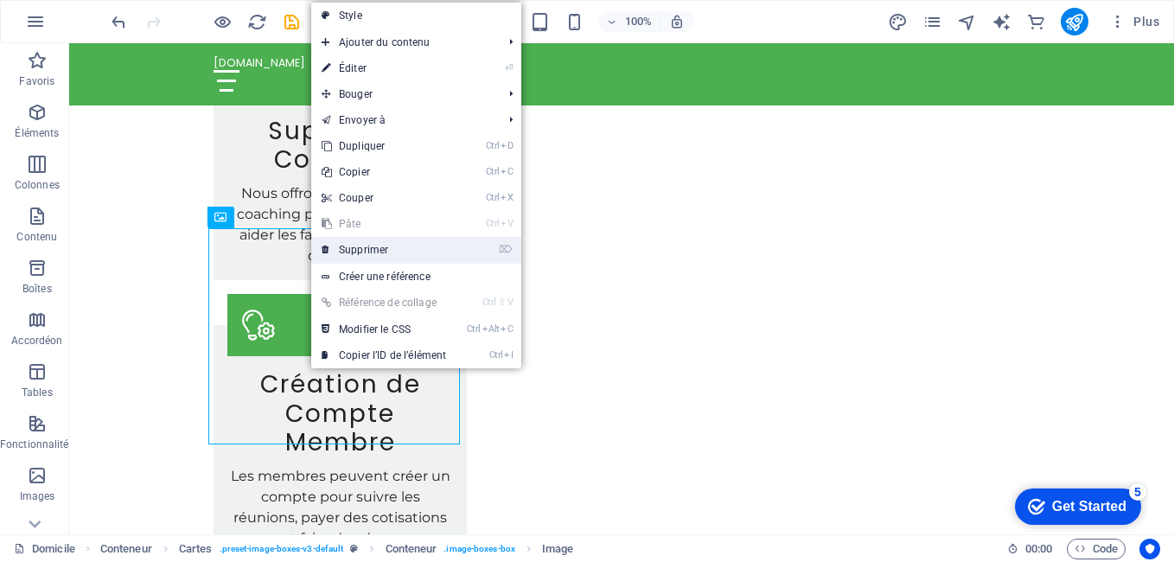
click at [357, 250] on font "Supprimer" at bounding box center [363, 250] width 49 height 12
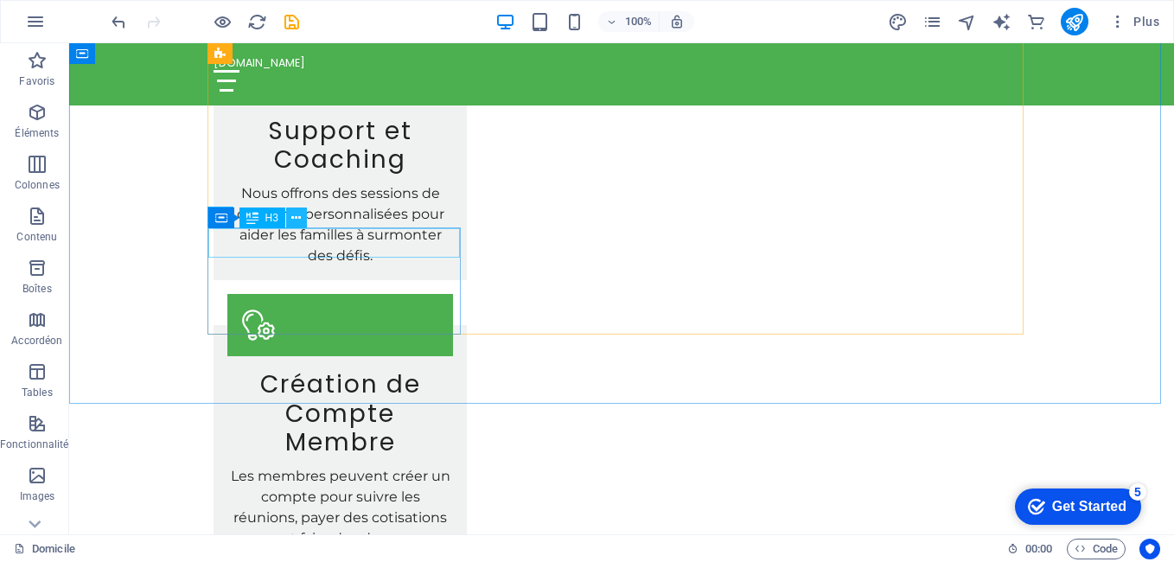
click at [295, 219] on icon at bounding box center [296, 218] width 10 height 18
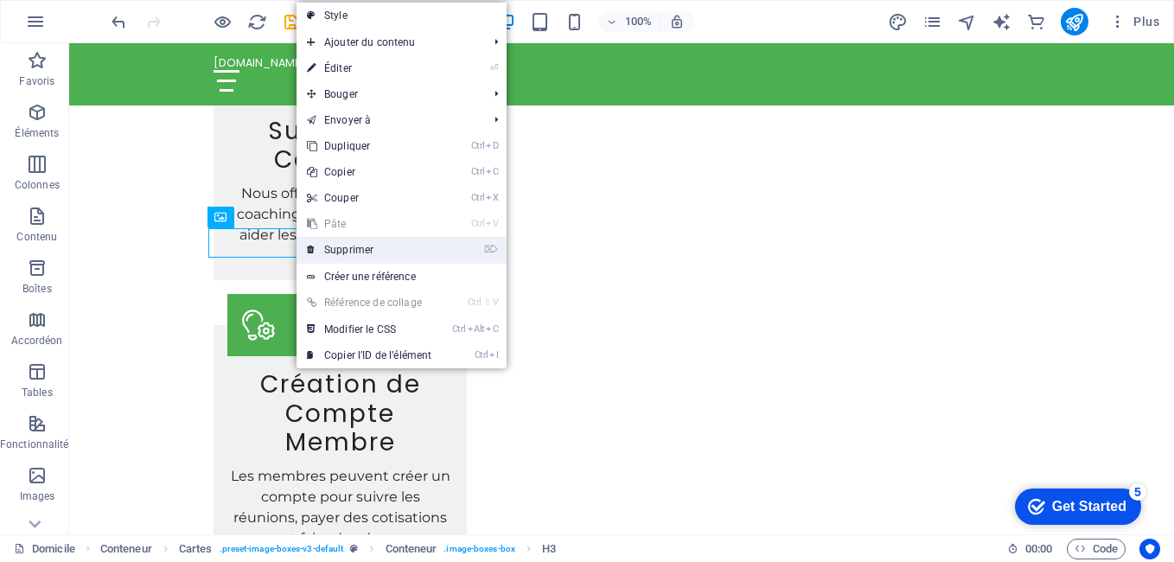
click at [332, 246] on font "Supprimer" at bounding box center [348, 250] width 49 height 12
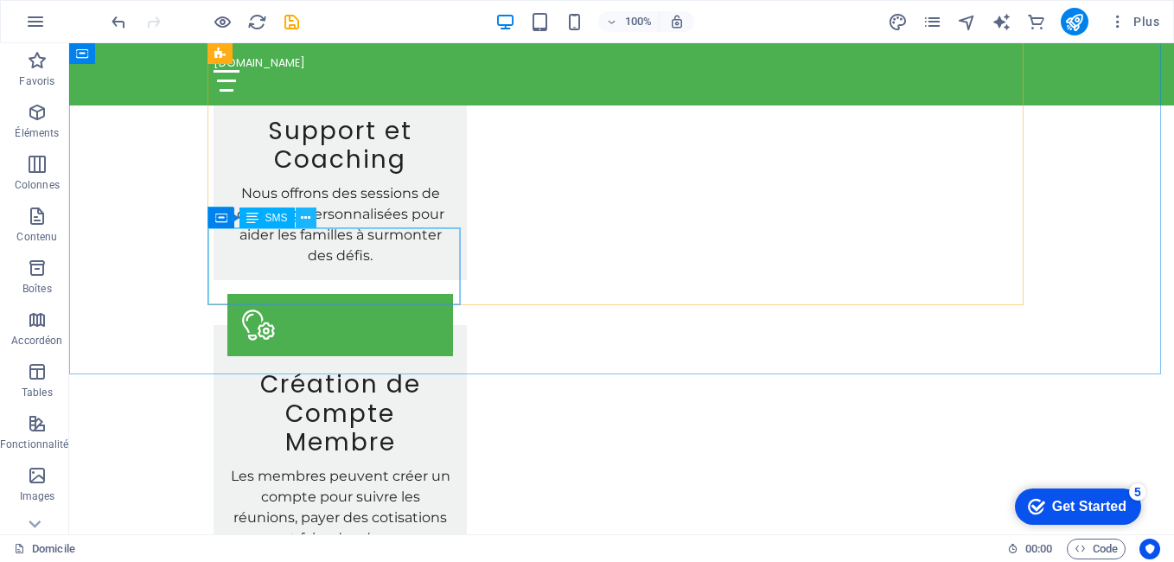
click at [309, 220] on icon at bounding box center [306, 218] width 10 height 18
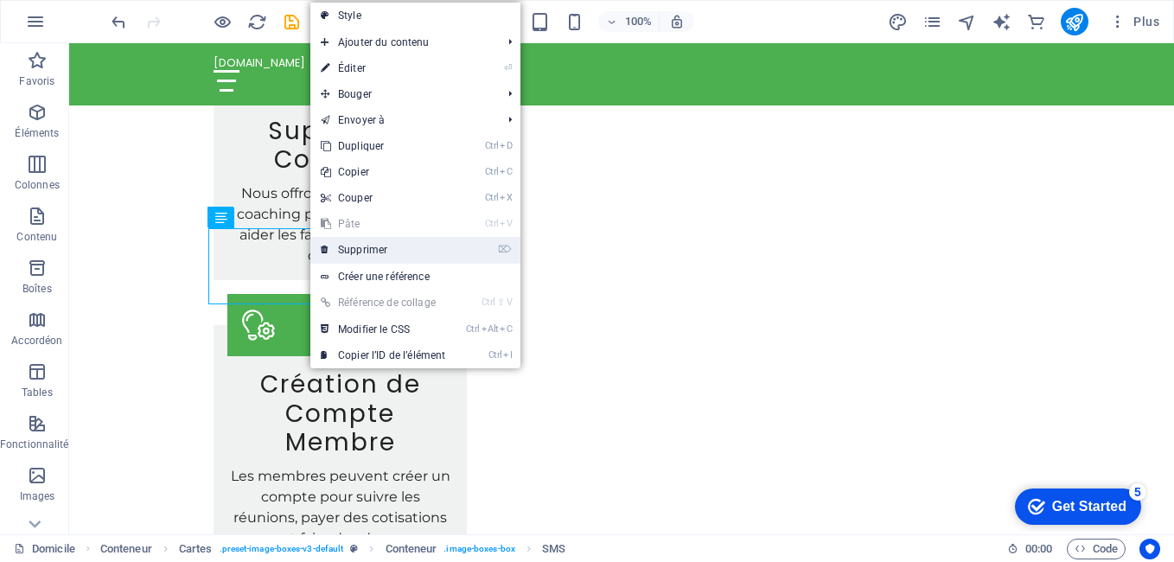
click at [340, 248] on font "Supprimer" at bounding box center [362, 250] width 49 height 12
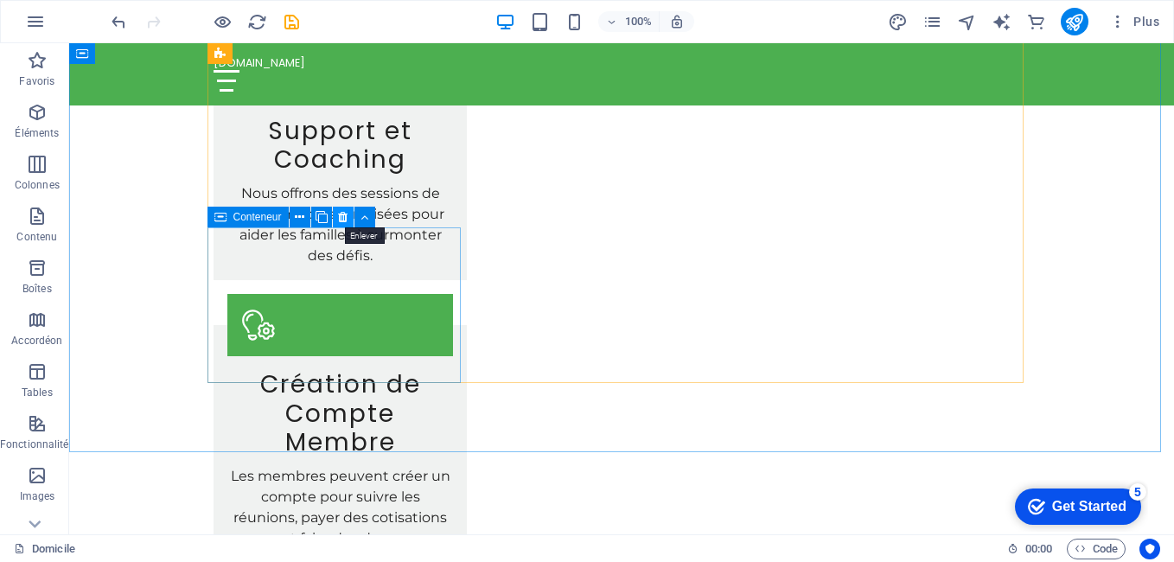
click at [344, 218] on icon at bounding box center [343, 217] width 10 height 18
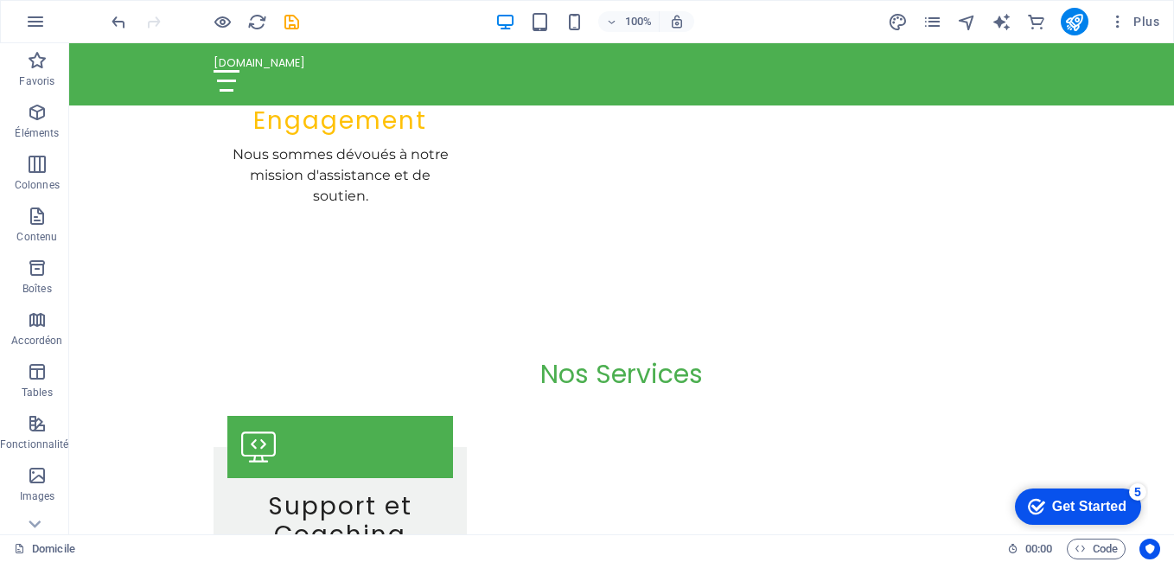
scroll to position [2056, 0]
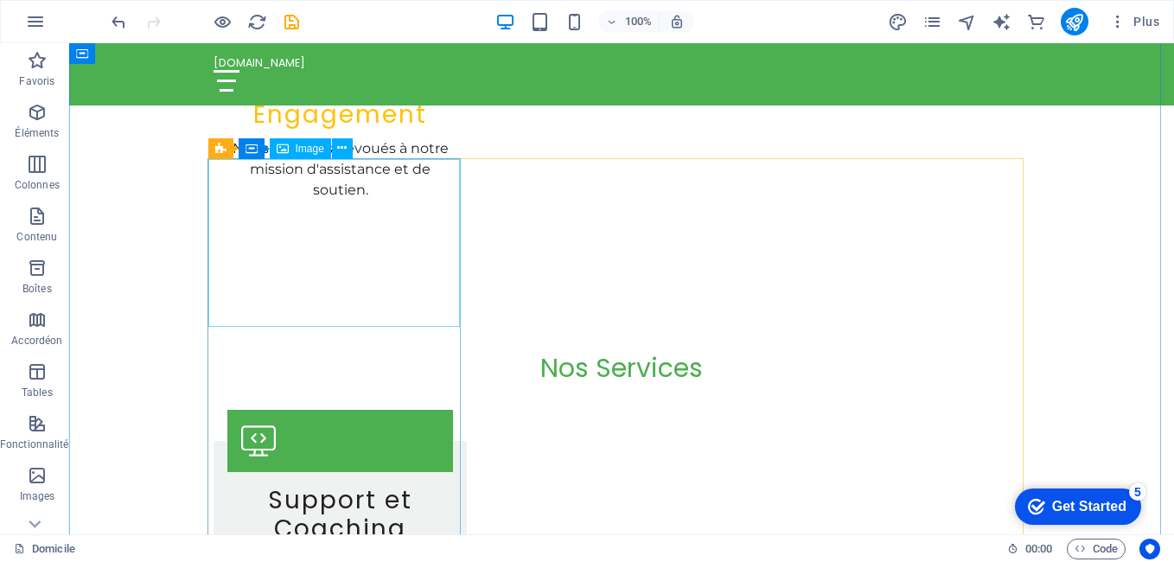
click at [302, 154] on span "Image" at bounding box center [310, 148] width 29 height 10
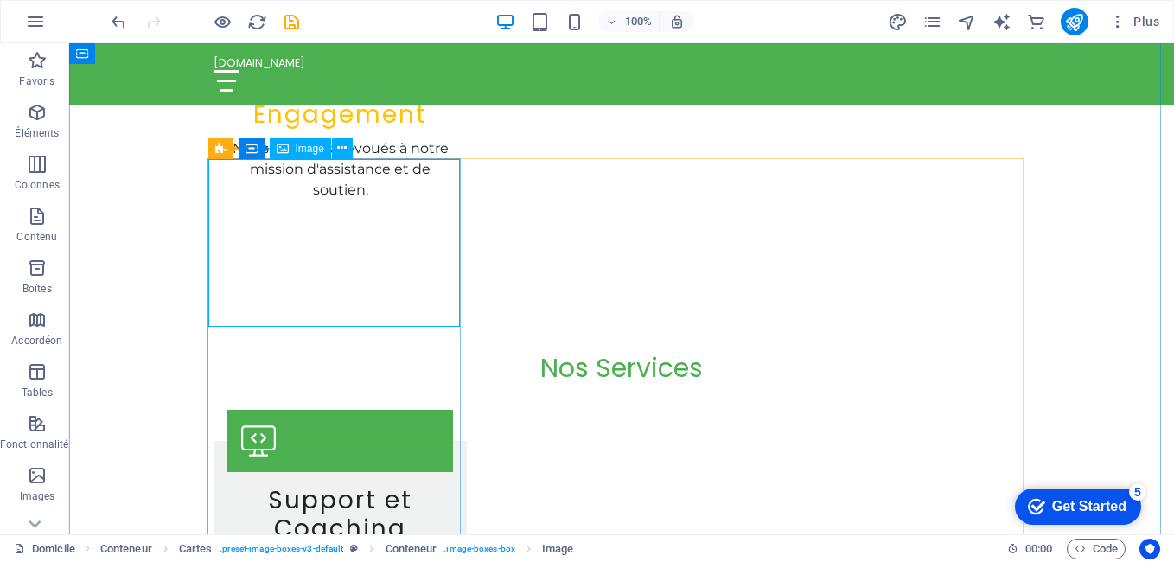
click at [307, 149] on span "Image" at bounding box center [310, 148] width 29 height 10
click at [341, 150] on icon at bounding box center [342, 148] width 10 height 18
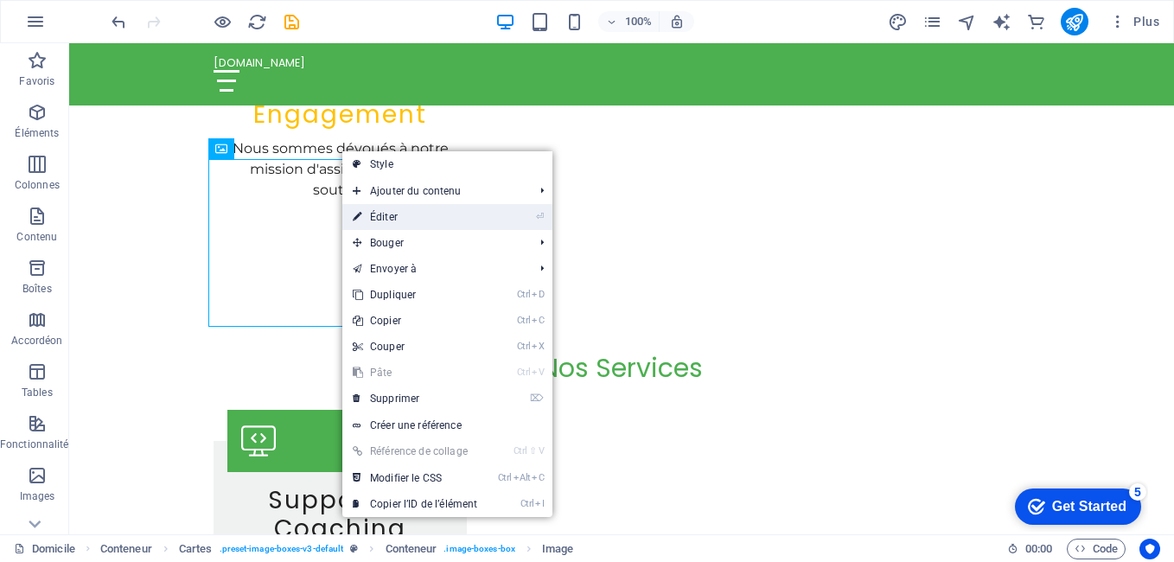
click at [379, 213] on font "Éditer" at bounding box center [384, 217] width 28 height 12
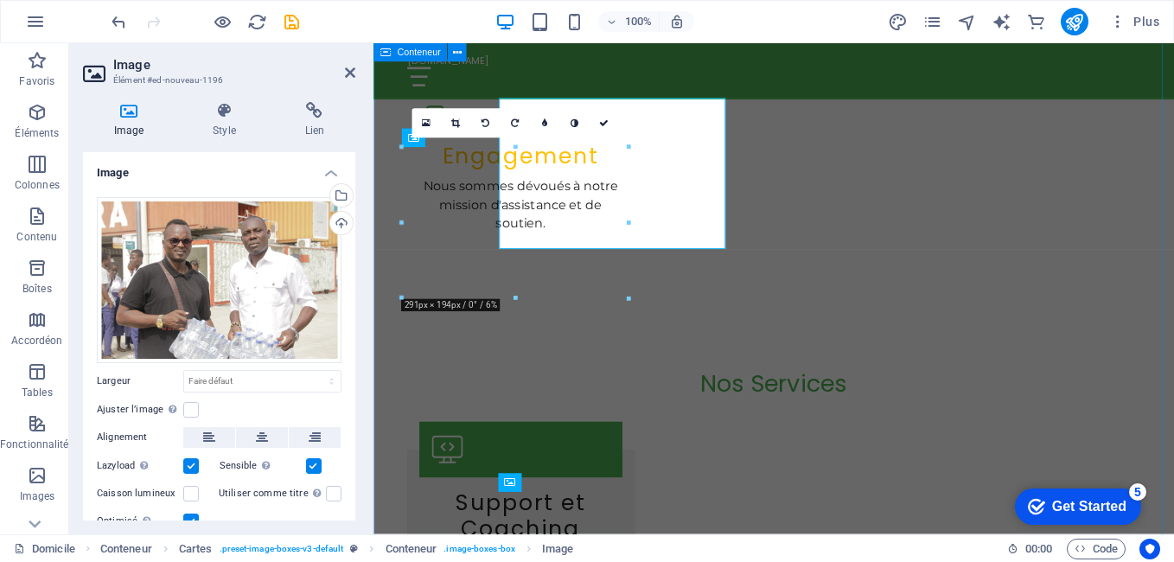
scroll to position [2111, 0]
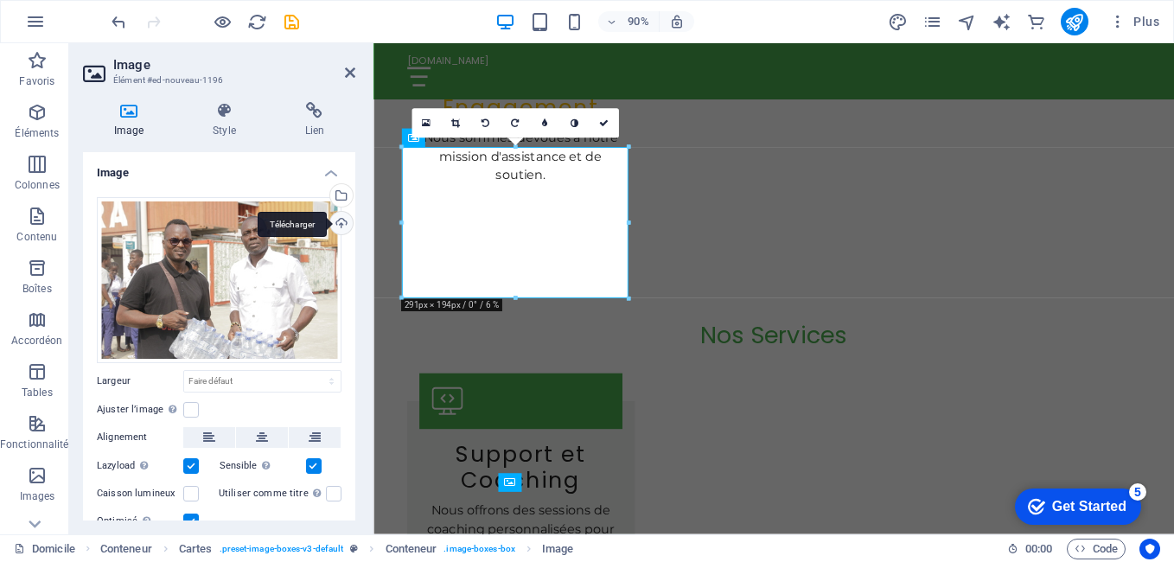
click at [341, 218] on div "Télécharger" at bounding box center [340, 225] width 26 height 26
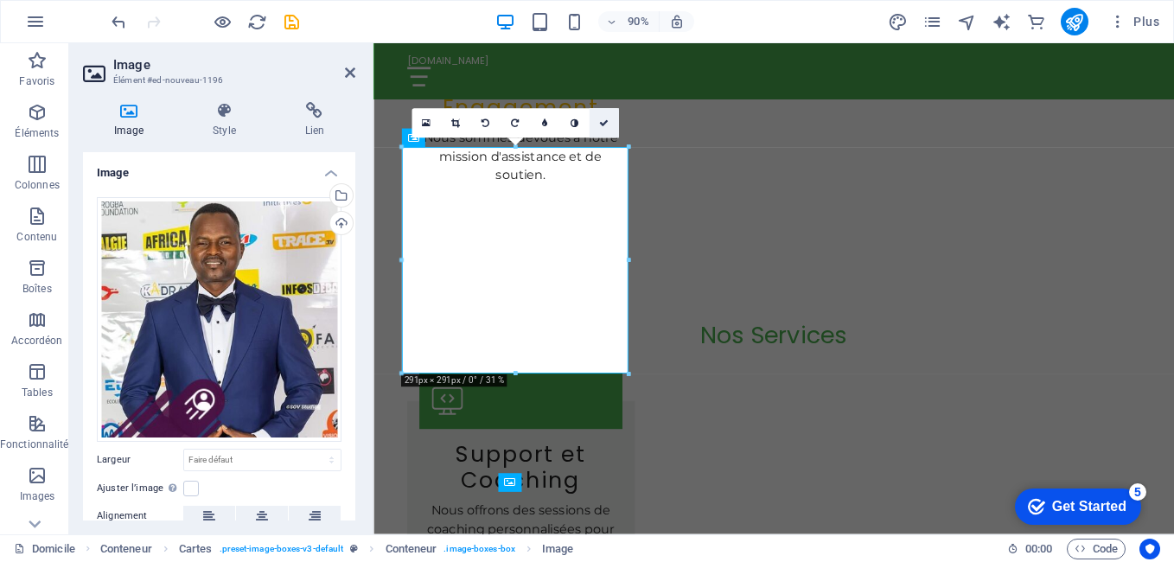
click at [604, 119] on icon at bounding box center [603, 123] width 10 height 10
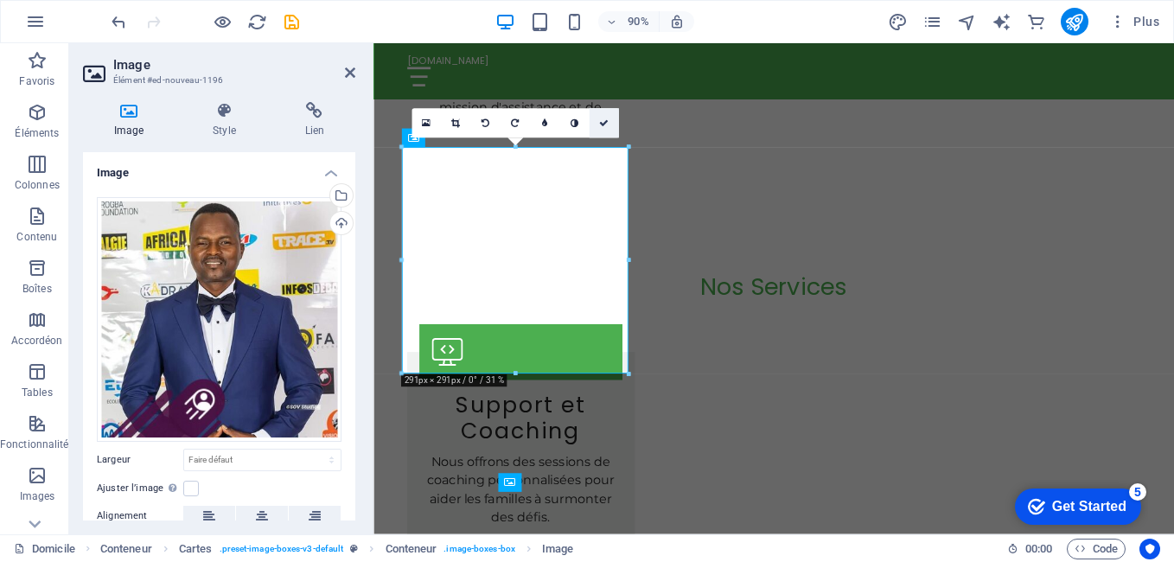
scroll to position [2056, 0]
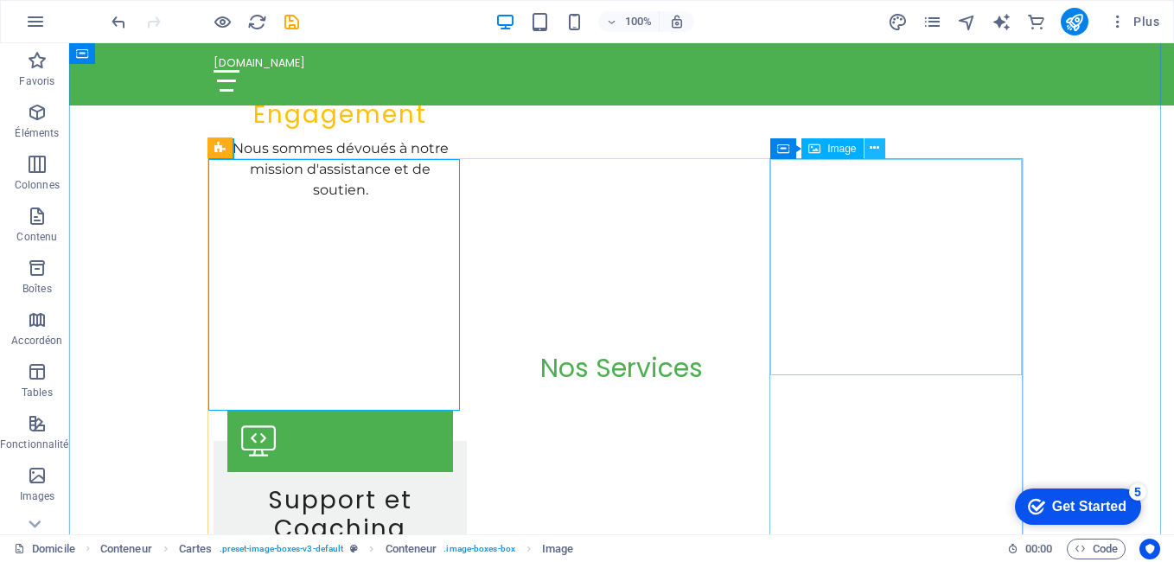
click at [870, 147] on icon at bounding box center [875, 148] width 10 height 18
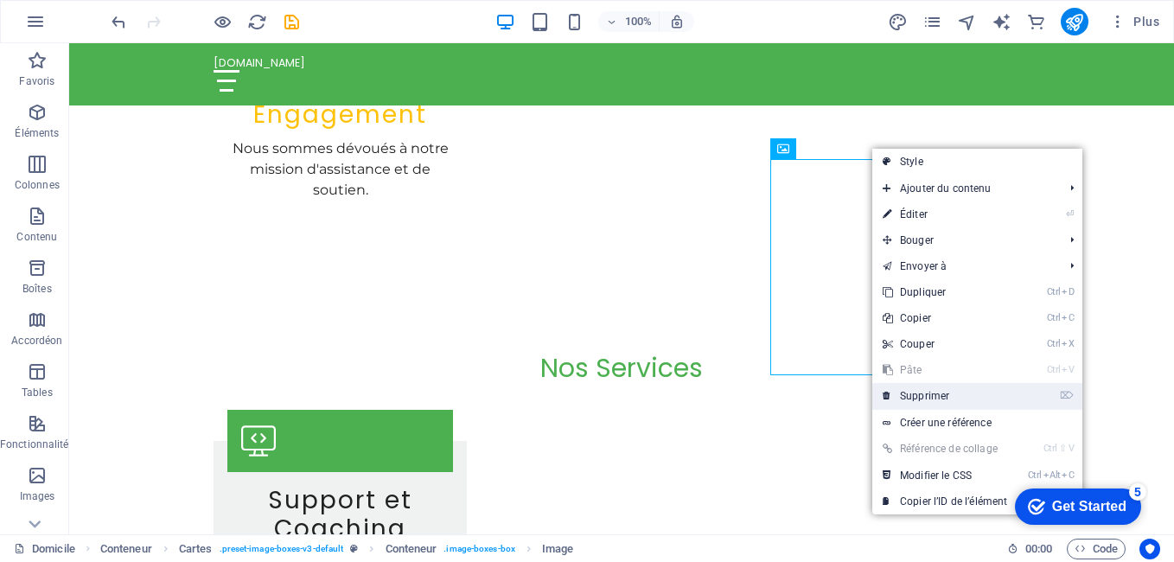
click at [932, 398] on font "Supprimer" at bounding box center [924, 396] width 49 height 12
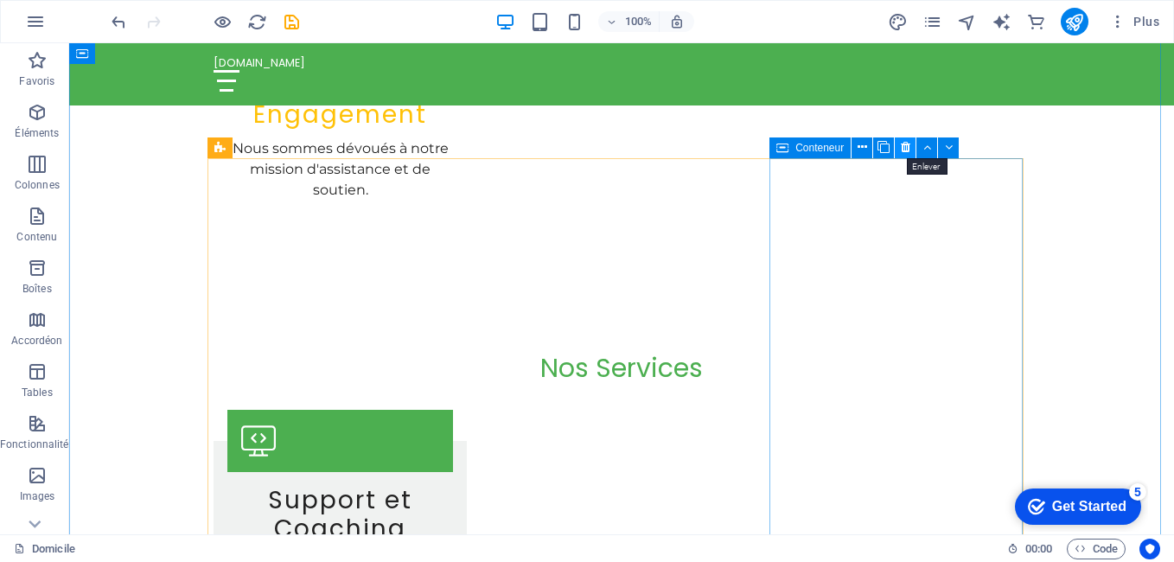
click at [899, 147] on button at bounding box center [905, 147] width 21 height 21
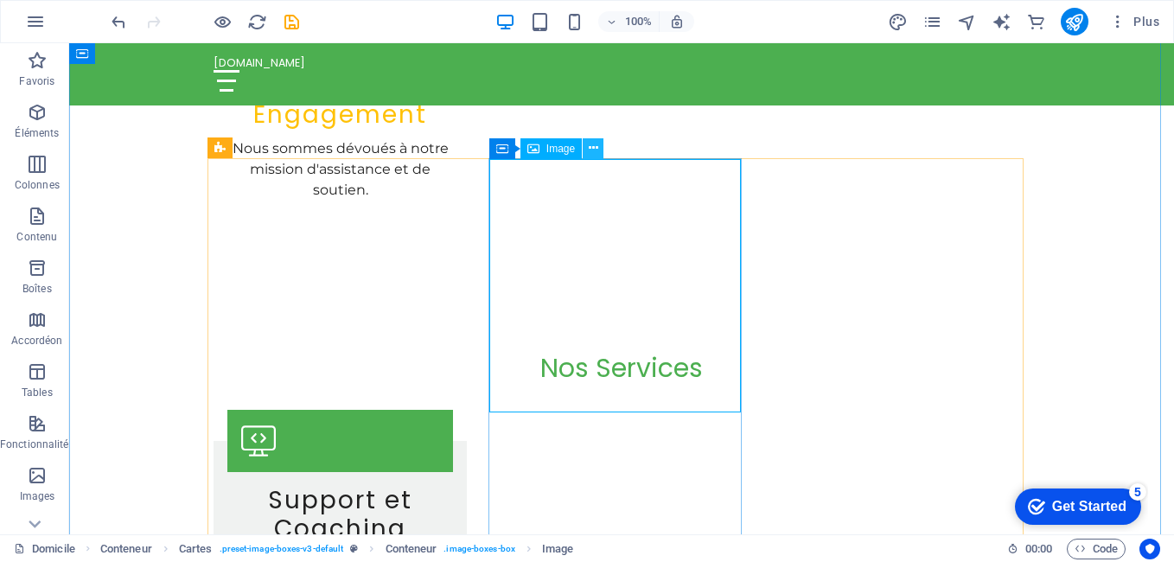
click at [595, 143] on icon at bounding box center [594, 148] width 10 height 18
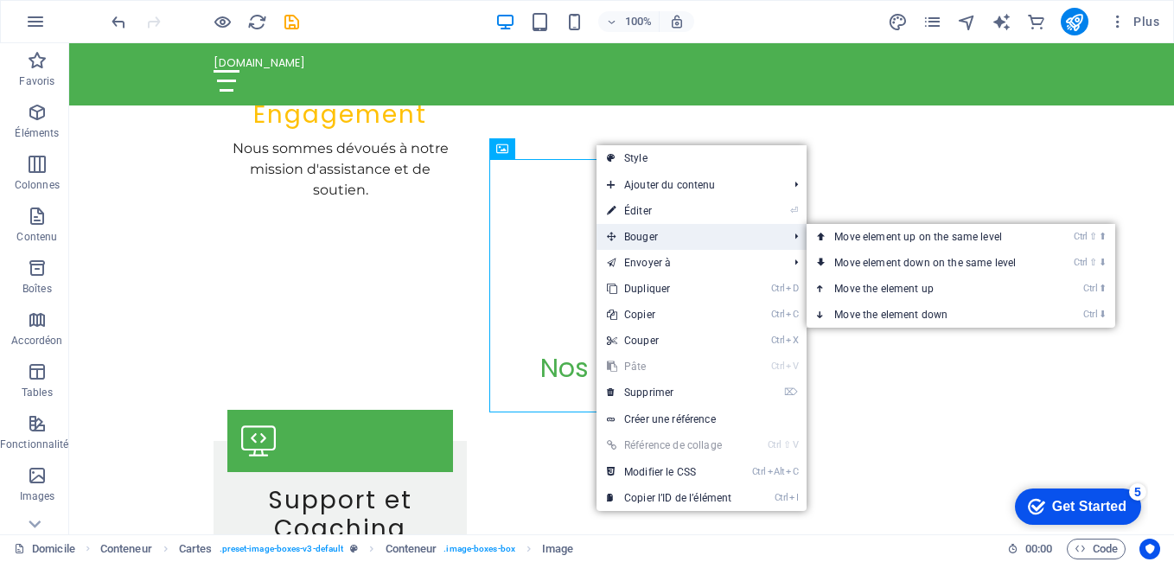
click at [636, 239] on font "Bouger" at bounding box center [641, 237] width 34 height 12
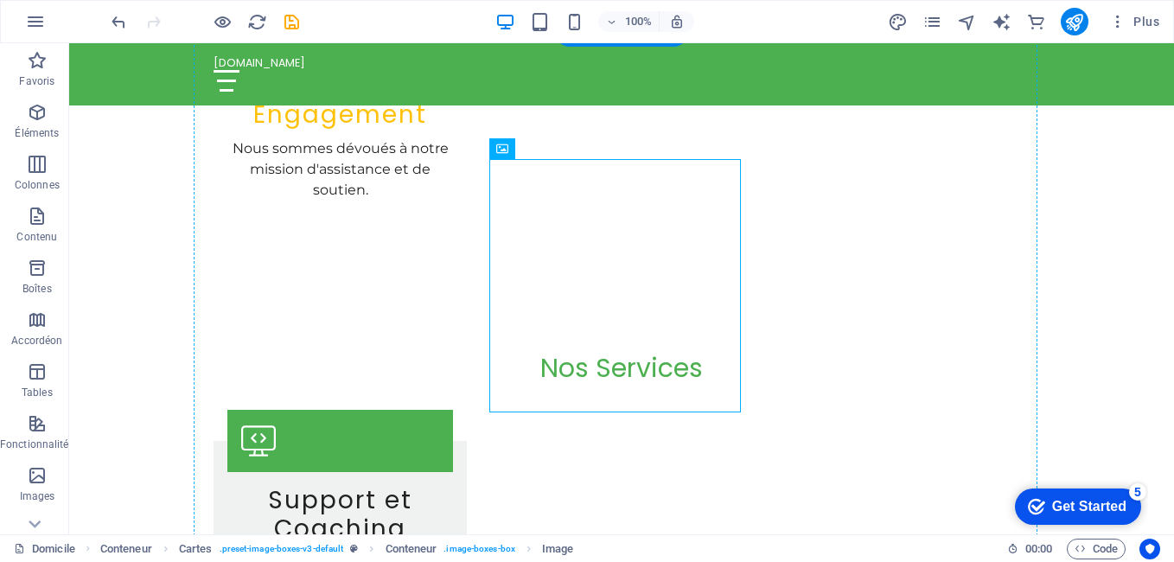
drag, startPoint x: 720, startPoint y: 246, endPoint x: 804, endPoint y: 239, distance: 84.1
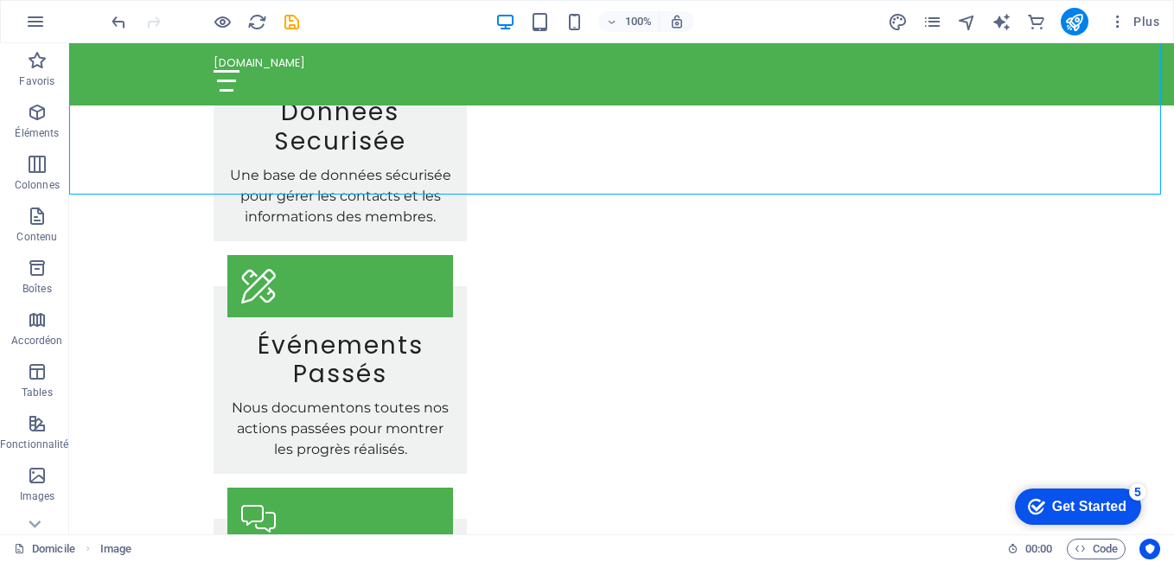
scroll to position [3018, 0]
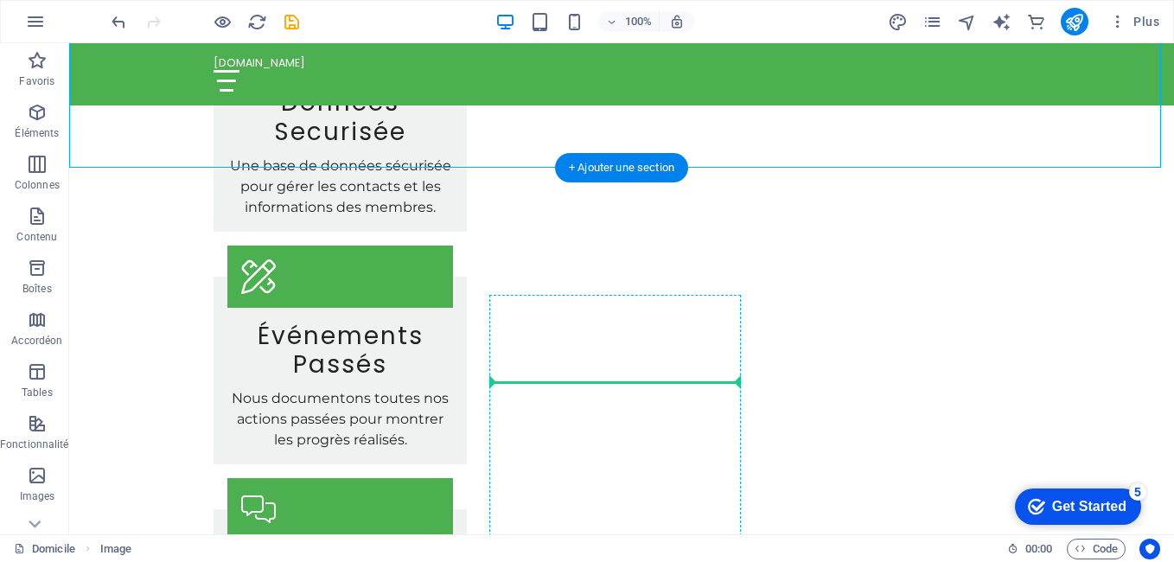
drag, startPoint x: 832, startPoint y: 125, endPoint x: 655, endPoint y: 377, distance: 307.7
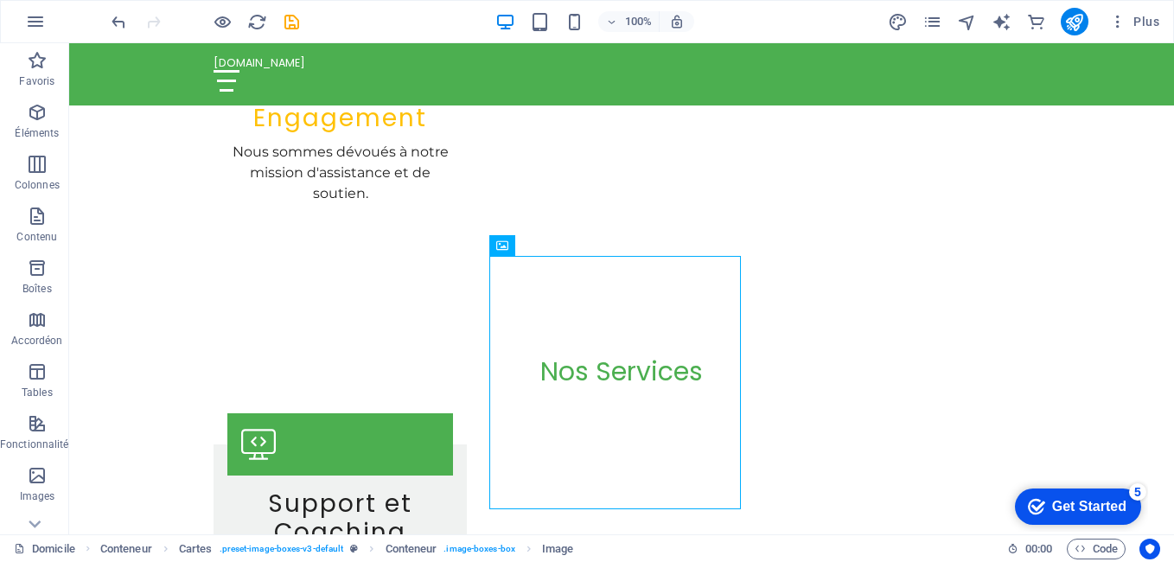
scroll to position [2046, 0]
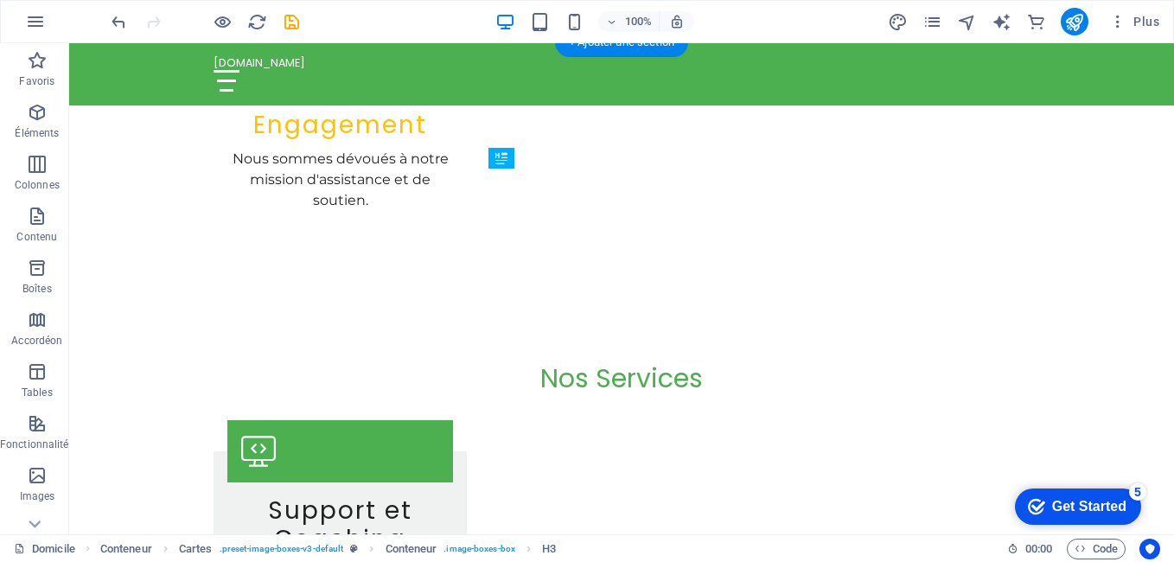
drag, startPoint x: 682, startPoint y: 218, endPoint x: 667, endPoint y: 462, distance: 244.2
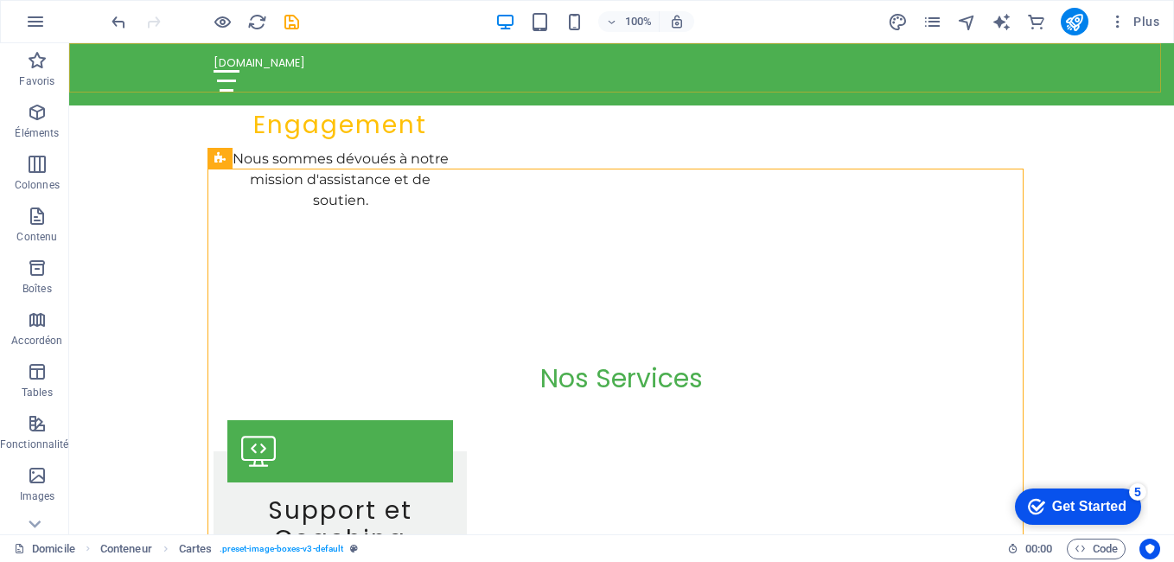
click at [1006, 82] on div "[DOMAIN_NAME] Accueil À Propos Valeurs Services Contact" at bounding box center [621, 74] width 1105 height 62
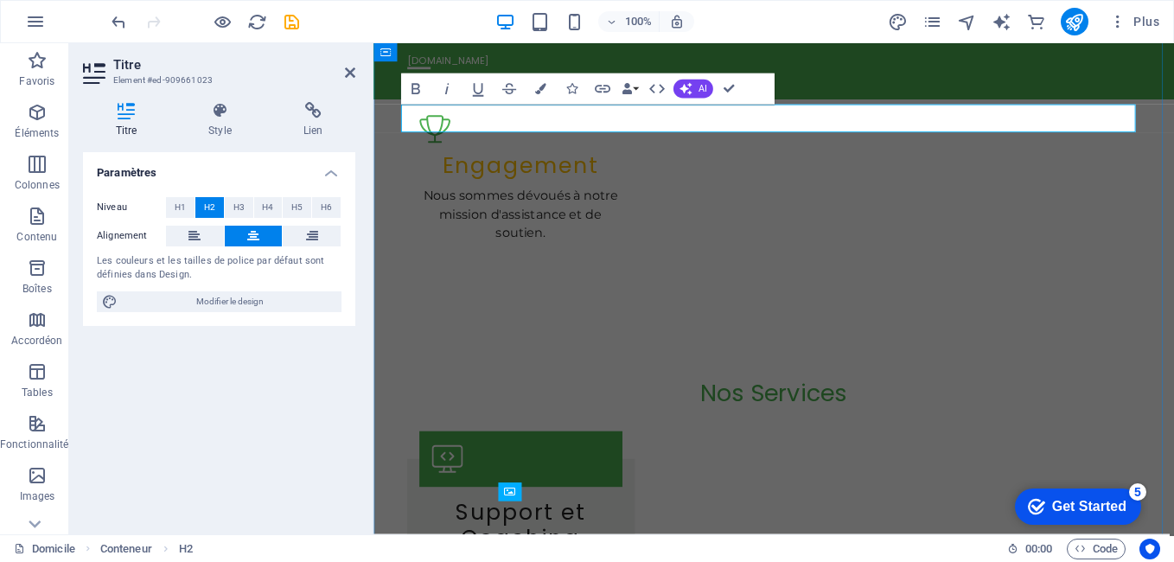
scroll to position [2100, 0]
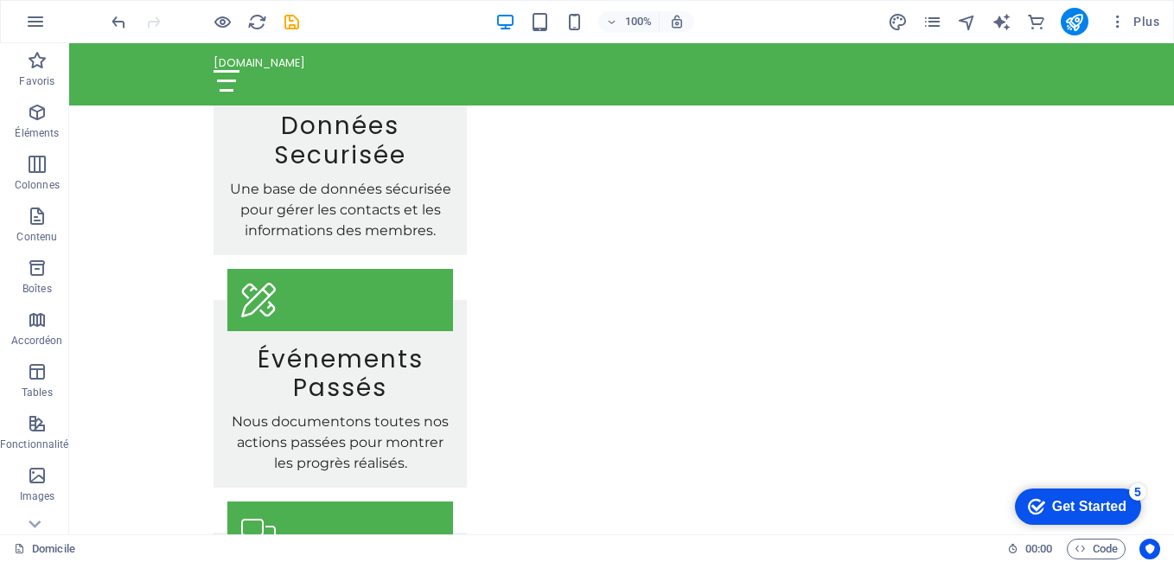
scroll to position [3002, 0]
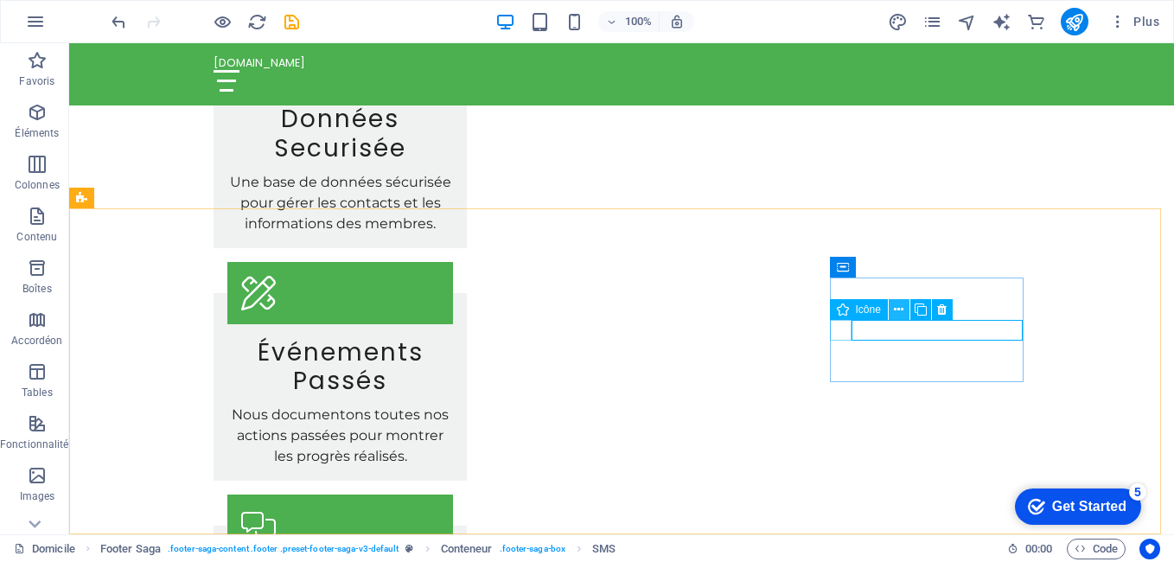
click at [896, 309] on icon at bounding box center [899, 310] width 10 height 18
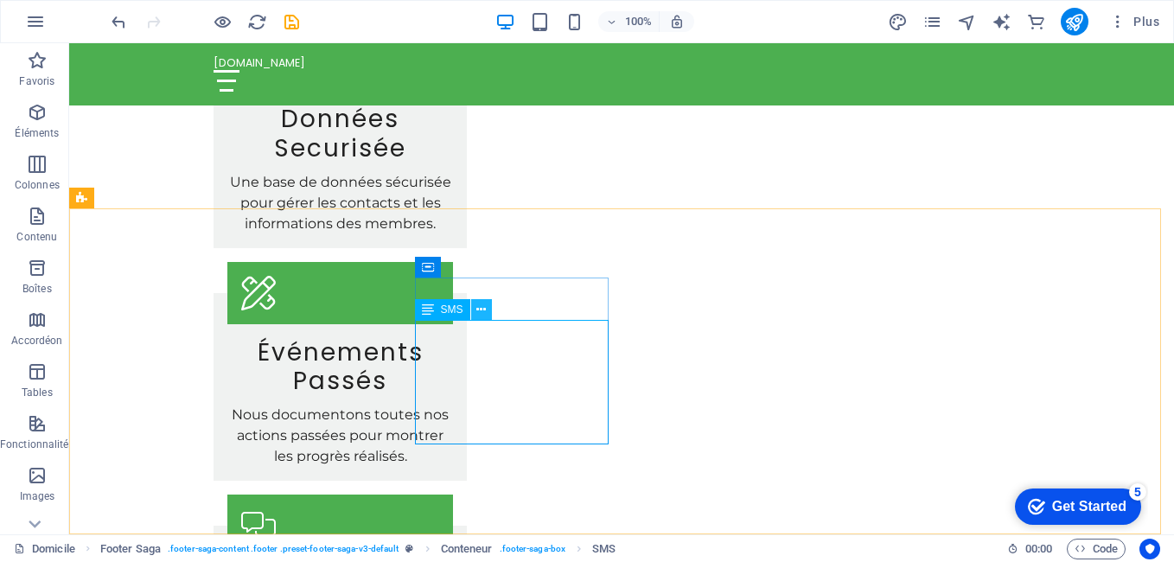
click at [482, 310] on icon at bounding box center [481, 310] width 10 height 18
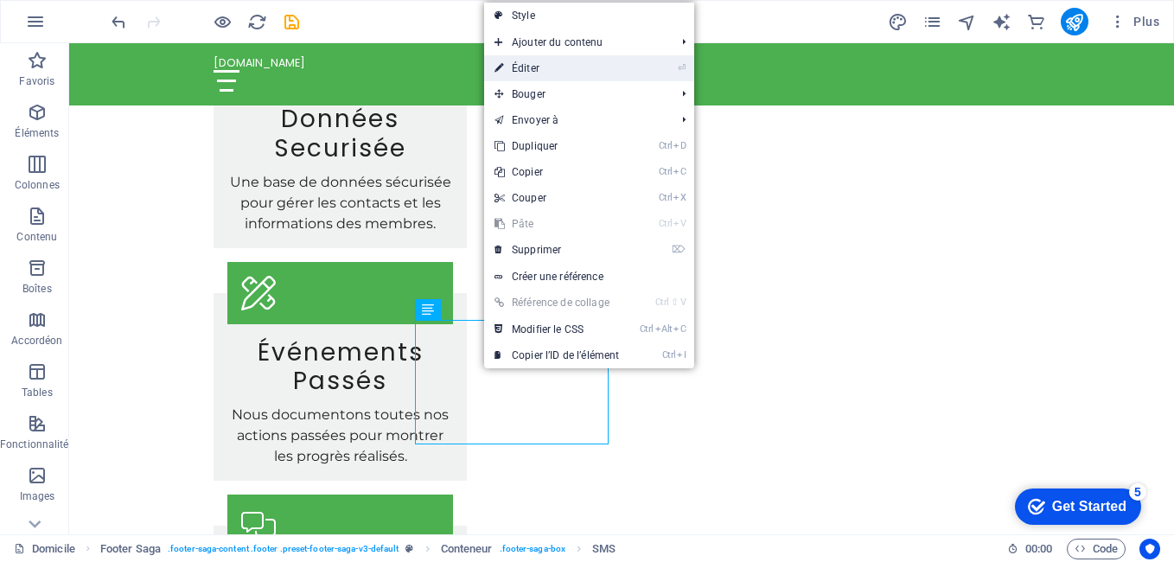
click at [579, 68] on link "⏎ Éditer" at bounding box center [556, 68] width 145 height 26
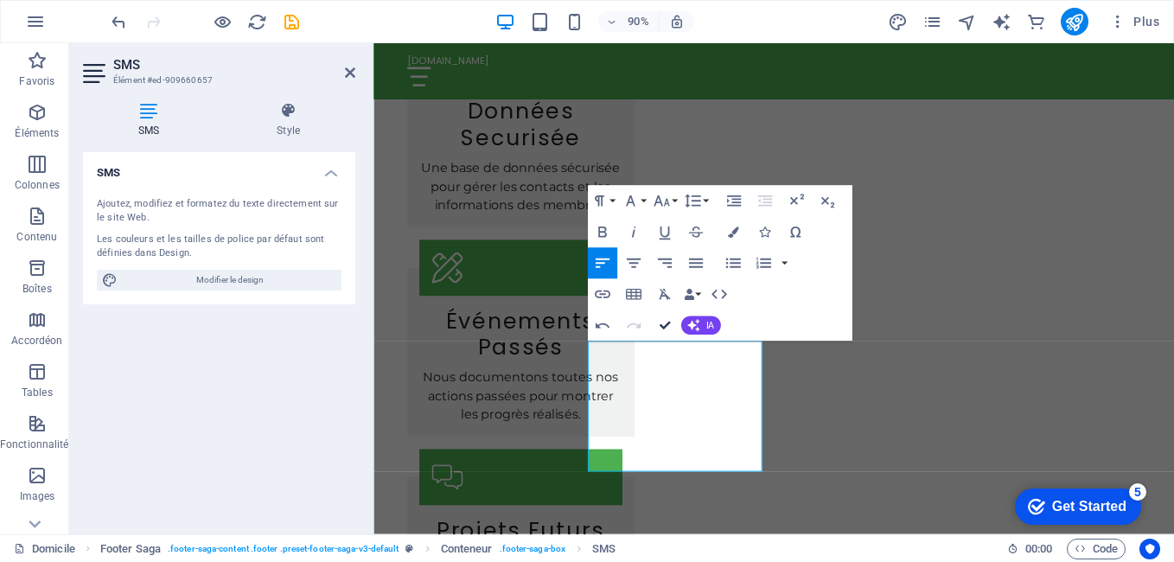
scroll to position [2947, 0]
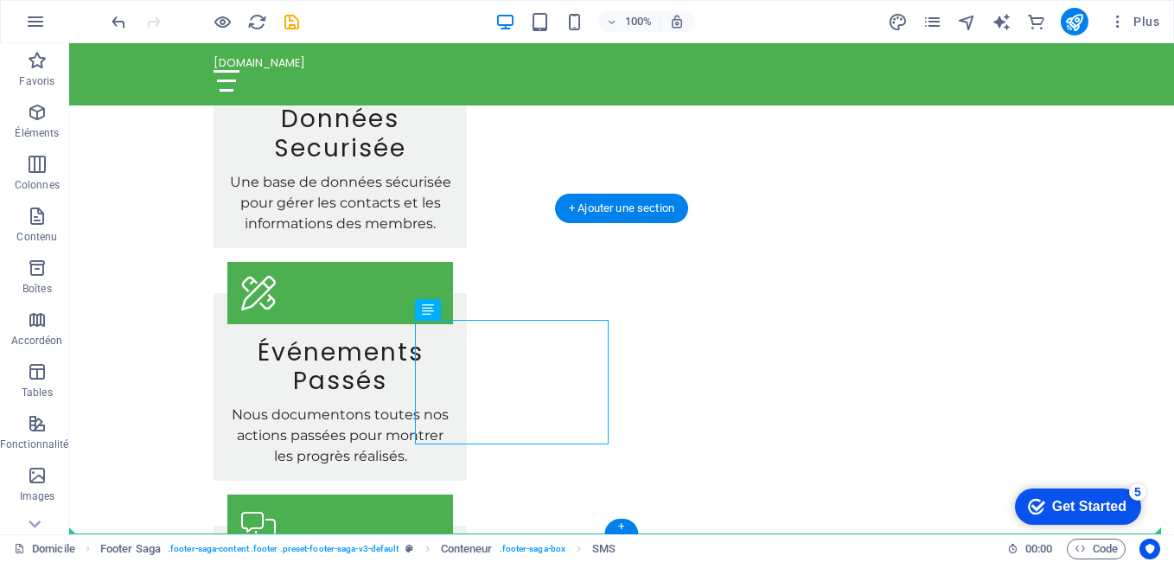
drag, startPoint x: 606, startPoint y: 497, endPoint x: 629, endPoint y: 497, distance: 23.3
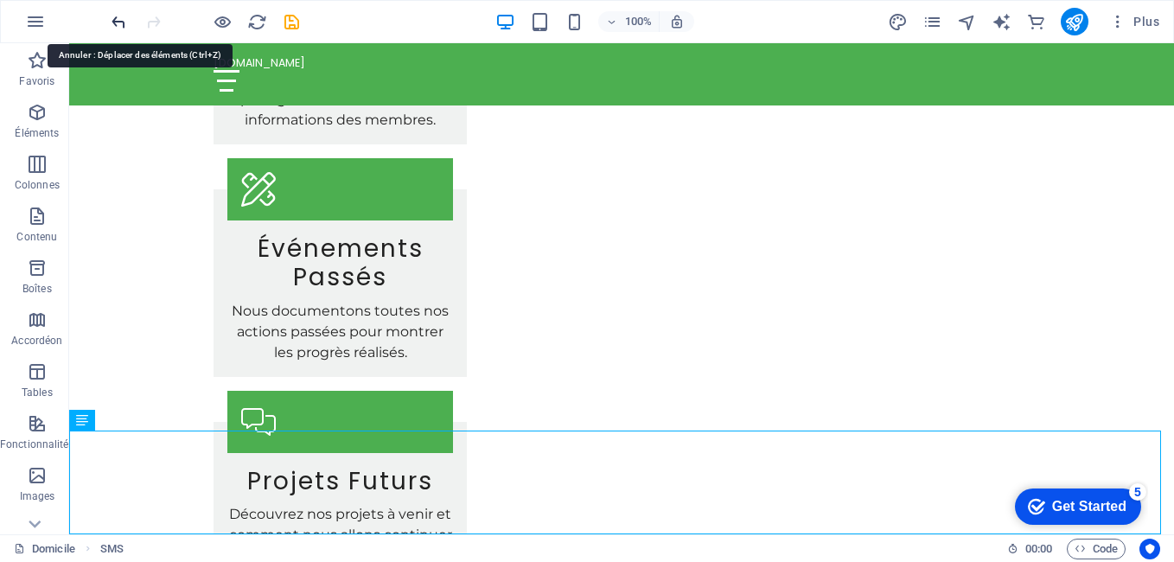
click at [172, 129] on icon "défaire" at bounding box center [189, 146] width 35 height 35
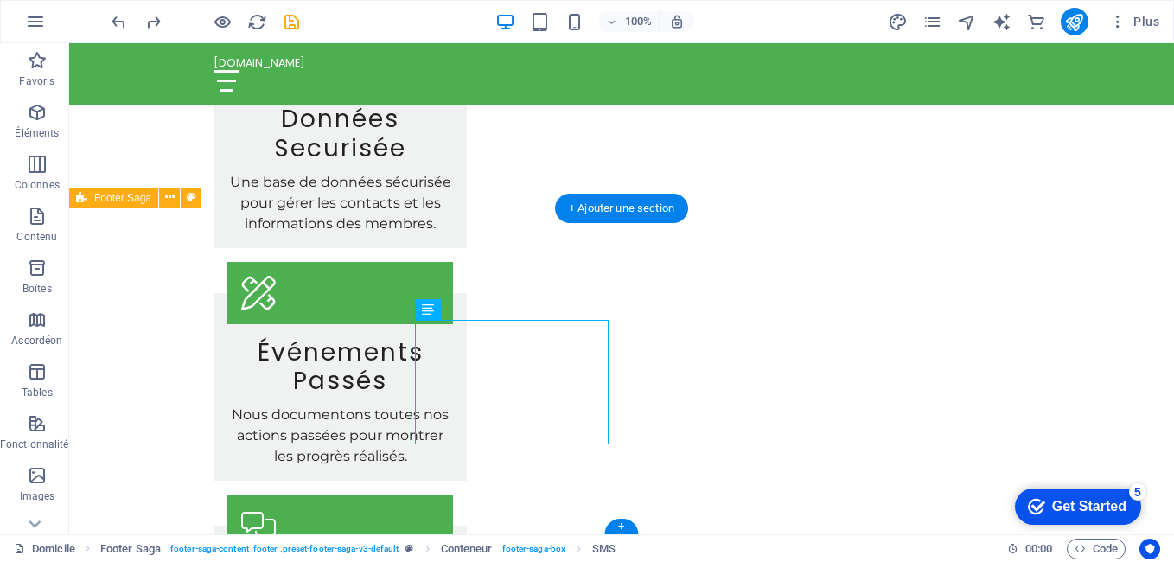
drag, startPoint x: 448, startPoint y: 370, endPoint x: 429, endPoint y: 357, distance: 23.0
click at [623, 210] on div "+ Ajouter une section" at bounding box center [621, 208] width 133 height 29
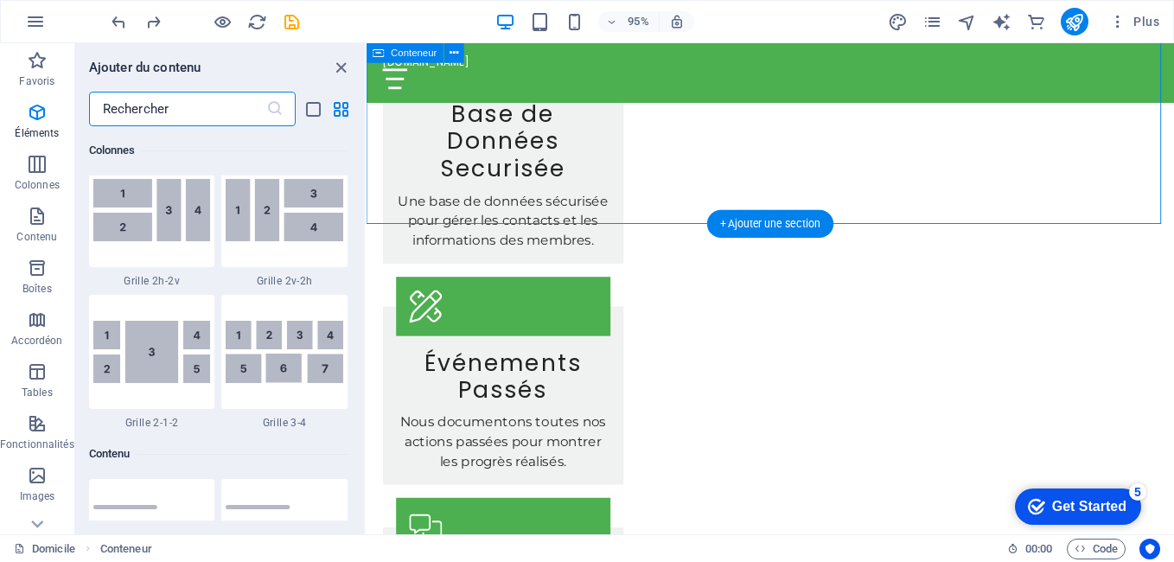
scroll to position [3024, 0]
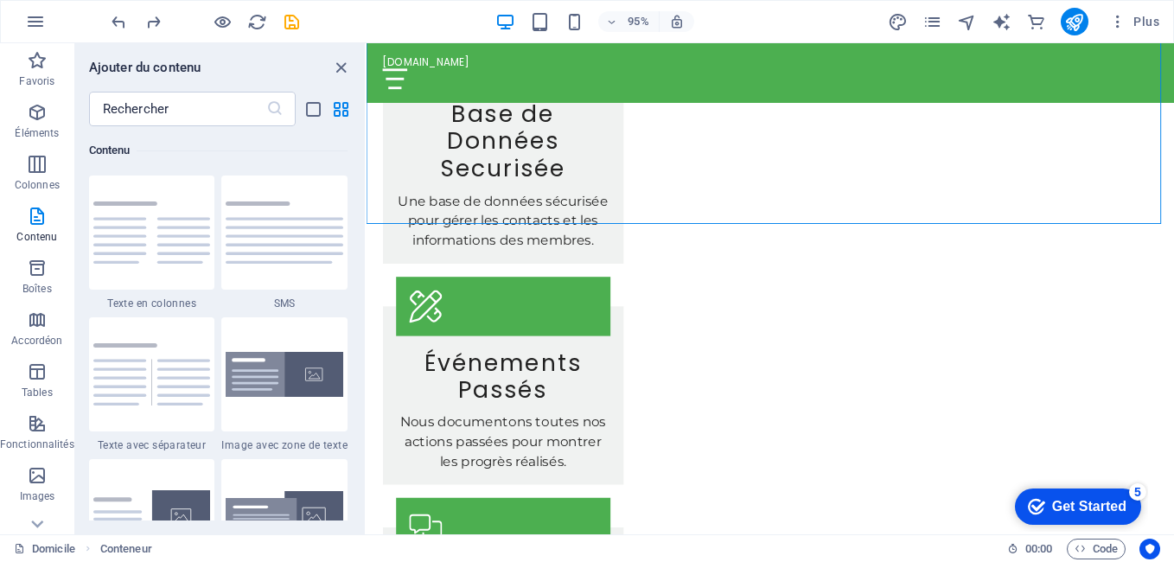
drag, startPoint x: 360, startPoint y: 199, endPoint x: 363, endPoint y: 226, distance: 27.8
click at [363, 226] on div "Favoris 1 étoile Titre 1 étoile Conteneur Éléments 1 étoile Titre 1 Star SMS 1 …" at bounding box center [220, 323] width 290 height 394
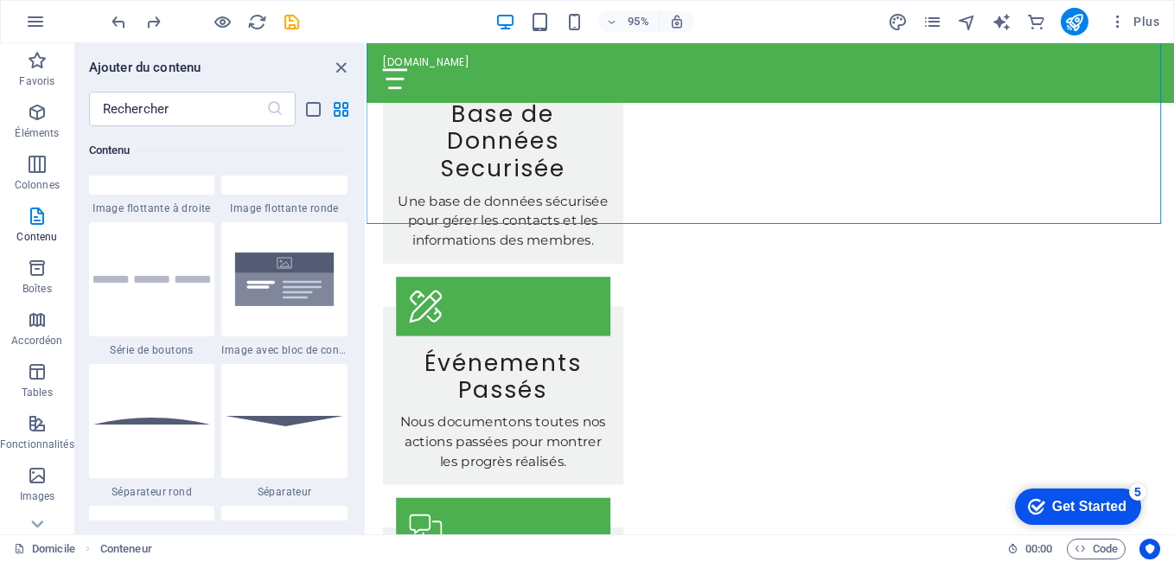
scroll to position [4008, 0]
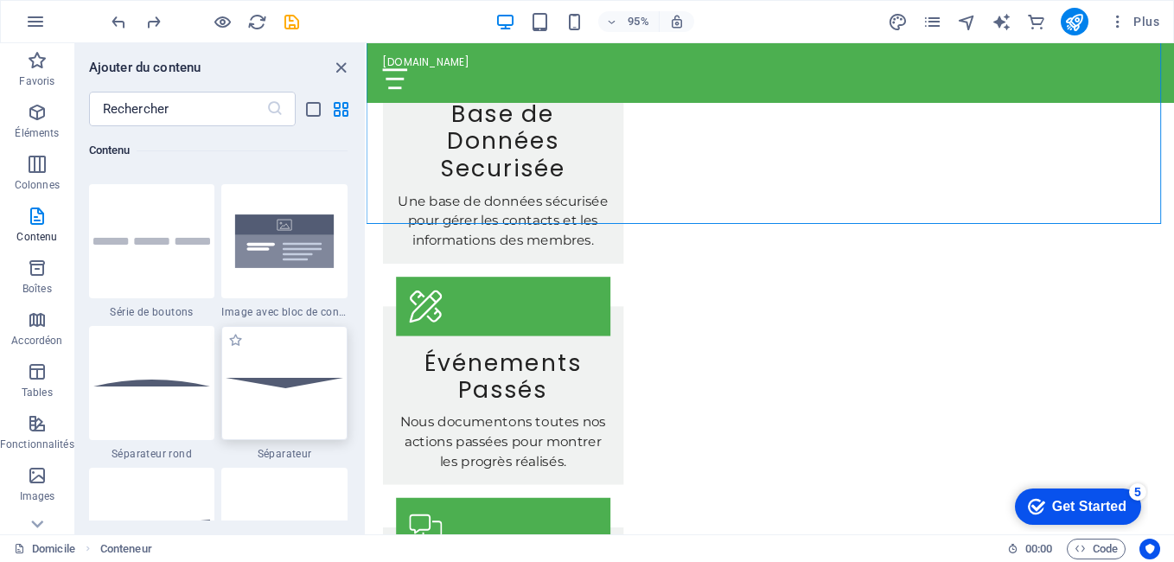
click at [282, 392] on div at bounding box center [284, 383] width 126 height 114
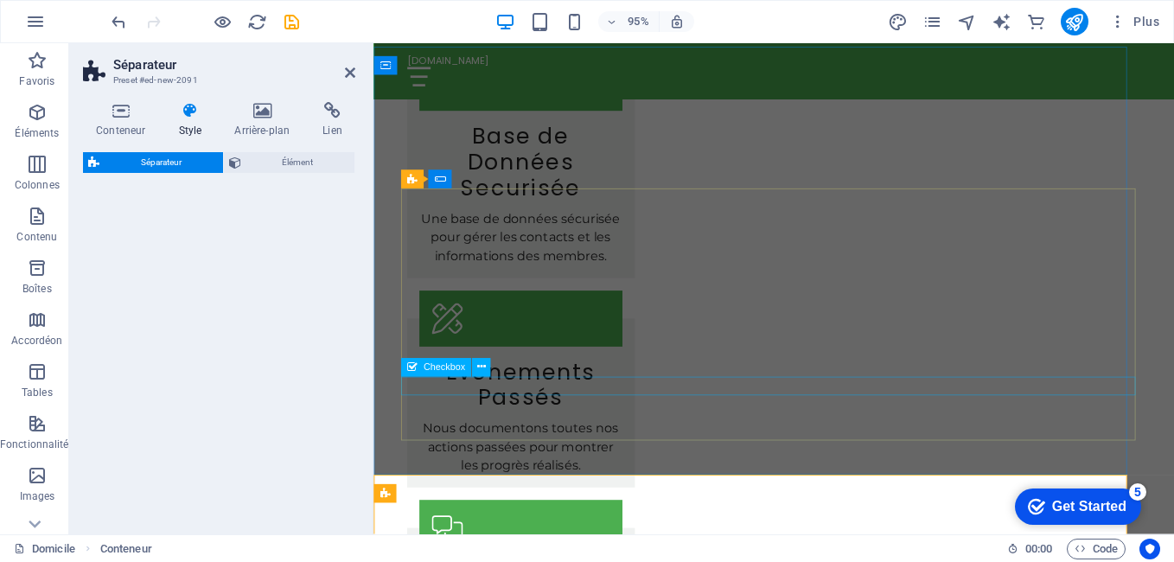
scroll to position [2711, 0]
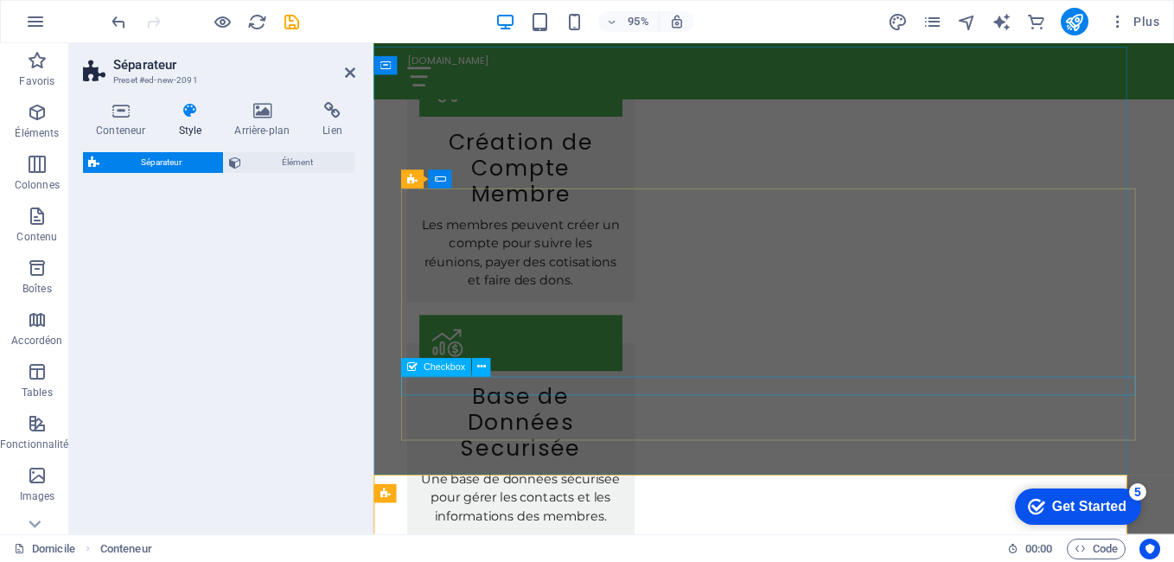
select select "rem"
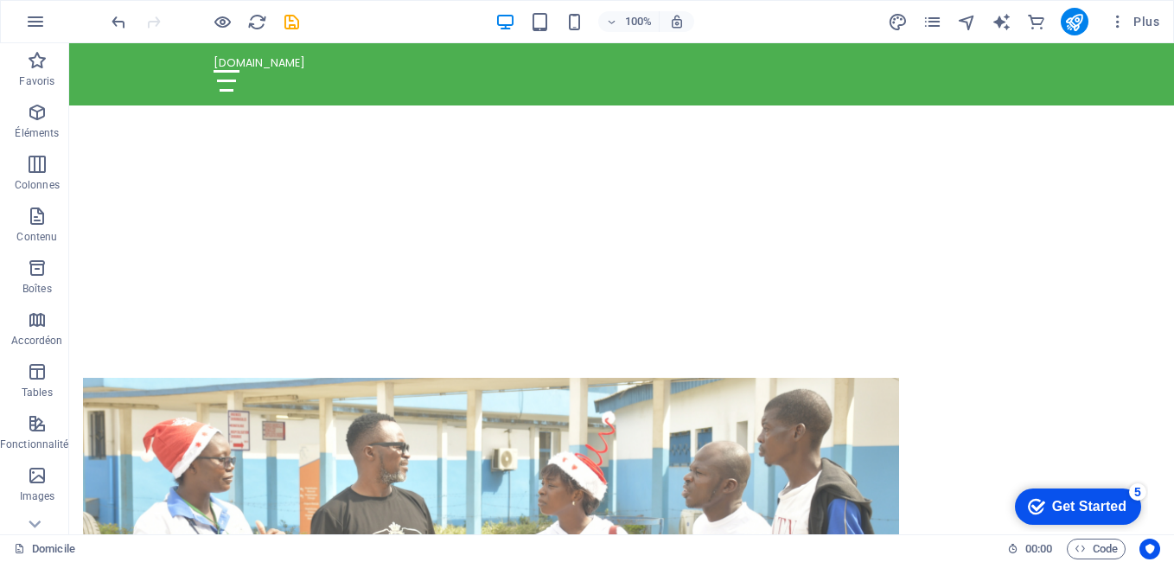
scroll to position [443, 0]
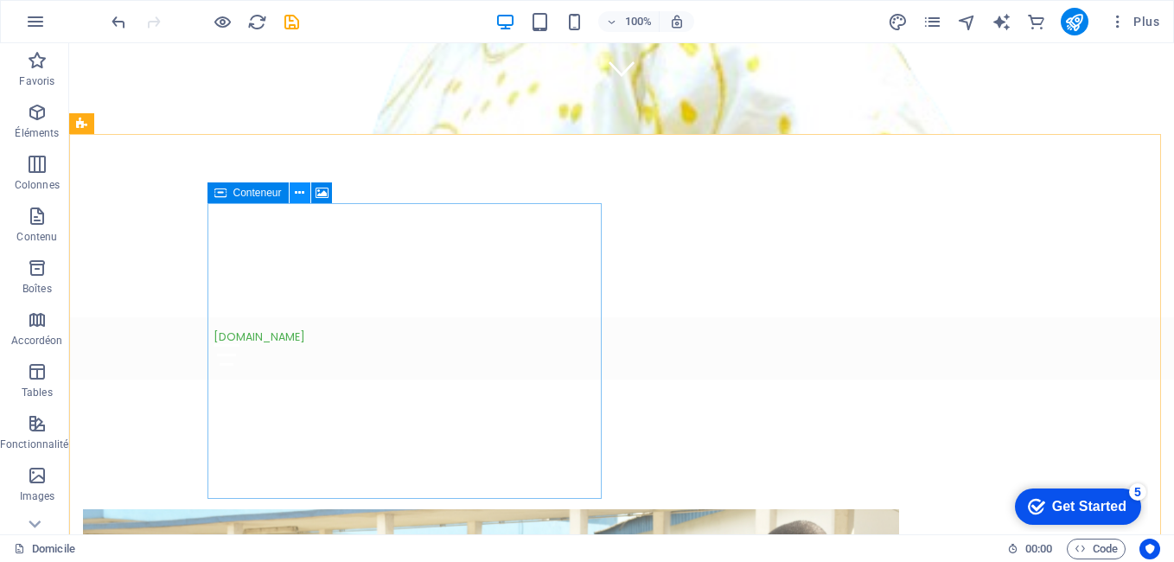
click at [296, 192] on icon at bounding box center [300, 193] width 10 height 18
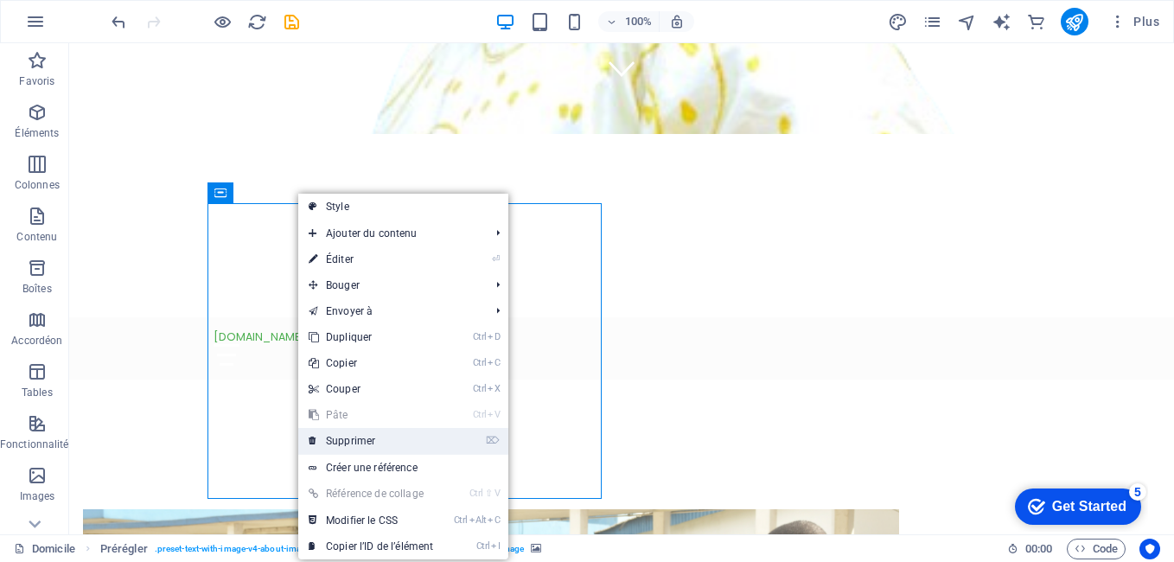
click at [375, 438] on font "Supprimer" at bounding box center [350, 441] width 49 height 12
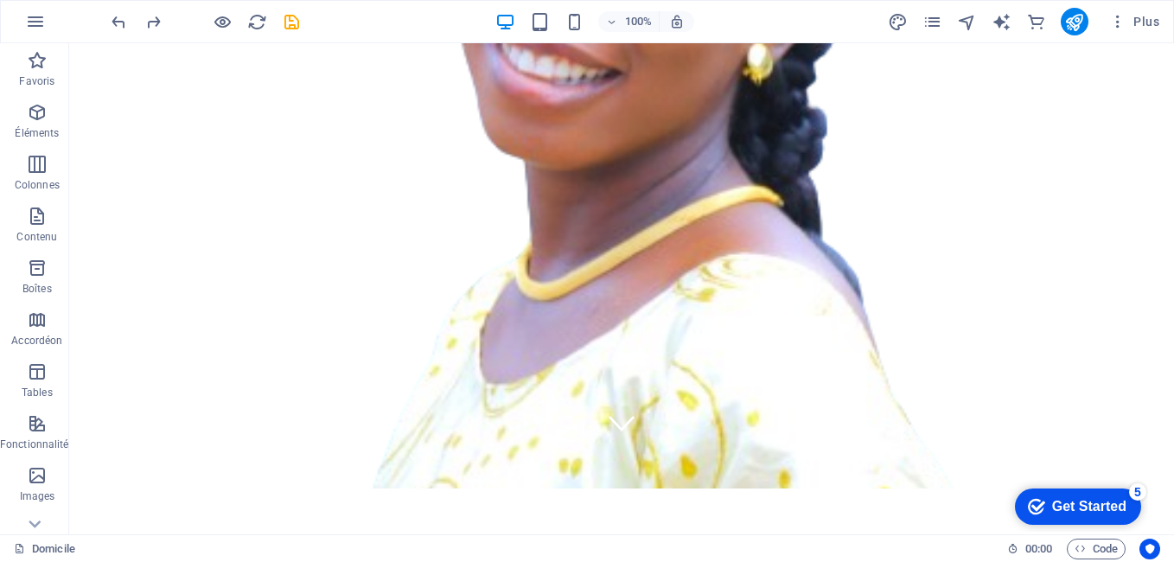
scroll to position [0, 0]
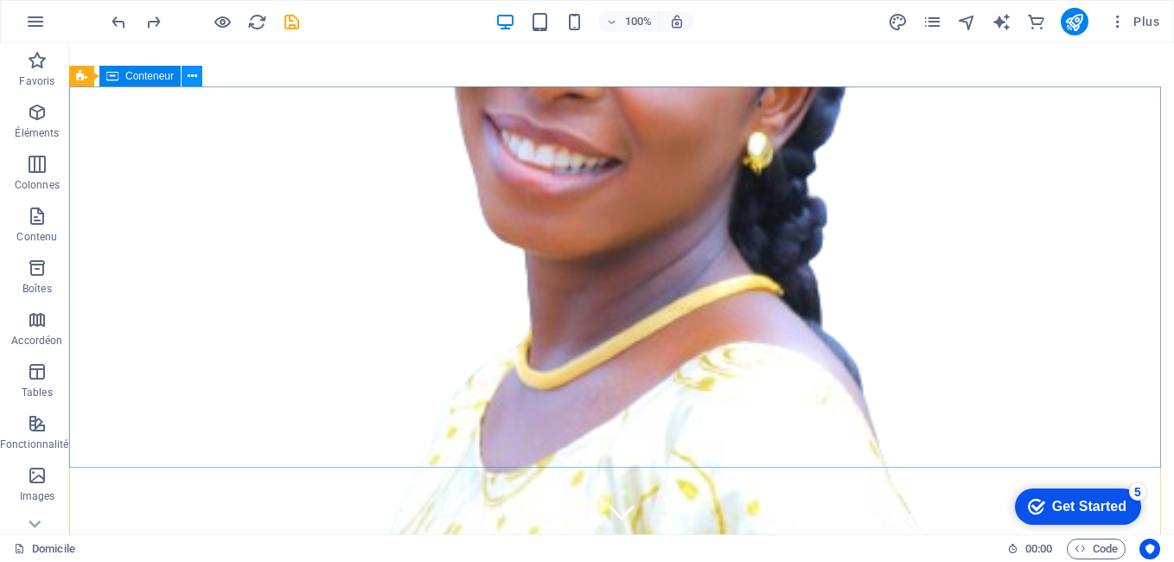
click at [191, 73] on icon at bounding box center [193, 76] width 10 height 18
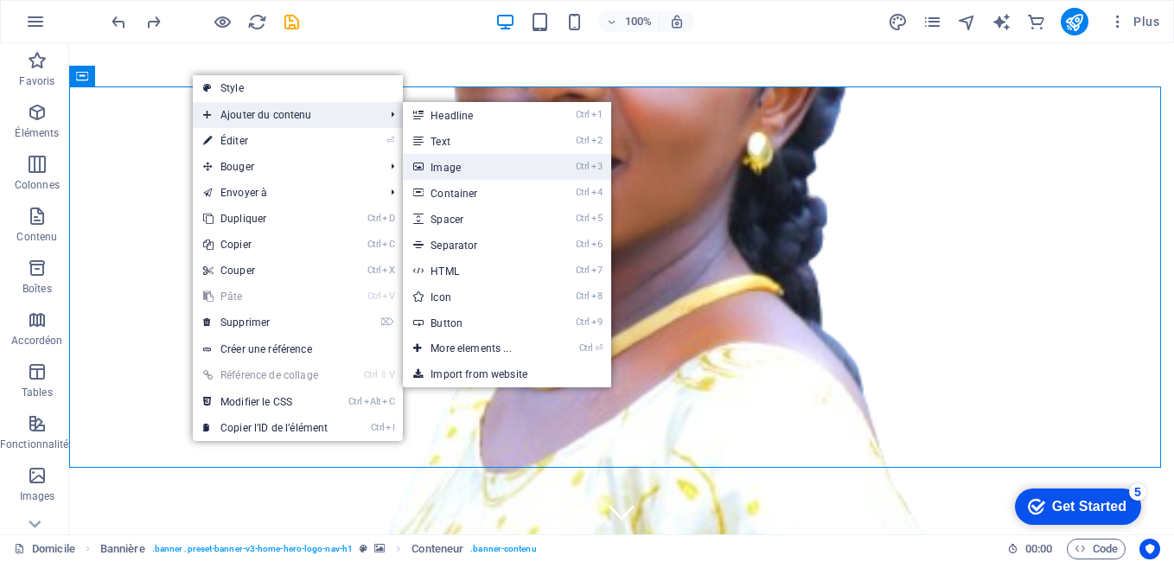
click at [449, 169] on font "Image" at bounding box center [445, 168] width 30 height 12
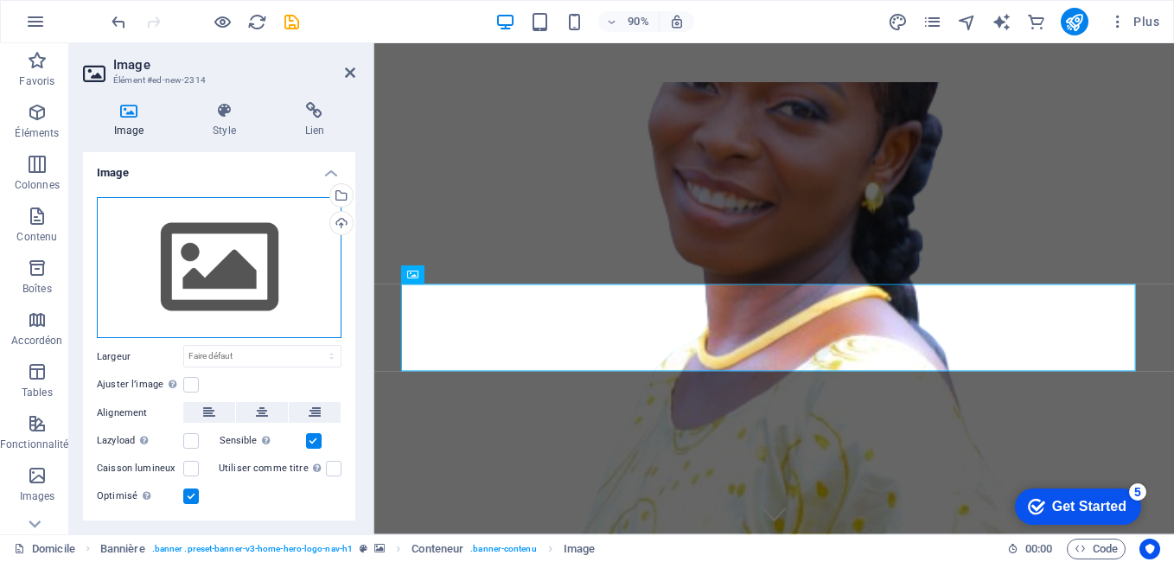
click at [210, 264] on div "Drag files here, click to choose files or select files from Files or our free s…" at bounding box center [219, 268] width 245 height 142
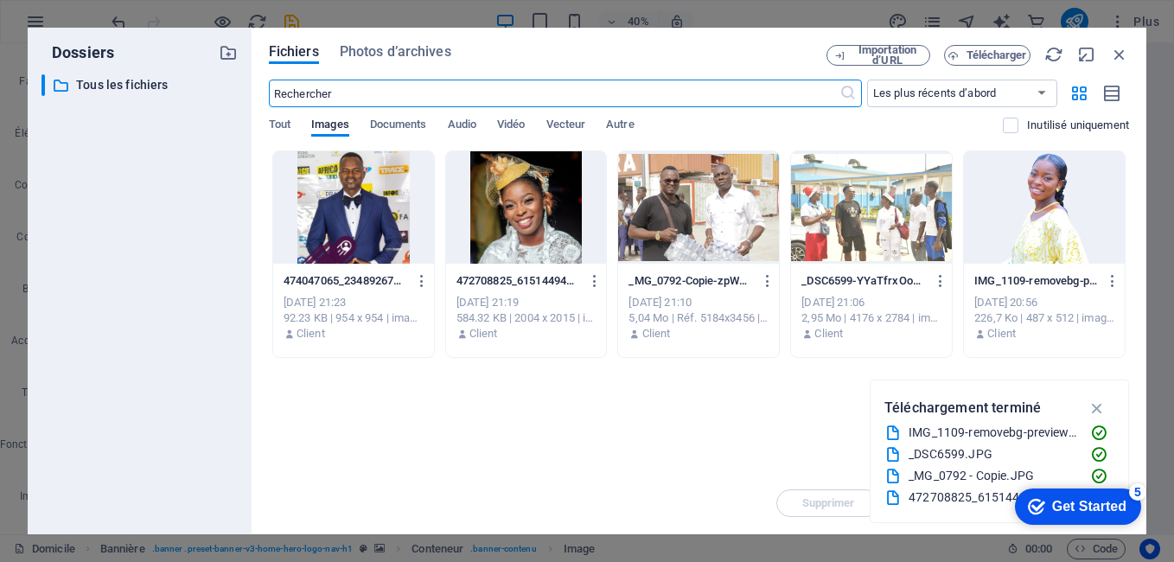
click at [514, 220] on div at bounding box center [526, 207] width 161 height 112
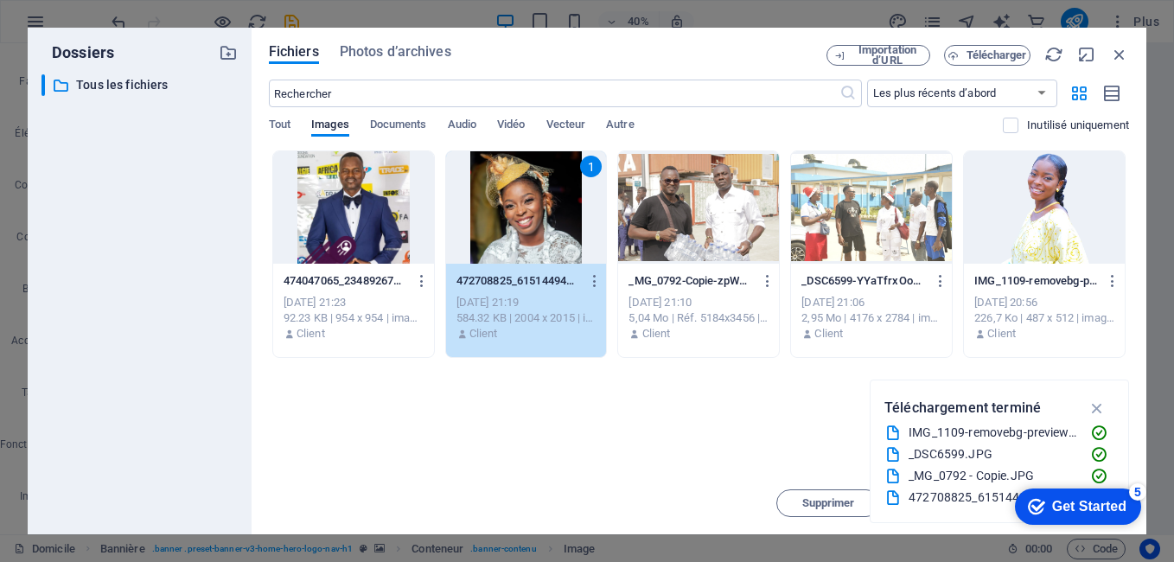
click at [383, 221] on div at bounding box center [353, 207] width 161 height 112
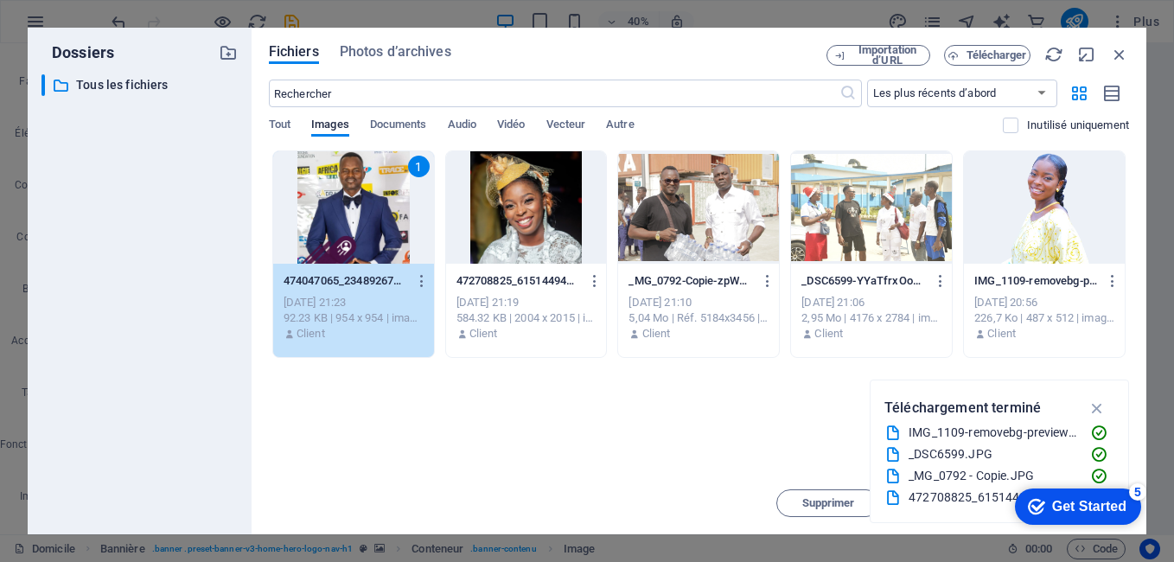
click at [557, 185] on div at bounding box center [526, 207] width 161 height 112
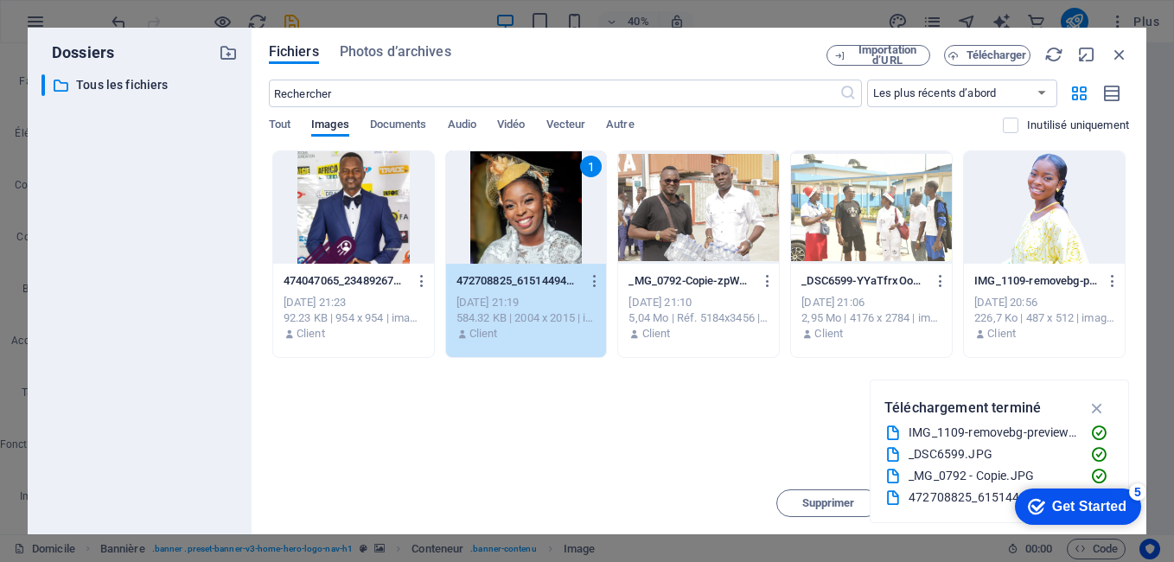
click at [1097, 499] on div "Get Started" at bounding box center [1089, 507] width 74 height 16
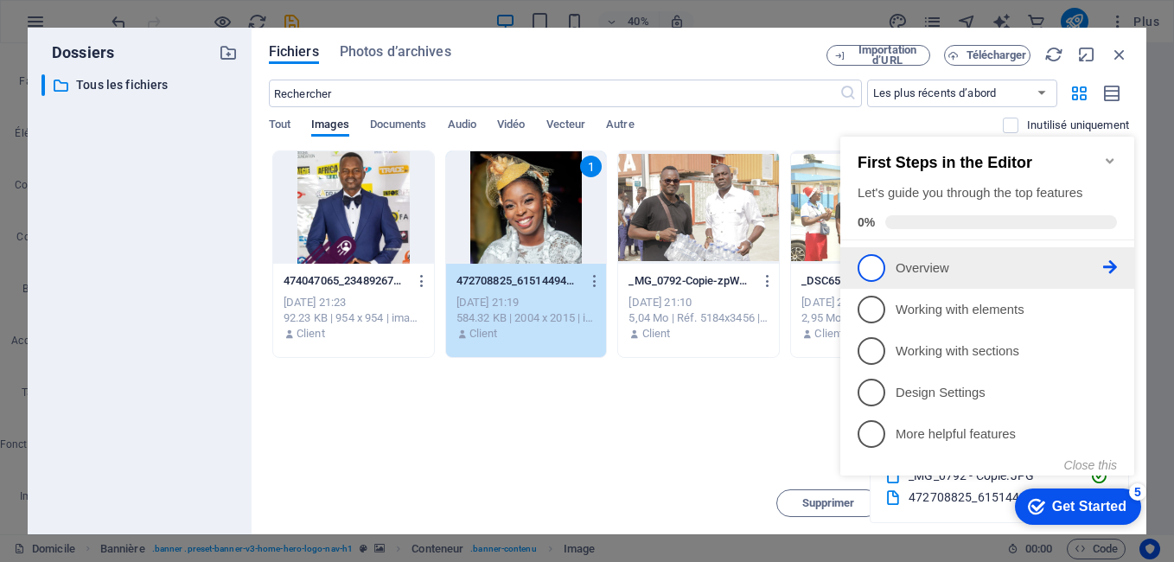
click at [895, 267] on link "1 Overview - incomplete" at bounding box center [986, 268] width 259 height 28
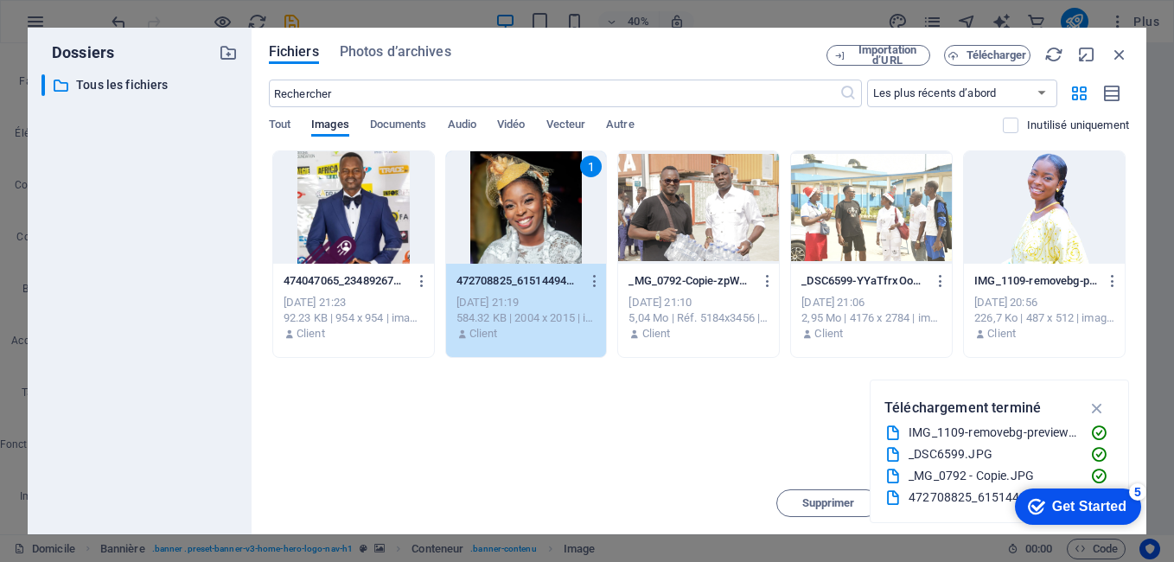
click at [526, 188] on div "1" at bounding box center [526, 207] width 161 height 112
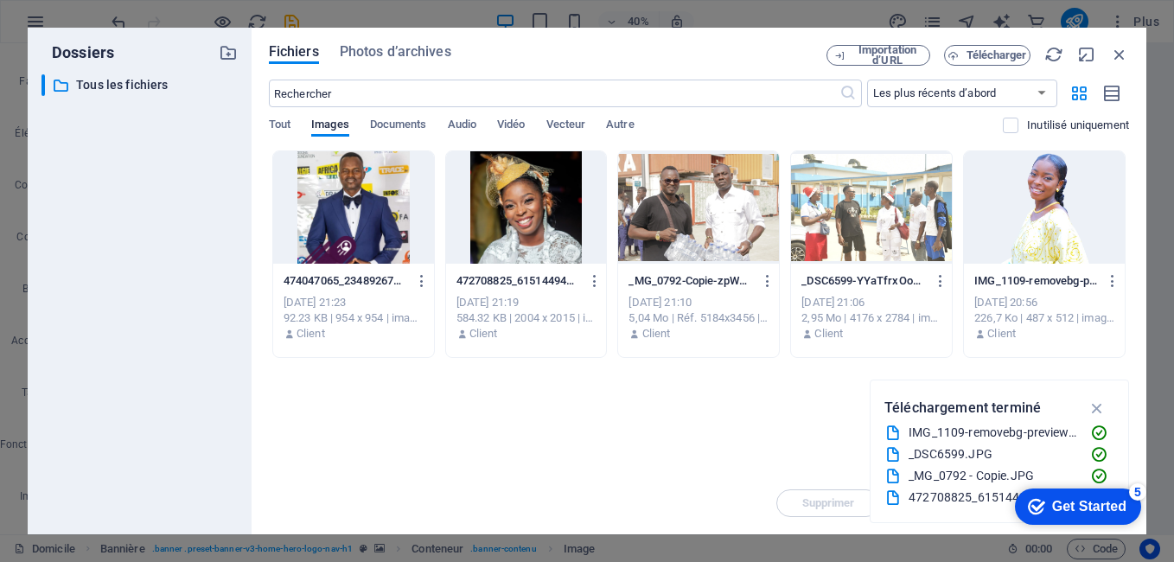
click at [526, 188] on div at bounding box center [526, 207] width 161 height 112
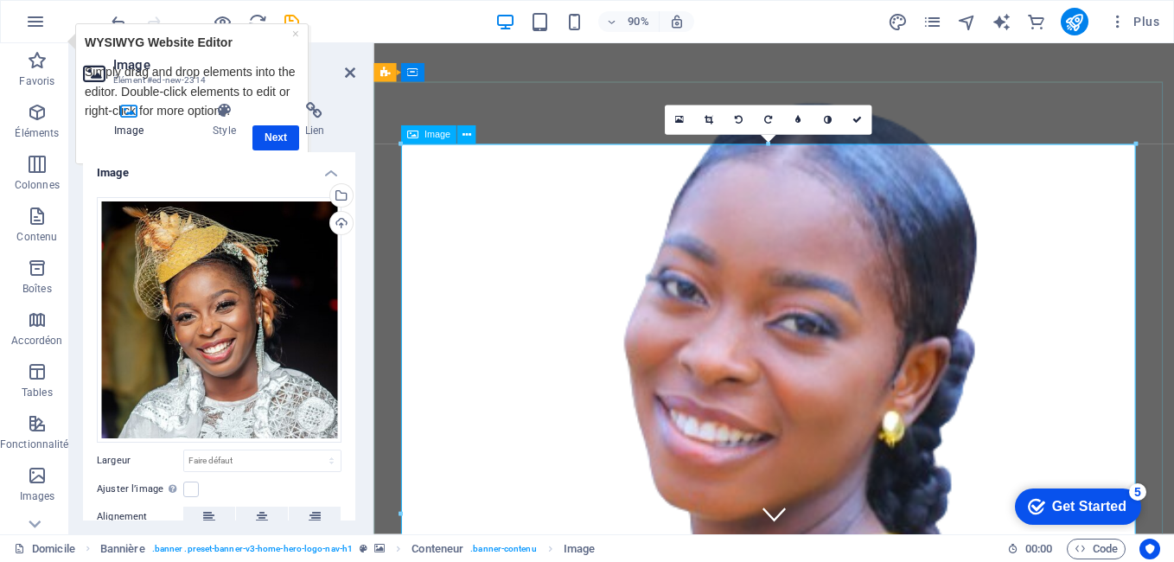
click at [859, 116] on icon at bounding box center [856, 121] width 10 height 10
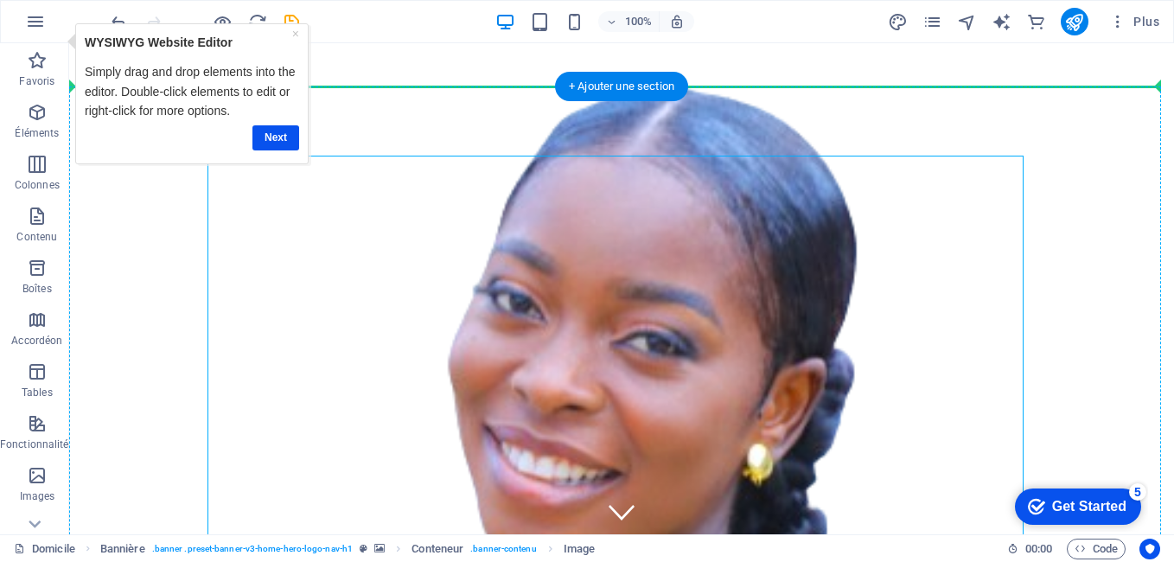
drag, startPoint x: 824, startPoint y: 219, endPoint x: 831, endPoint y: 135, distance: 84.2
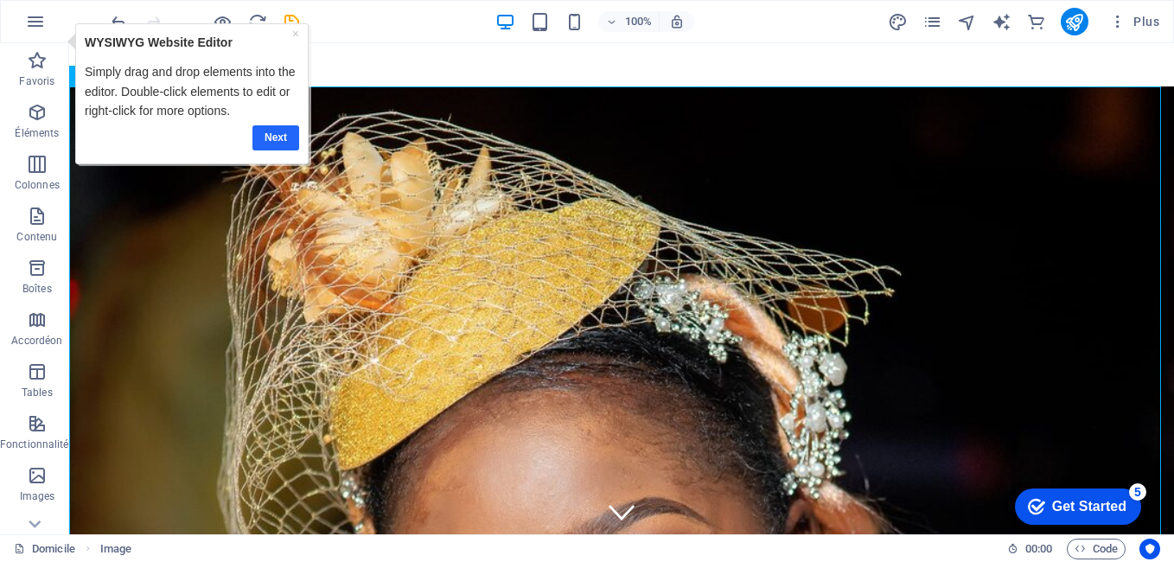
click at [274, 133] on link "Next" at bounding box center [275, 137] width 47 height 25
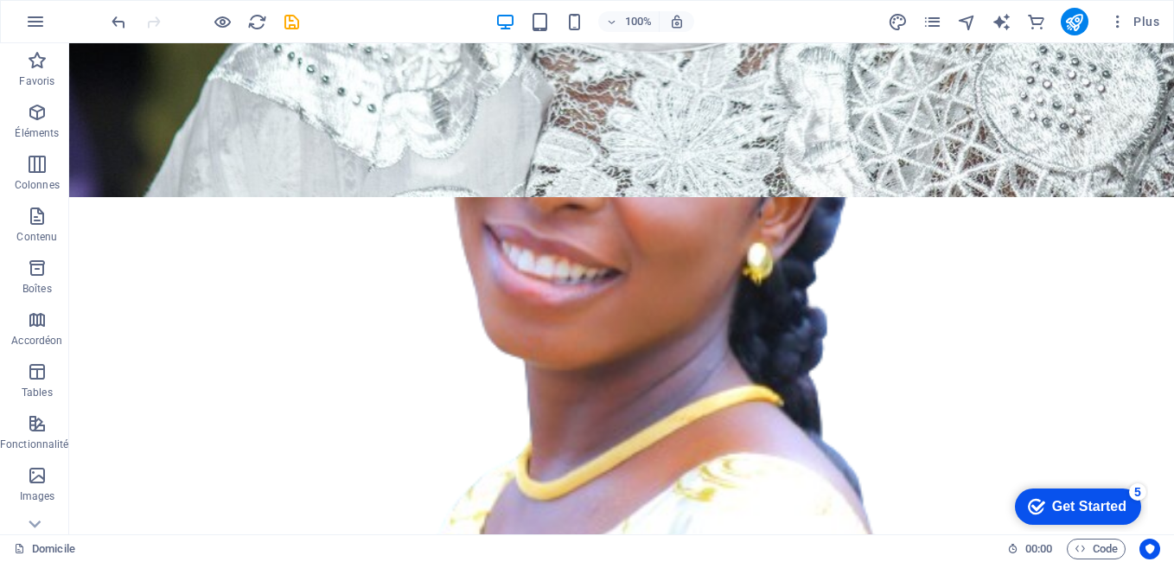
scroll to position [1080, 0]
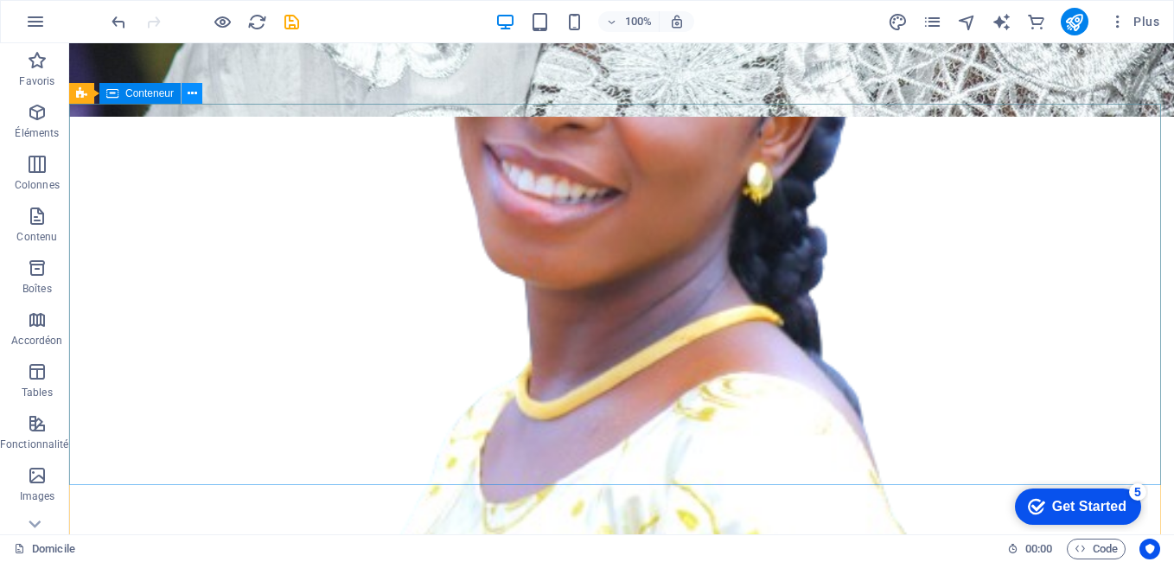
click at [190, 93] on icon at bounding box center [193, 94] width 10 height 18
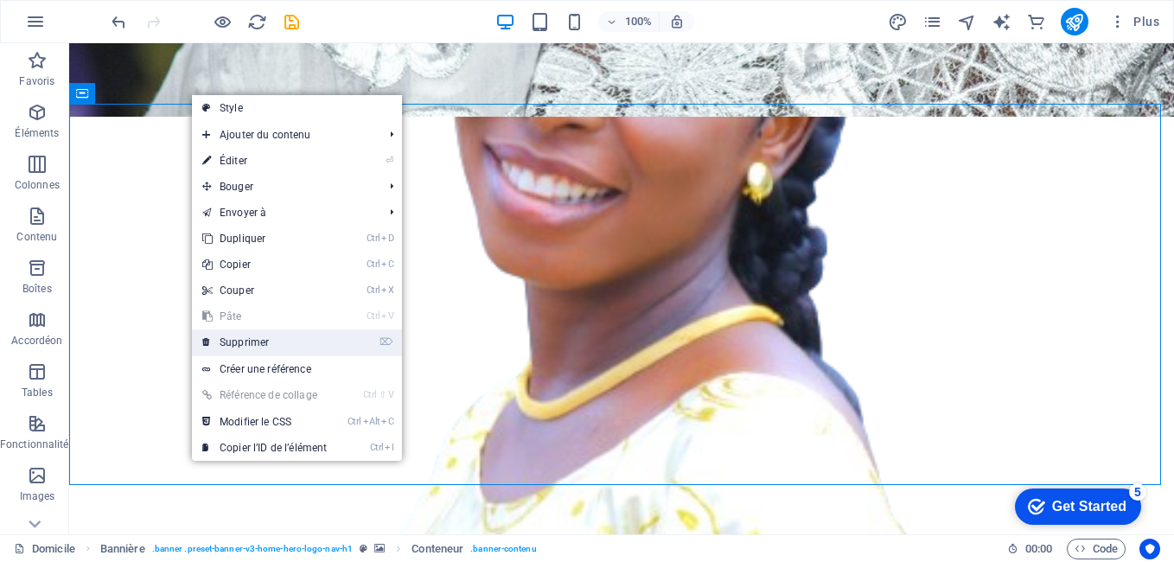
click at [254, 339] on font "Supprimer" at bounding box center [244, 342] width 49 height 12
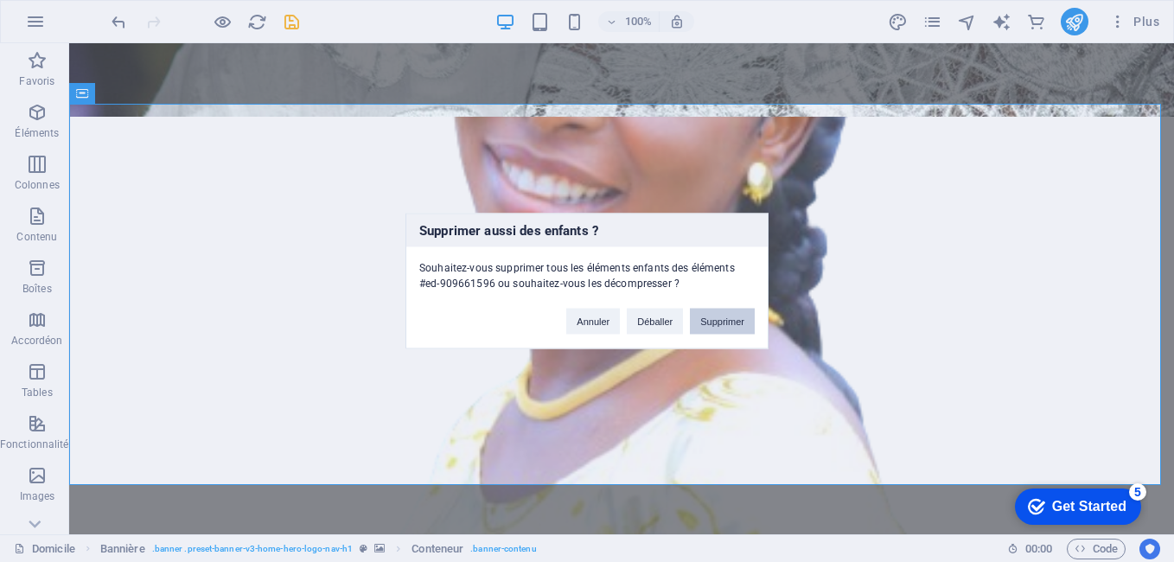
click at [703, 323] on button "Supprimer" at bounding box center [722, 322] width 65 height 26
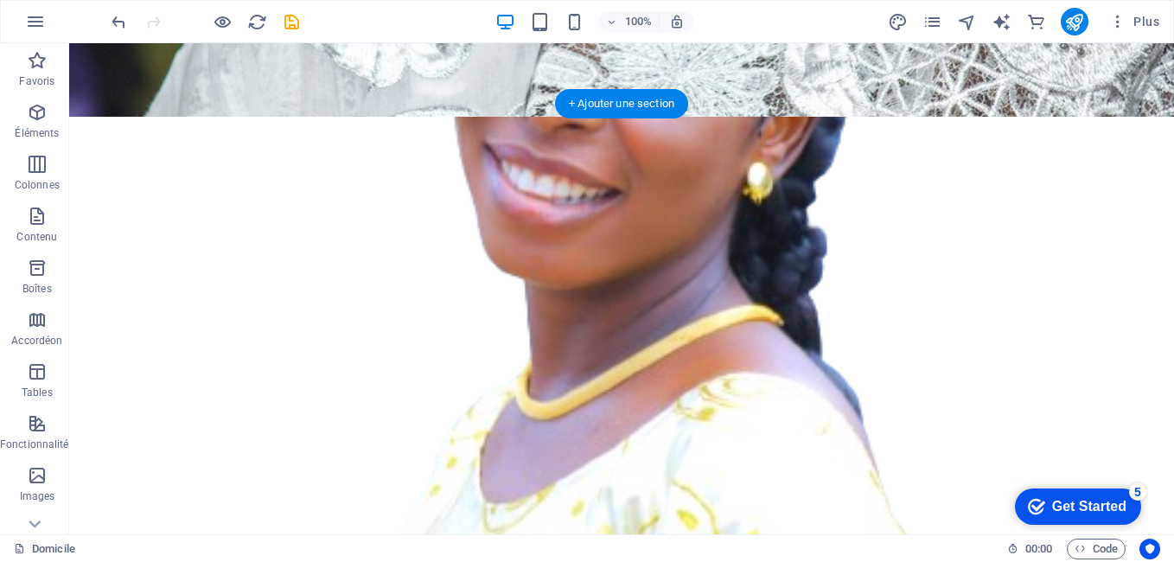
click at [469, 187] on figure at bounding box center [621, 362] width 1105 height 491
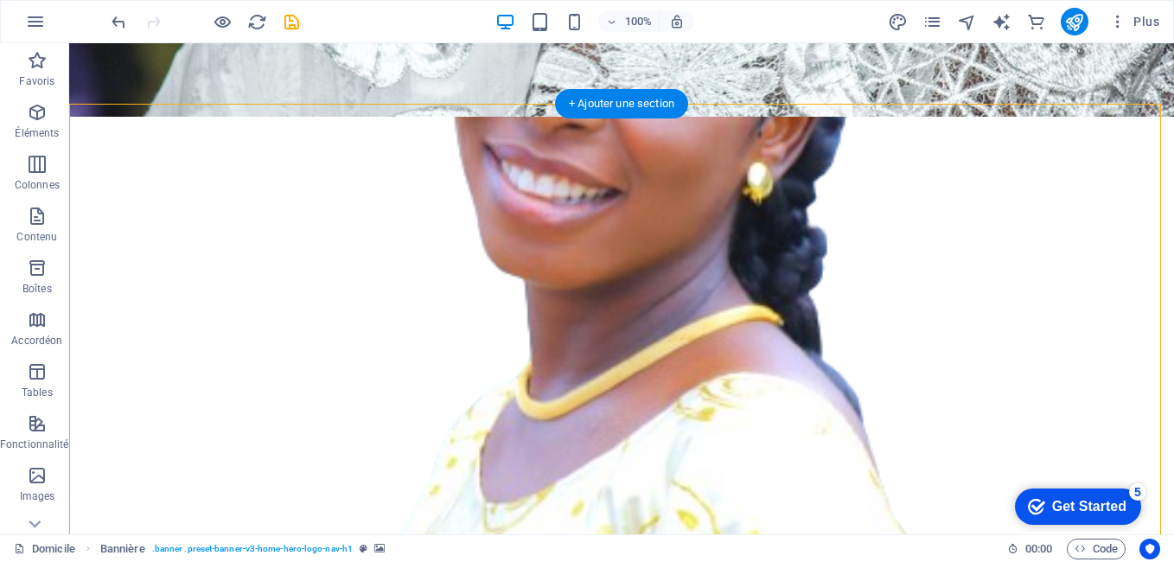
click at [439, 226] on figure at bounding box center [621, 362] width 1105 height 491
click at [31, 530] on icon at bounding box center [34, 524] width 24 height 24
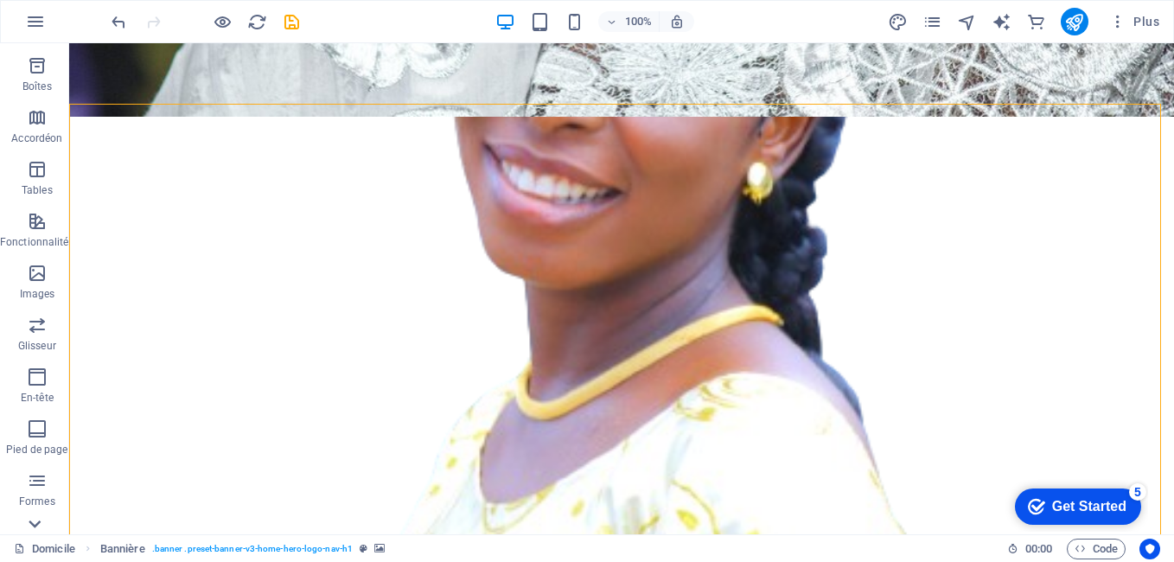
scroll to position [339, 0]
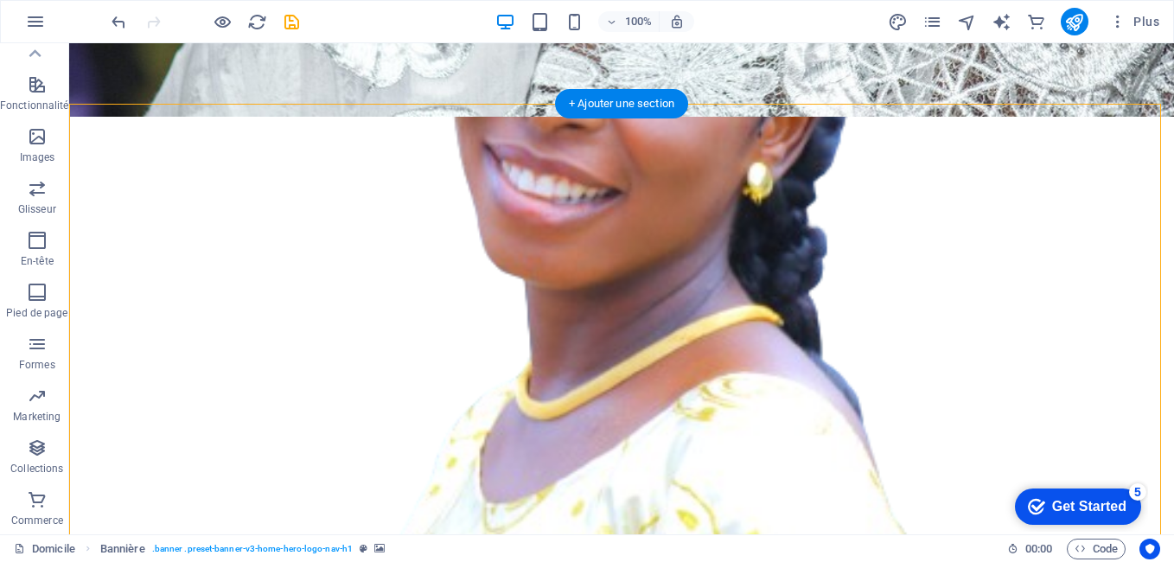
click at [233, 307] on figure at bounding box center [621, 362] width 1105 height 491
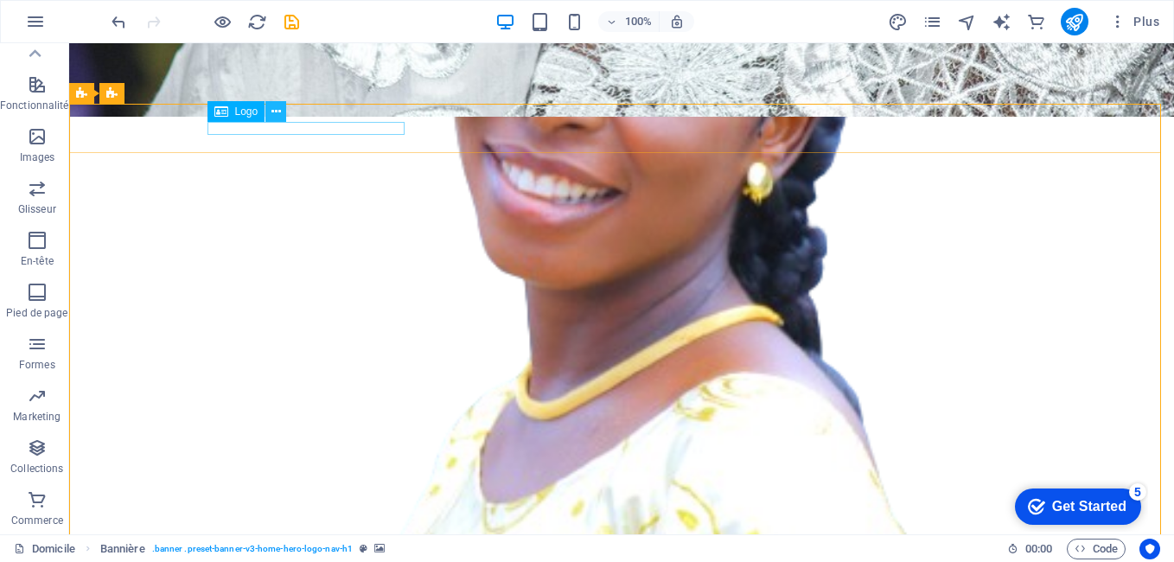
click at [277, 117] on icon at bounding box center [276, 112] width 10 height 18
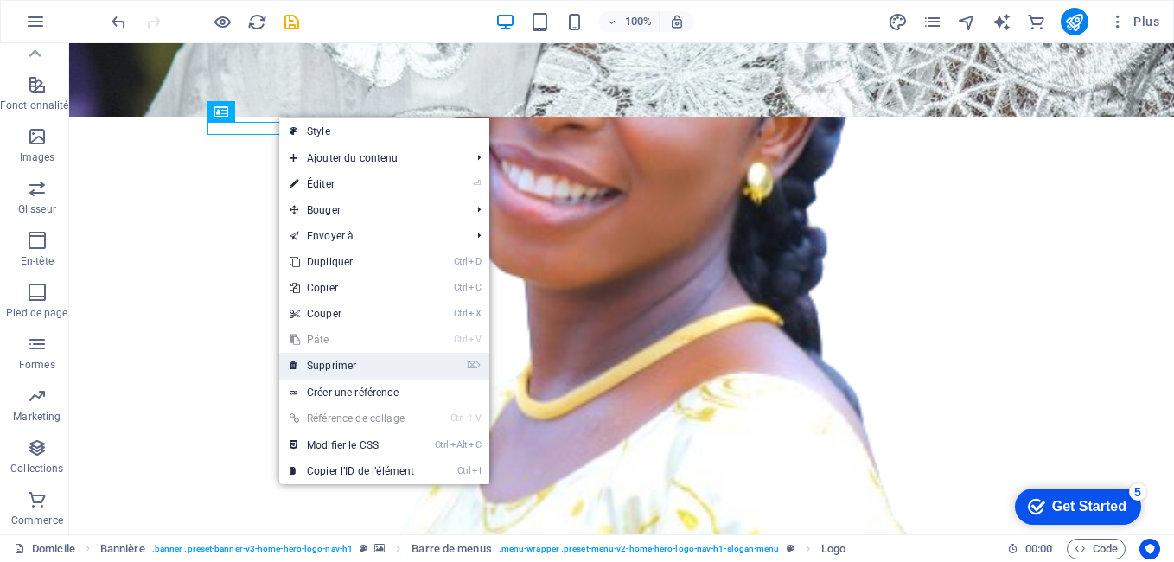
click at [337, 365] on font "Supprimer" at bounding box center [331, 366] width 49 height 12
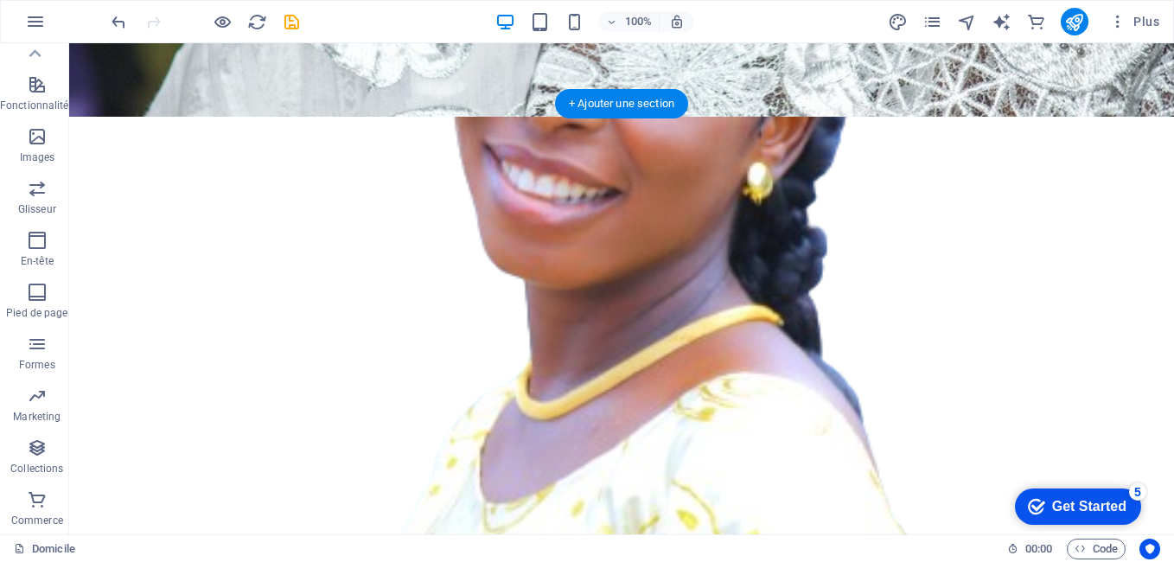
click at [239, 155] on figure at bounding box center [621, 362] width 1105 height 491
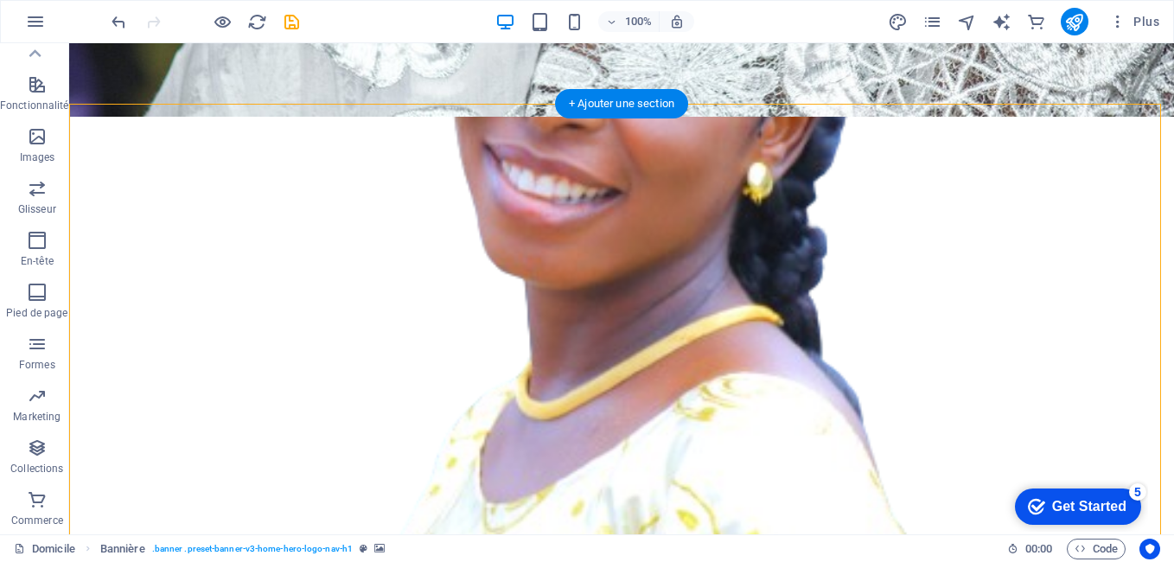
click at [838, 290] on figure at bounding box center [621, 362] width 1105 height 491
click at [676, 265] on figure at bounding box center [621, 362] width 1105 height 491
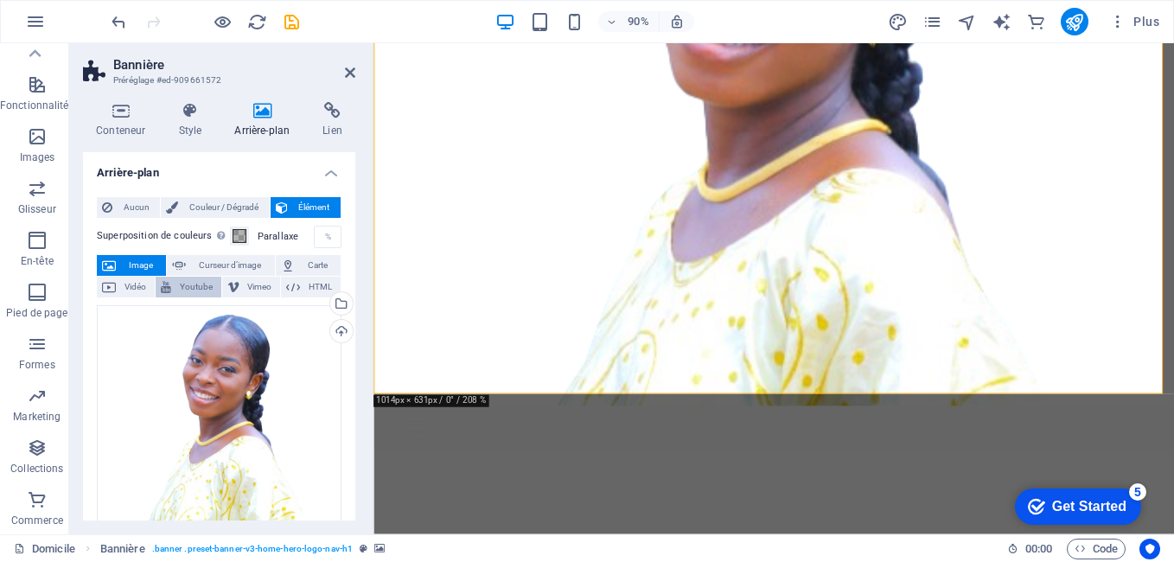
click at [189, 290] on span "Youtube" at bounding box center [196, 287] width 40 height 21
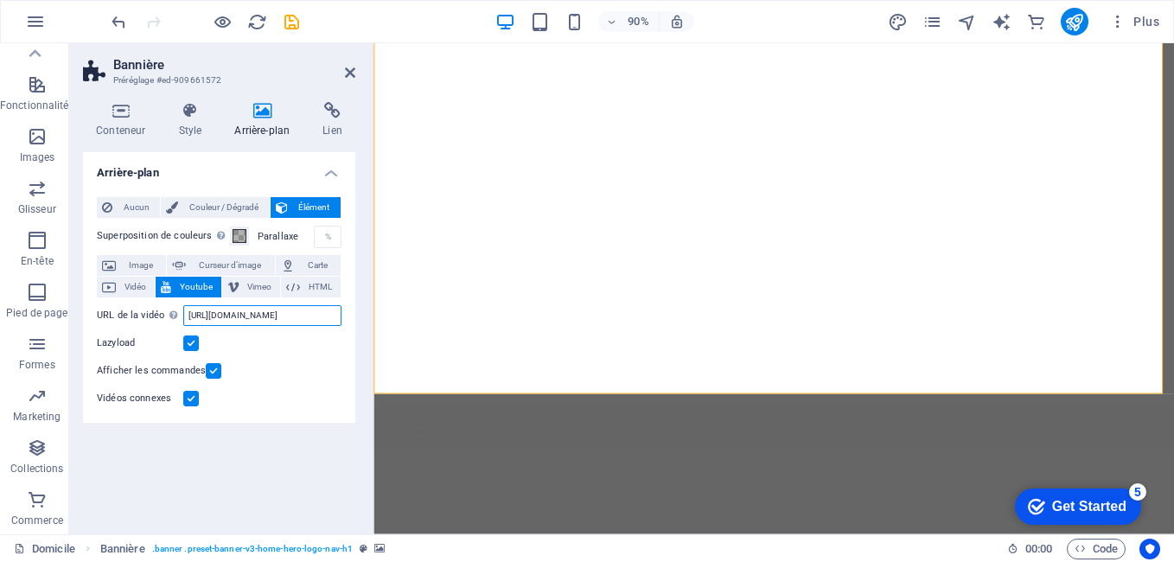
click at [219, 314] on input "[URL][DOMAIN_NAME]" at bounding box center [262, 315] width 158 height 21
click at [242, 314] on input "[URL][DOMAIN_NAME]" at bounding box center [262, 315] width 158 height 21
type input "h"
paste input "[URL][DOMAIN_NAME]"
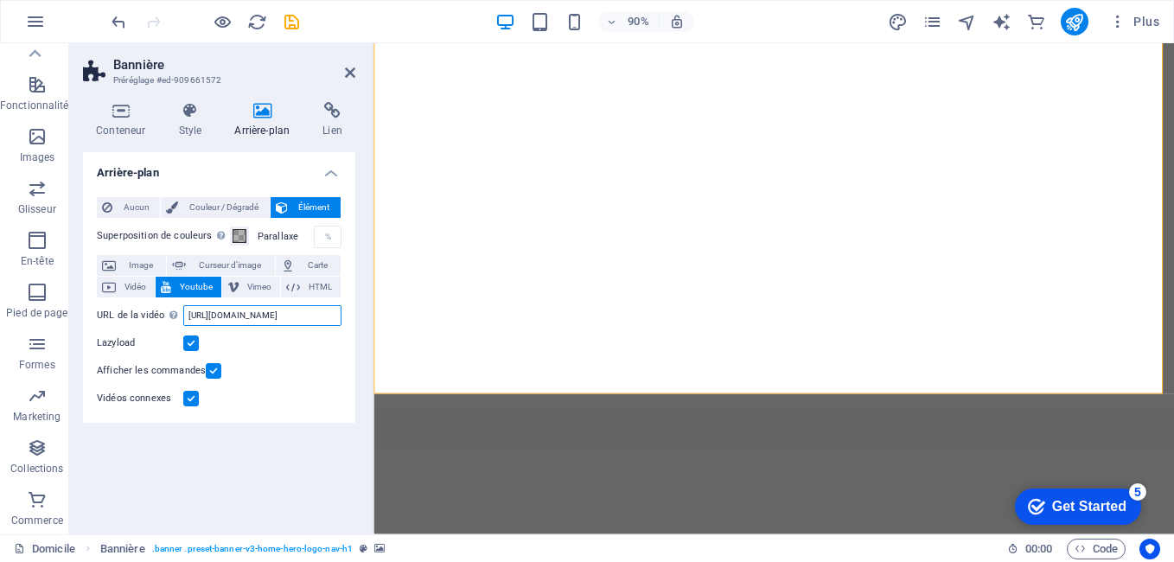
scroll to position [0, 46]
type input "[URL][DOMAIN_NAME]"
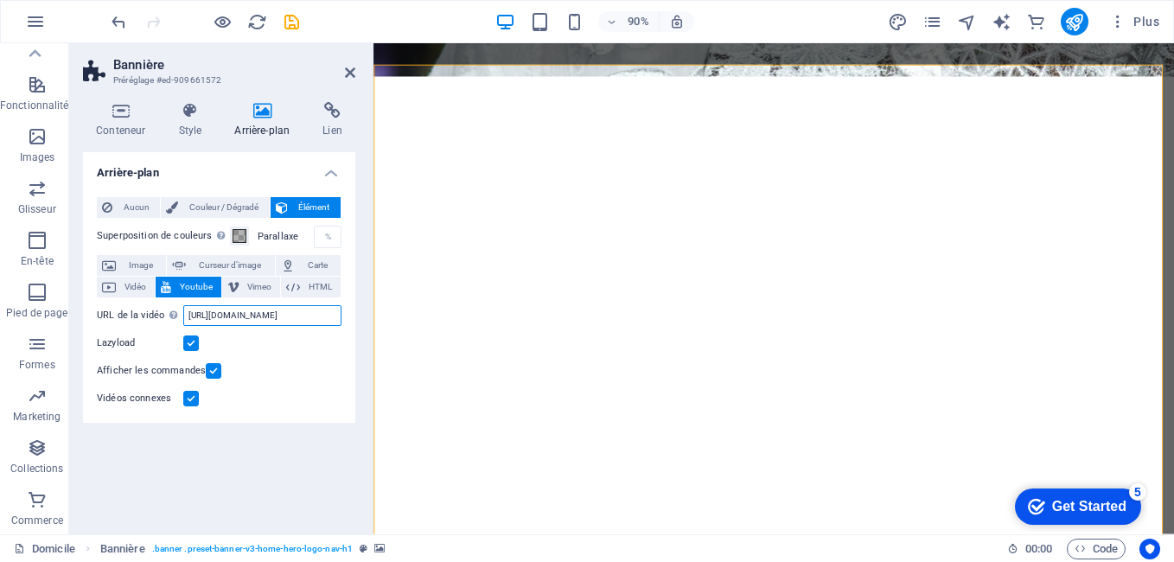
scroll to position [875, 0]
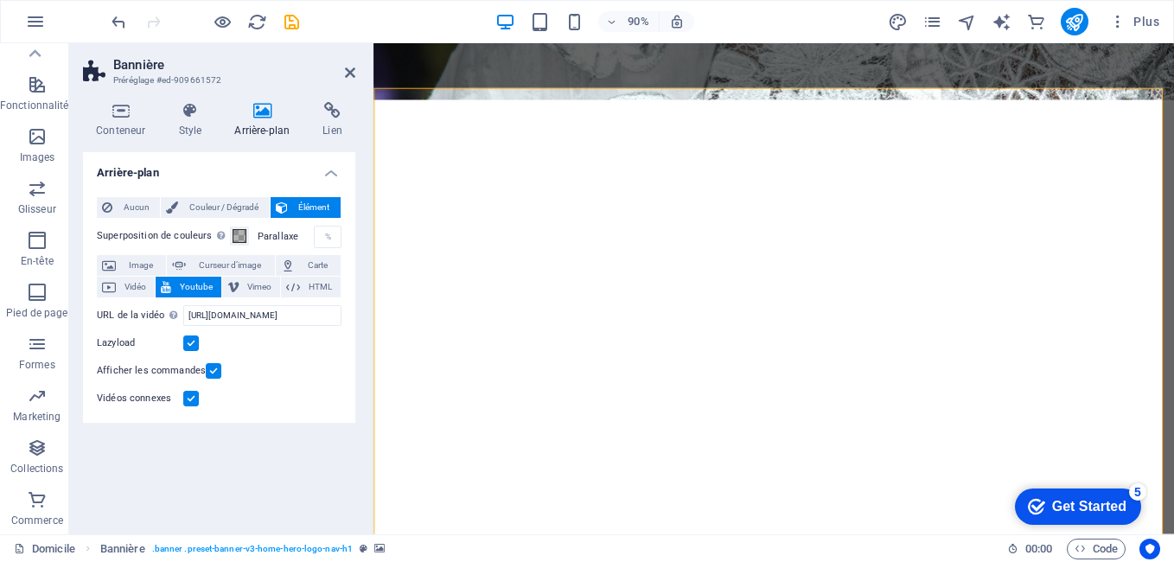
click at [357, 14] on div "90% Plus" at bounding box center [637, 22] width 1058 height 28
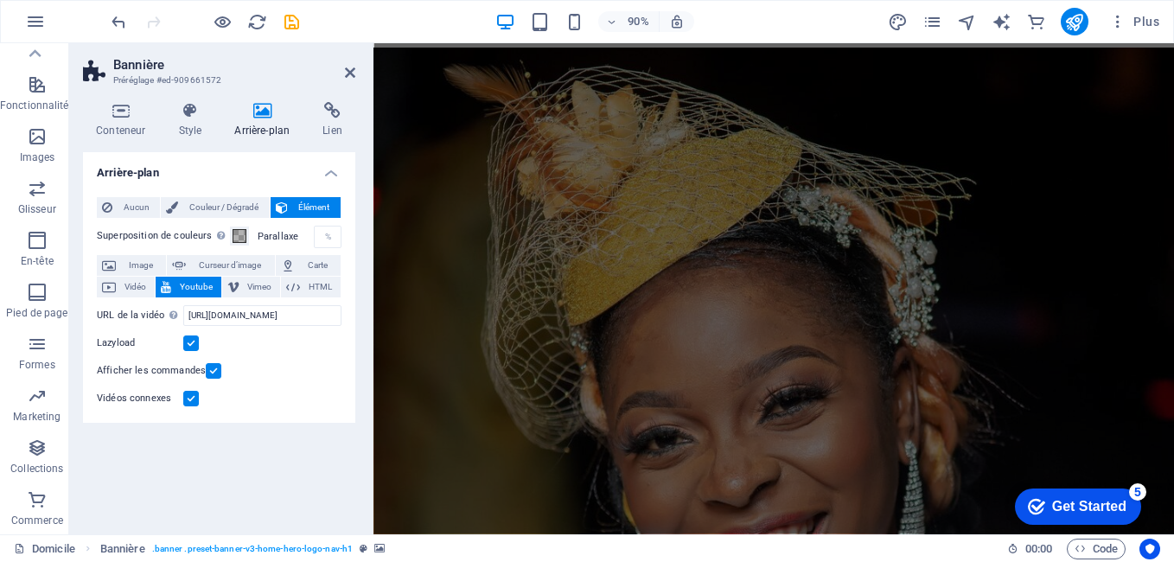
scroll to position [0, 0]
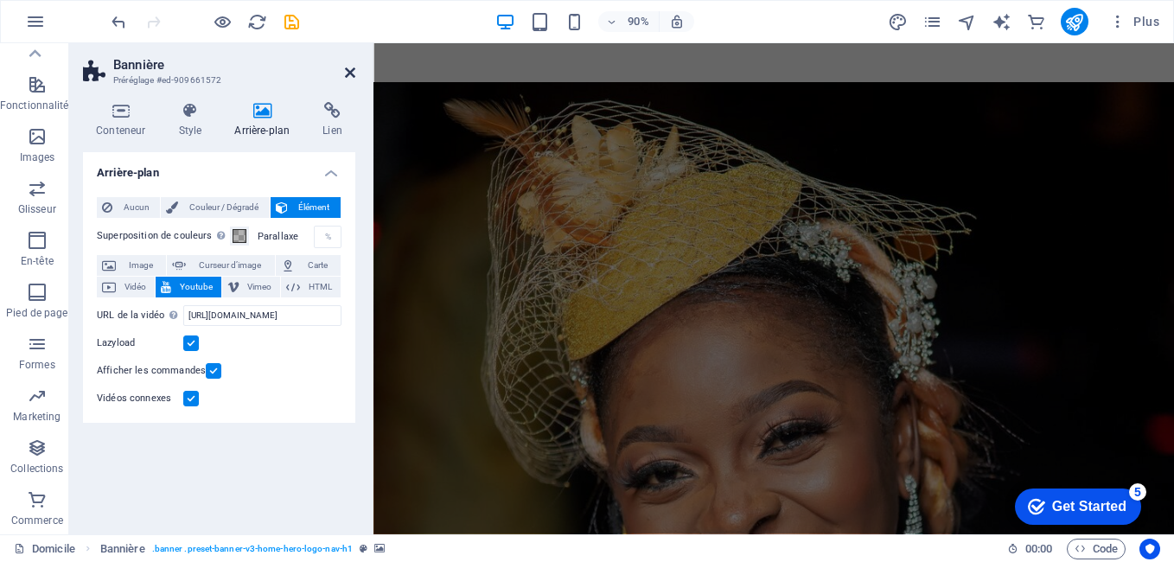
click at [349, 73] on icon at bounding box center [350, 73] width 10 height 14
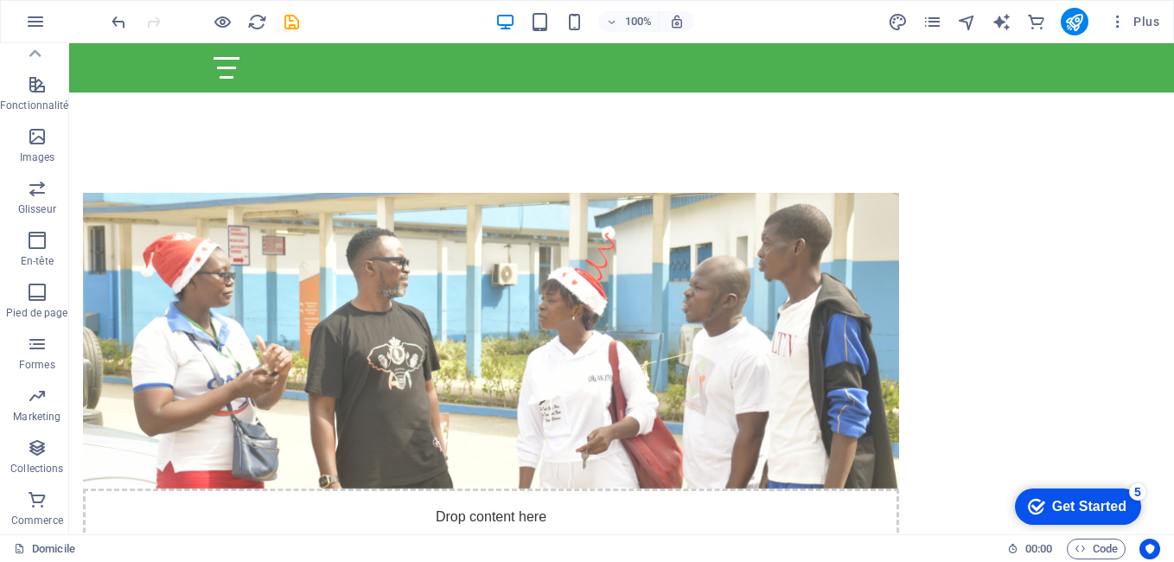
scroll to position [1598, 0]
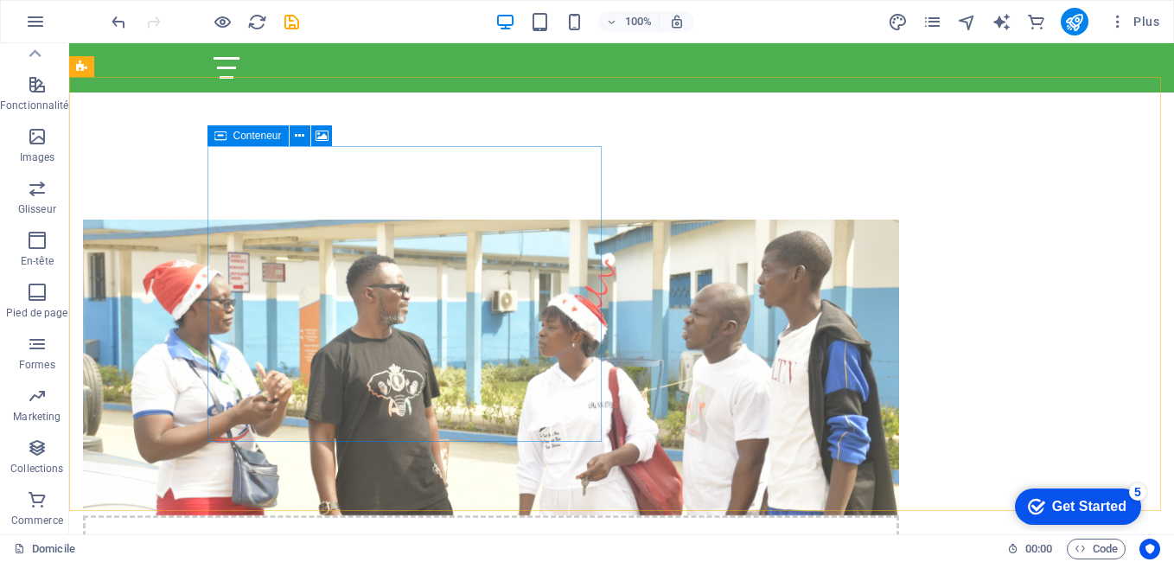
click at [258, 135] on span "Conteneur" at bounding box center [257, 136] width 48 height 10
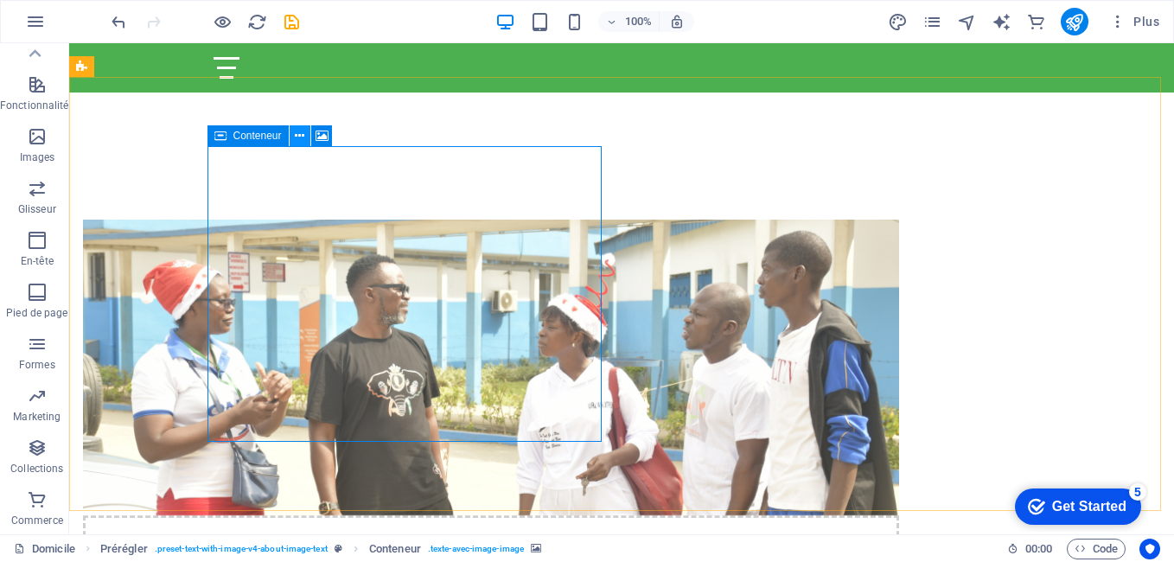
click at [301, 134] on icon at bounding box center [300, 136] width 10 height 18
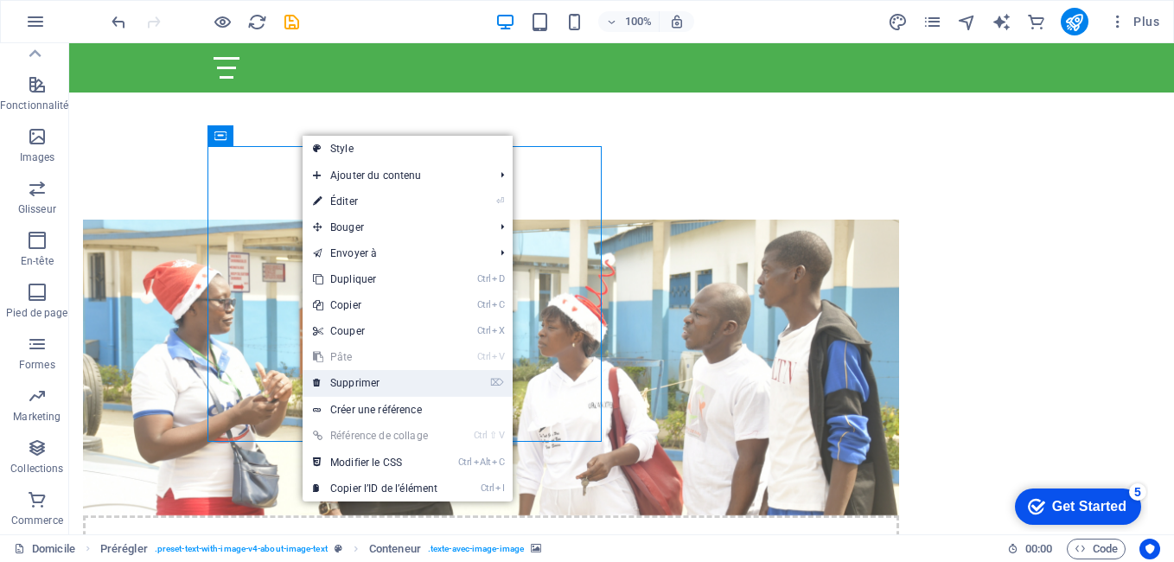
click at [376, 384] on font "Supprimer" at bounding box center [354, 383] width 49 height 12
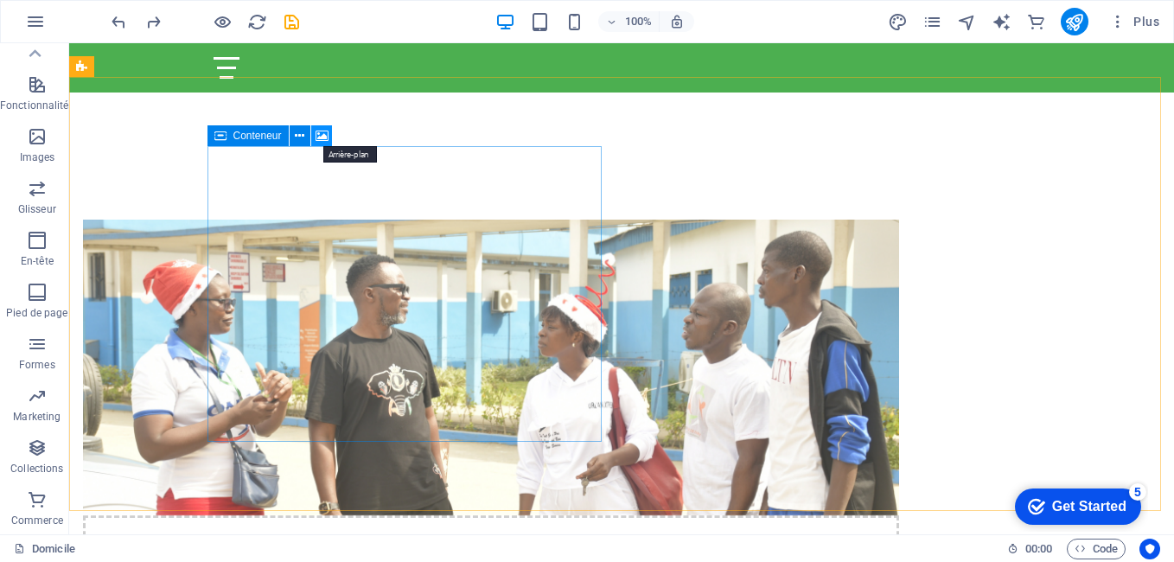
click at [322, 133] on icon at bounding box center [321, 136] width 13 height 18
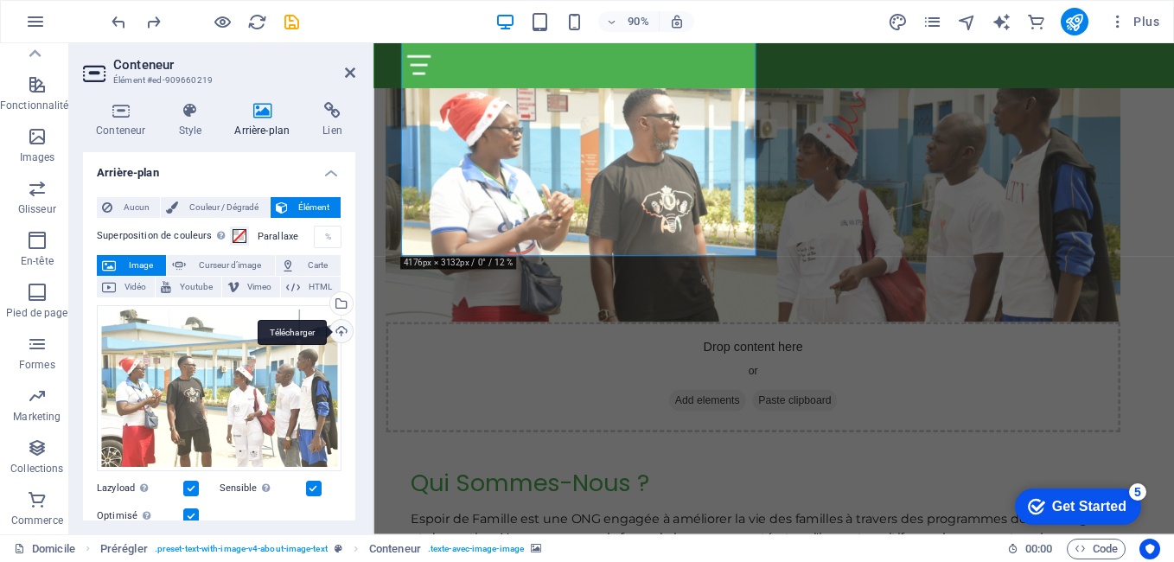
click at [335, 329] on div "Télécharger" at bounding box center [340, 333] width 26 height 26
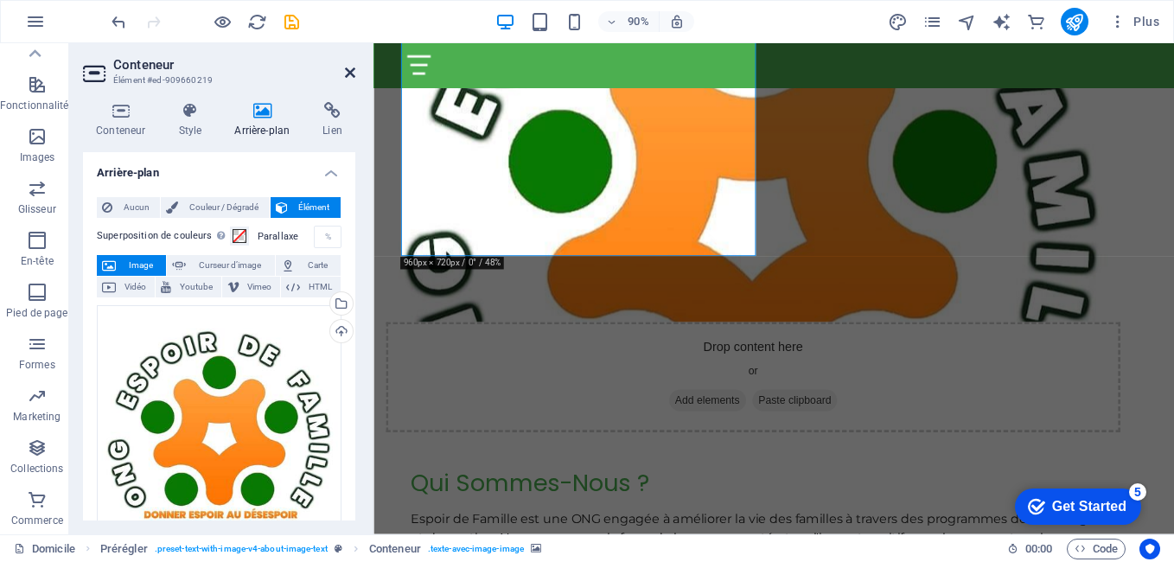
click at [347, 74] on icon at bounding box center [350, 73] width 10 height 14
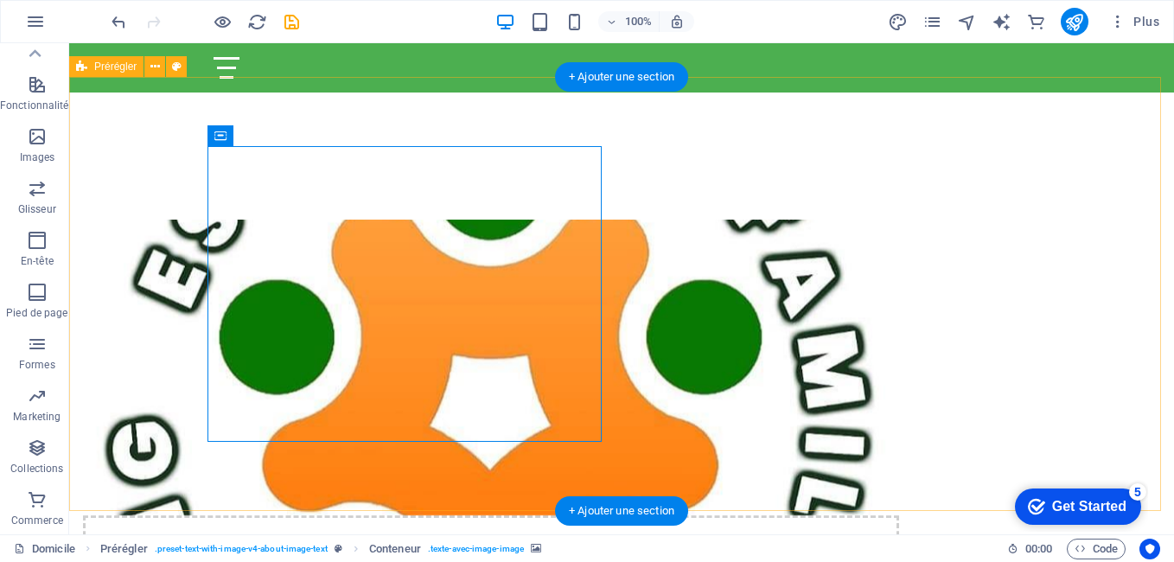
click at [756, 150] on div "Drop content here or Add elements Paste clipboard Qui Sommes-Nous ? Espoir de F…" at bounding box center [621, 541] width 1105 height 783
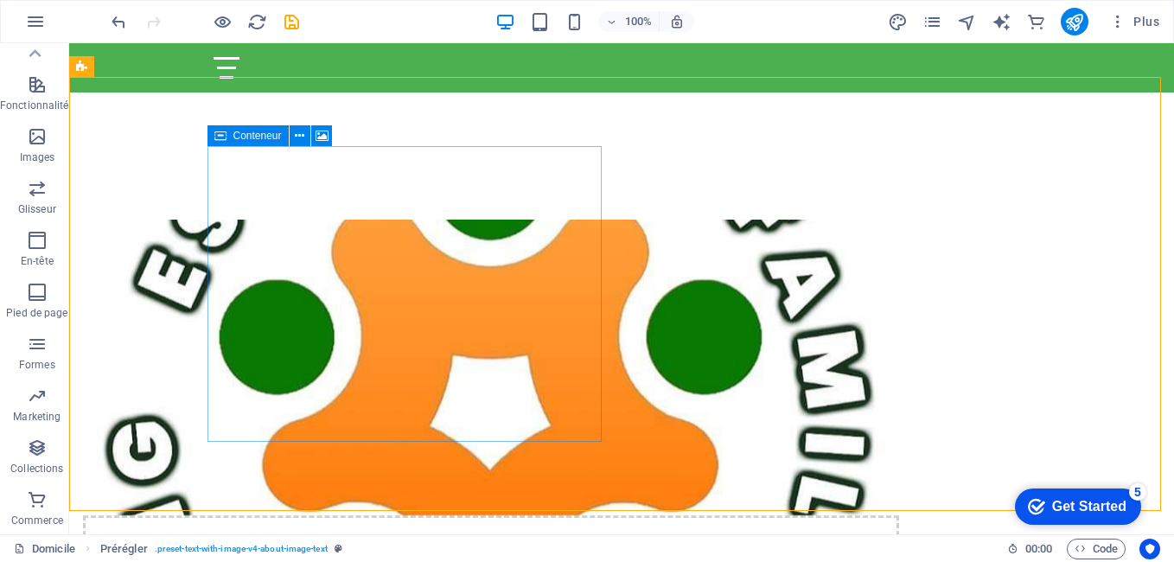
click at [221, 138] on icon at bounding box center [220, 135] width 12 height 21
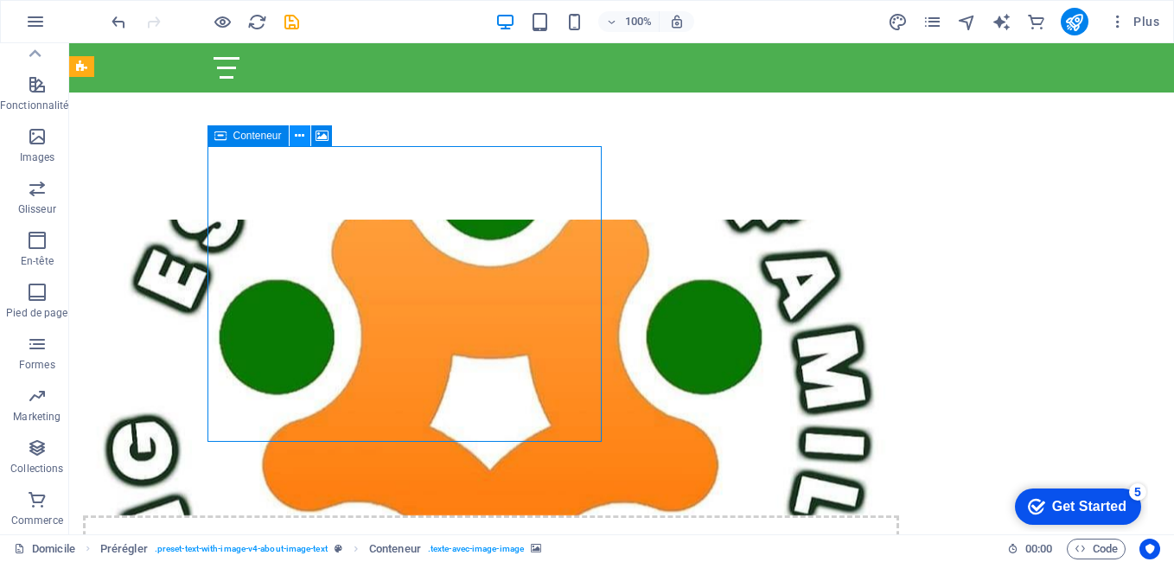
click at [299, 137] on icon at bounding box center [300, 136] width 10 height 18
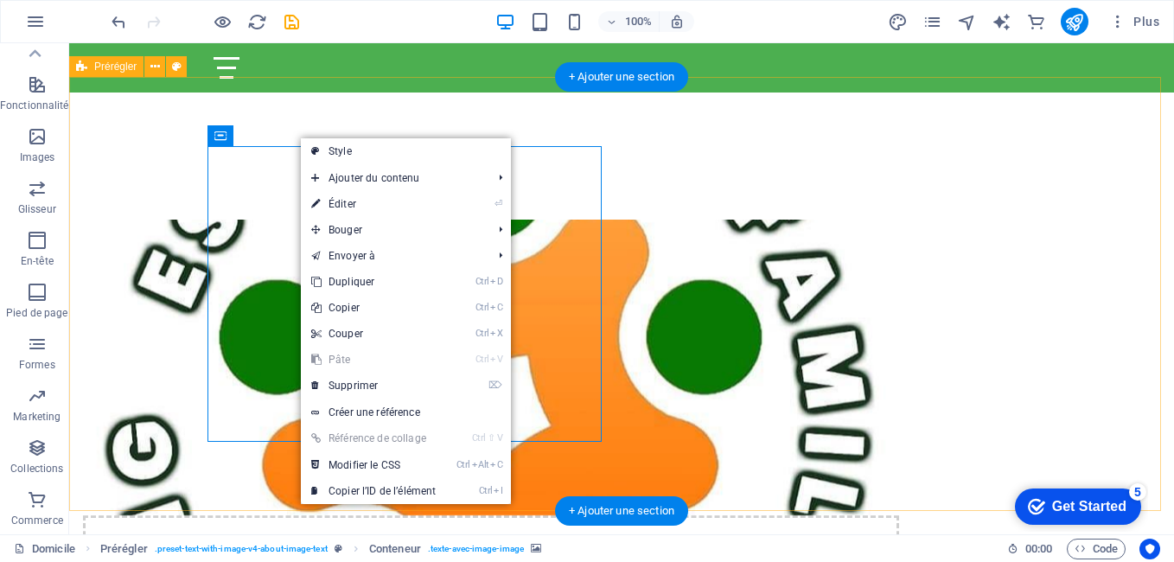
click at [455, 150] on div "Drop content here or Add elements Paste clipboard Qui Sommes-Nous ? Espoir de F…" at bounding box center [621, 541] width 1105 height 783
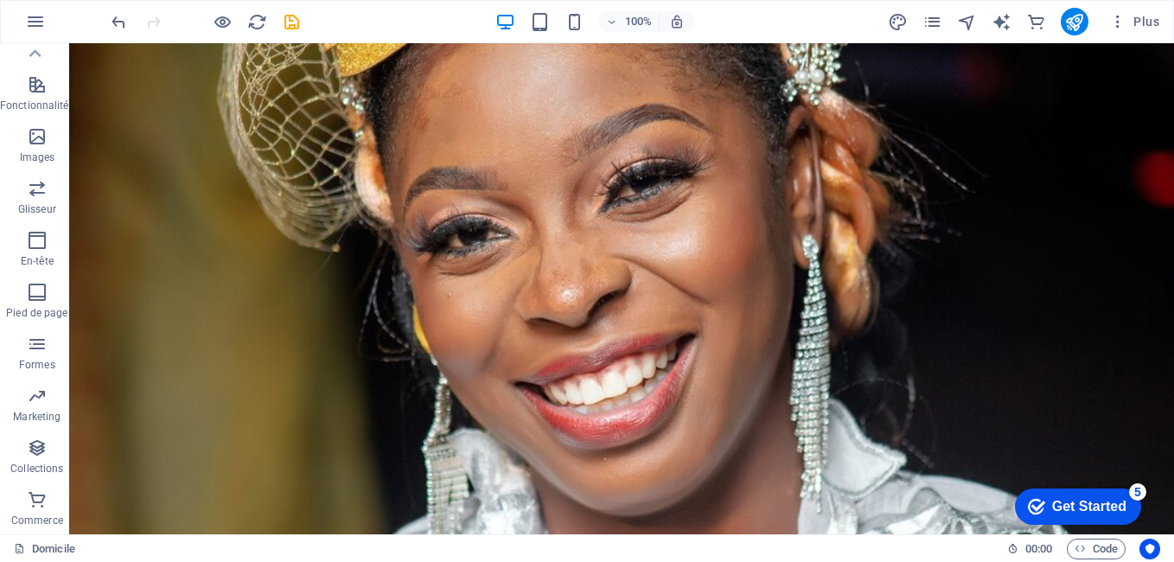
scroll to position [0, 0]
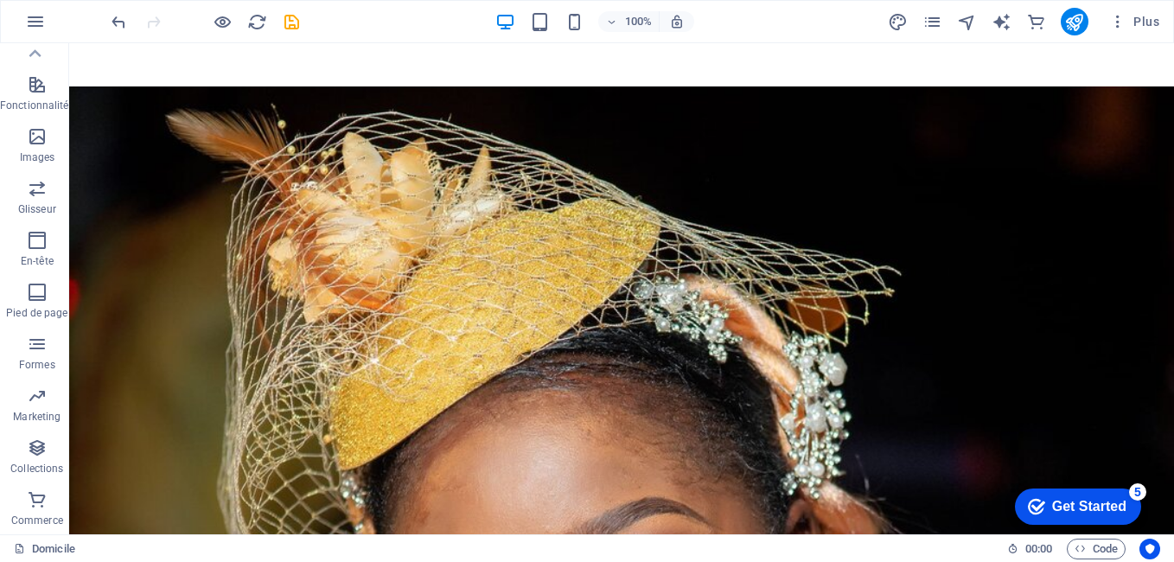
drag, startPoint x: 1166, startPoint y: 283, endPoint x: 1224, endPoint y: 74, distance: 216.2
click at [157, 56] on icon at bounding box center [161, 54] width 10 height 18
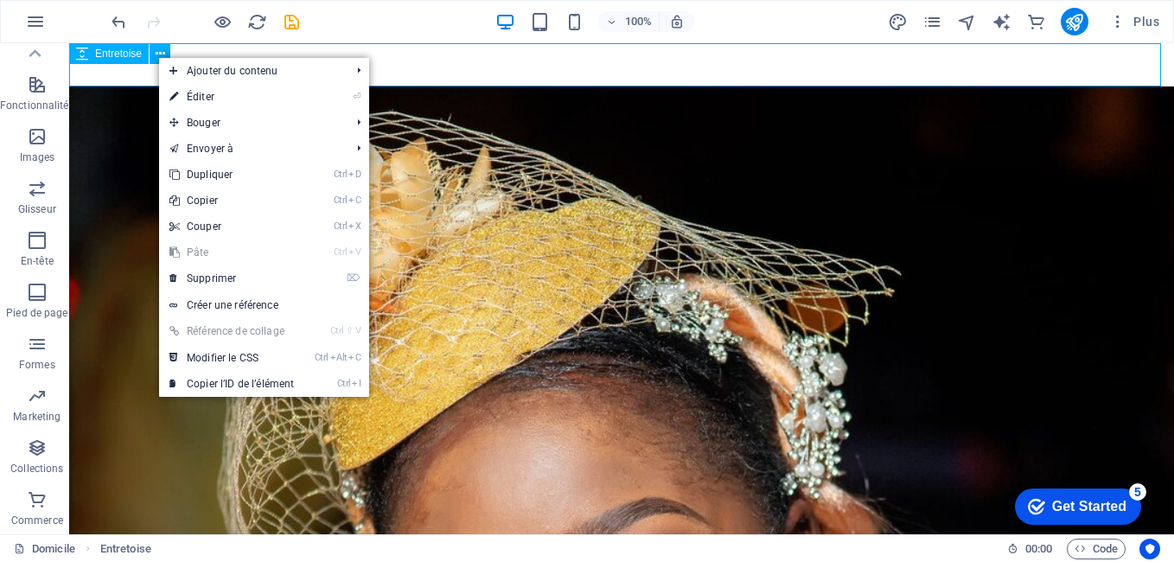
click at [108, 57] on span "Entretoise" at bounding box center [118, 53] width 47 height 10
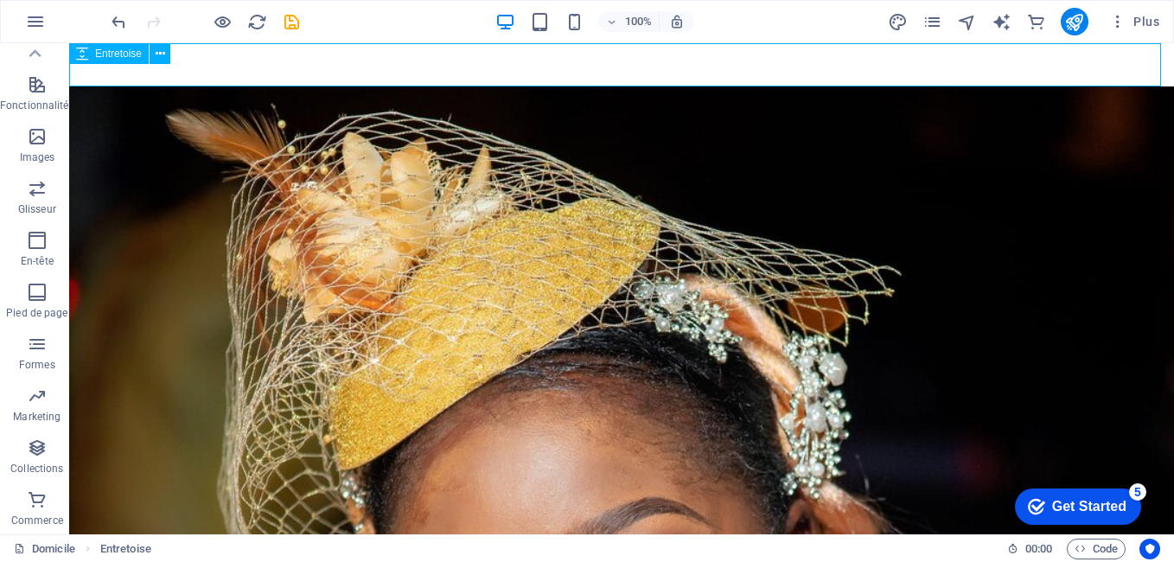
click at [83, 55] on icon at bounding box center [82, 53] width 12 height 21
click at [235, 69] on div at bounding box center [621, 64] width 1105 height 43
